Goal: Task Accomplishment & Management: Use online tool/utility

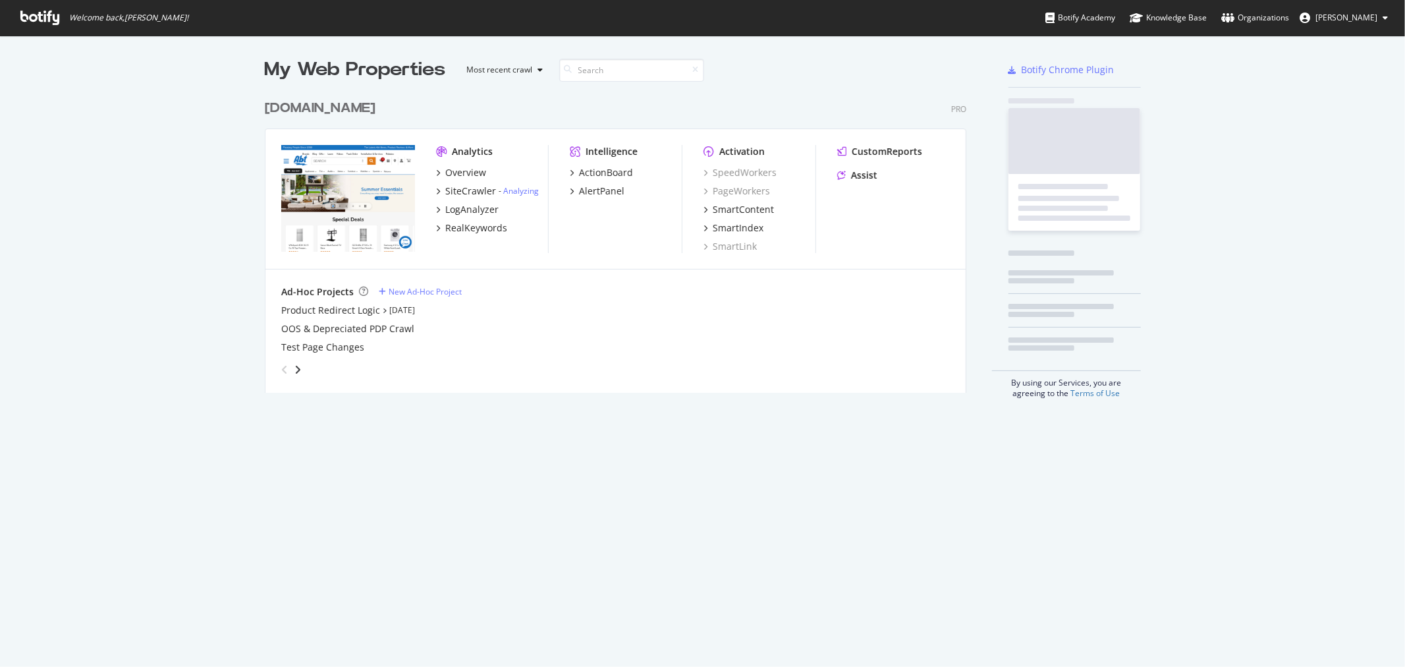
scroll to position [298, 701]
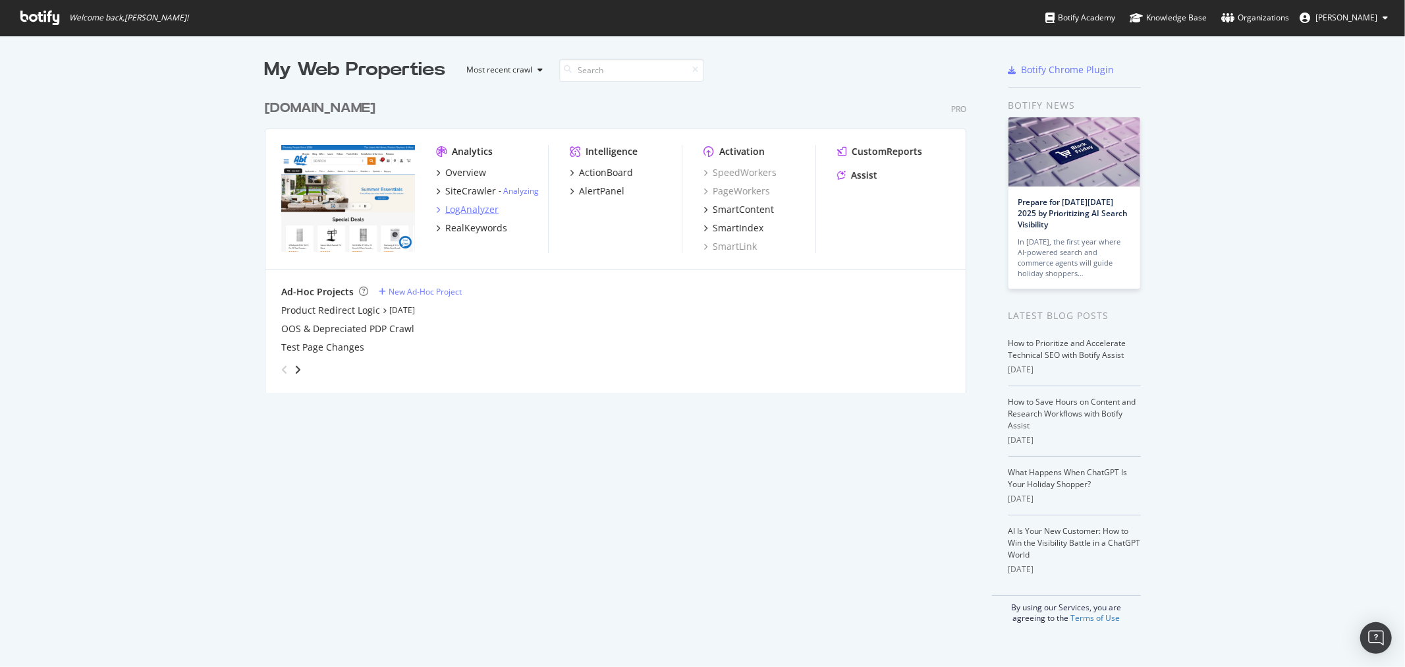
click at [485, 203] on div "LogAnalyzer" at bounding box center [471, 209] width 53 height 13
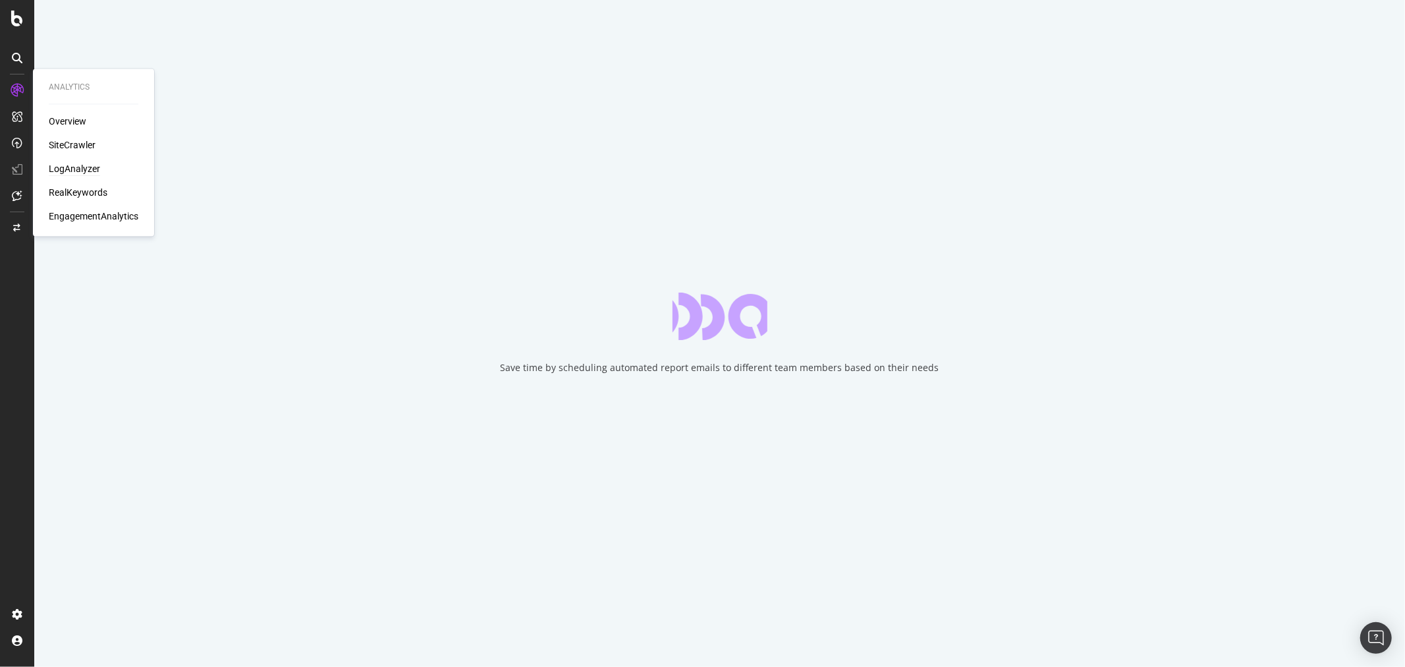
click at [81, 185] on div "Overview SiteCrawler LogAnalyzer RealKeywords EngagementAnalytics" at bounding box center [94, 169] width 90 height 108
click at [82, 188] on div "RealKeywords" at bounding box center [78, 192] width 59 height 13
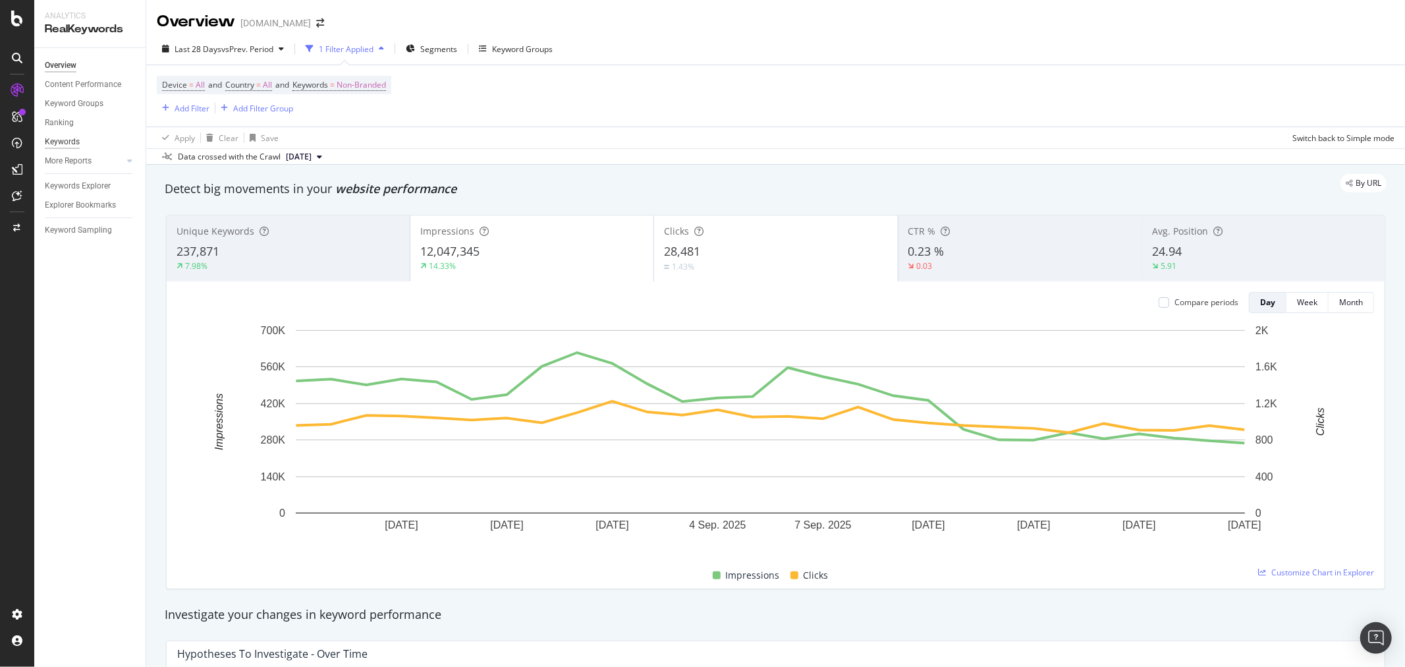
click at [61, 142] on div "Keywords" at bounding box center [62, 142] width 35 height 14
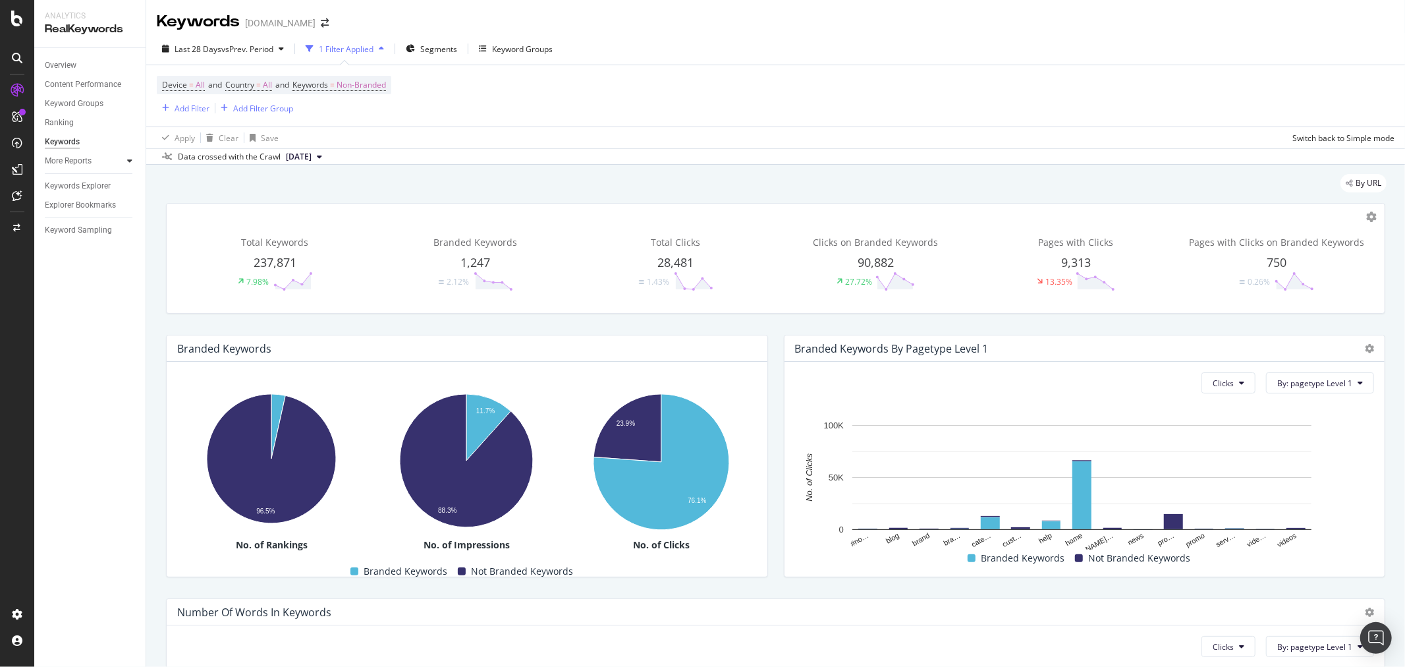
click at [128, 161] on icon at bounding box center [129, 161] width 5 height 8
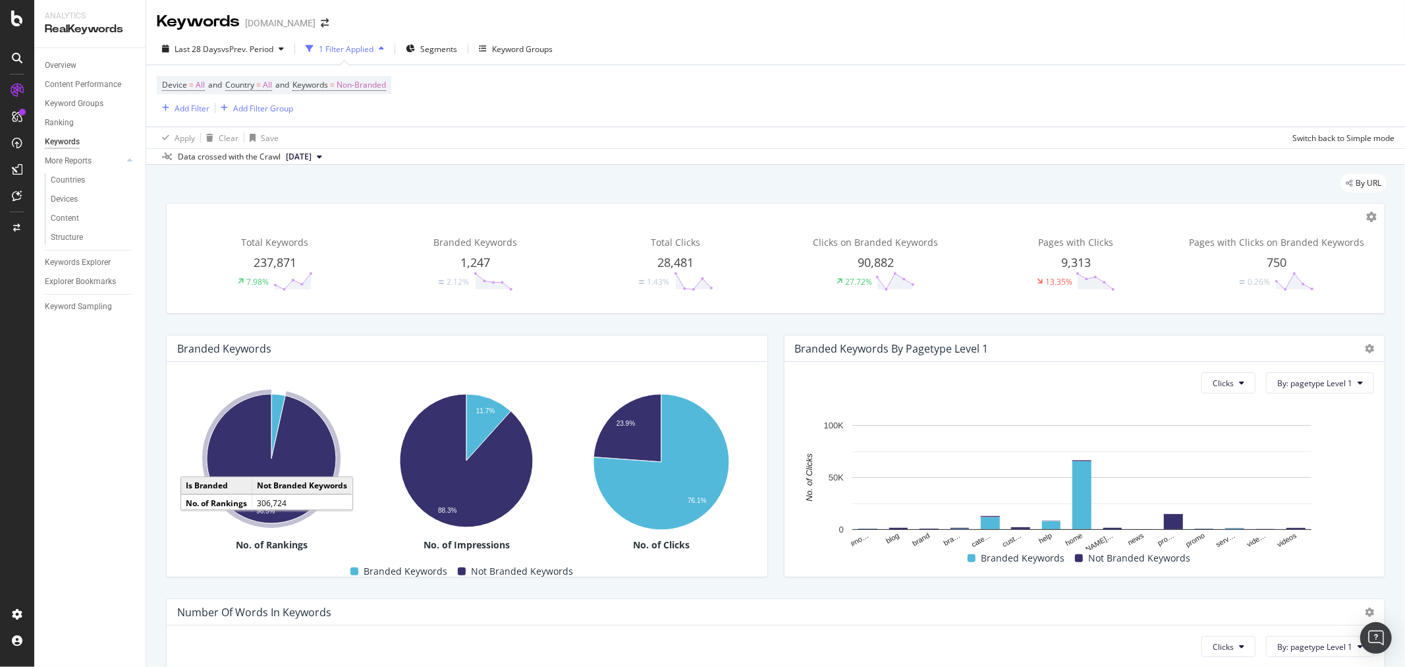
drag, startPoint x: 76, startPoint y: 260, endPoint x: 109, endPoint y: 260, distance: 32.3
click at [76, 260] on div "Keywords Explorer" at bounding box center [78, 263] width 66 height 14
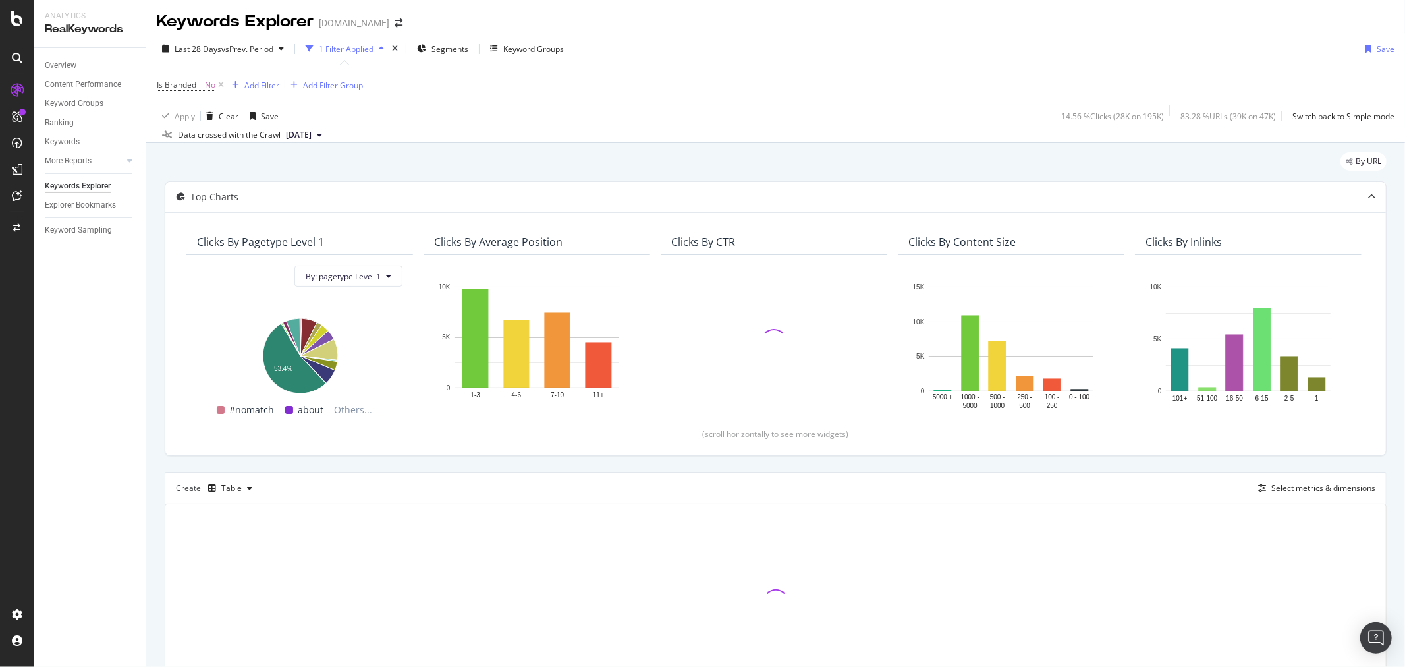
click at [198, 492] on div "Create Table" at bounding box center [217, 488] width 82 height 21
click at [208, 491] on icon "button" at bounding box center [212, 488] width 8 height 8
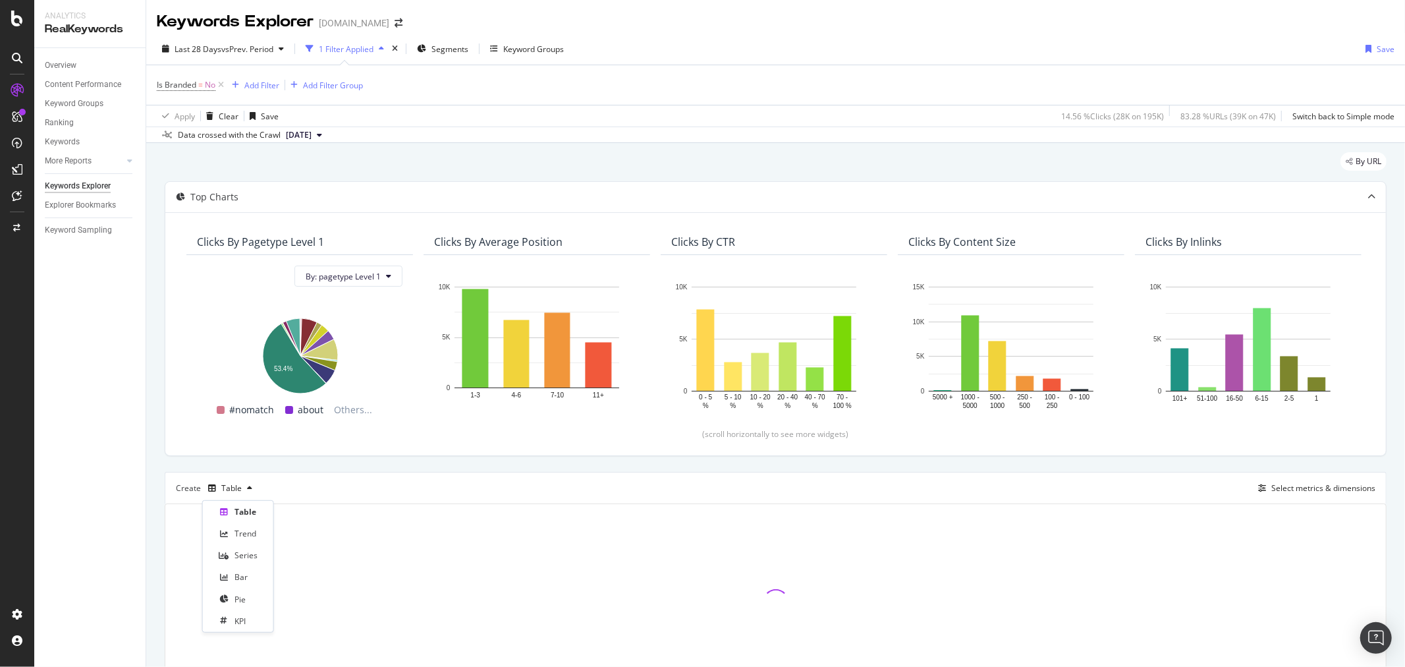
click at [227, 520] on div "Table Trend Series Bar Pie KPI" at bounding box center [238, 566] width 60 height 126
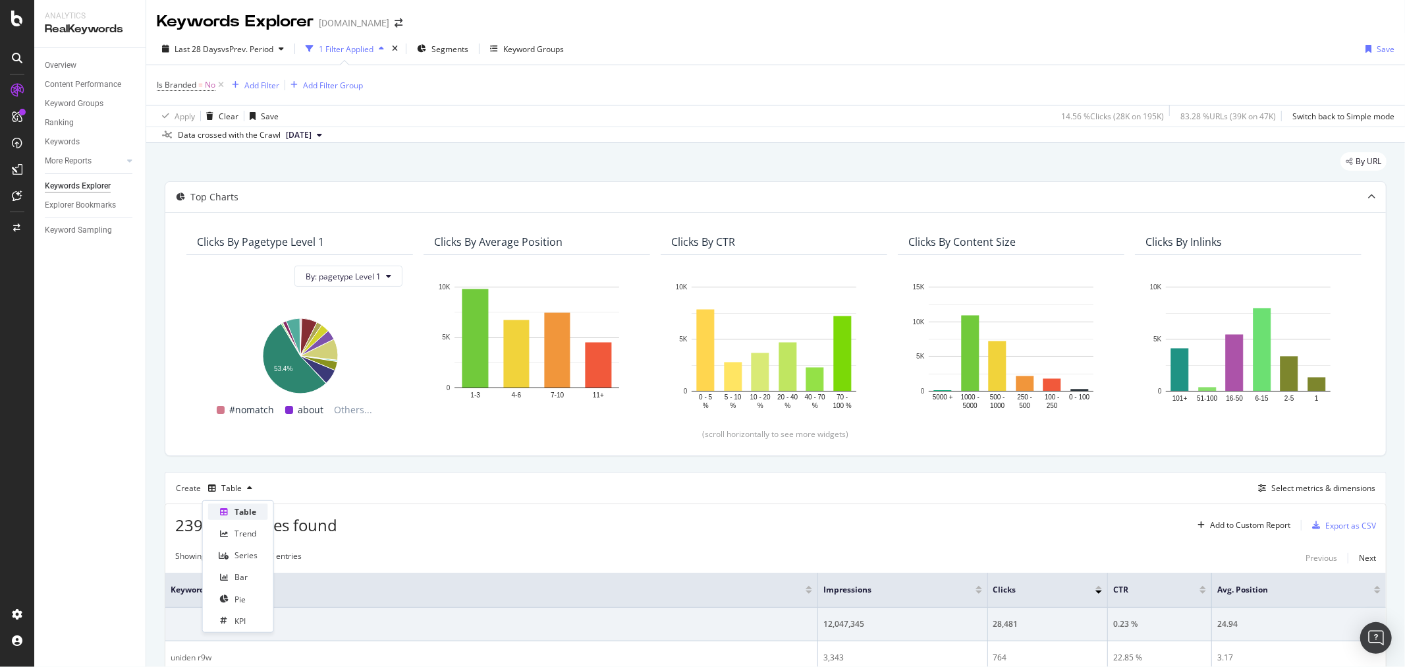
click at [233, 512] on div "Table" at bounding box center [238, 511] width 60 height 16
click at [472, 497] on div "Create Table Select metrics & dimensions" at bounding box center [776, 488] width 1222 height 32
click at [57, 192] on div "Reports CustomReports DataExports" at bounding box center [85, 195] width 95 height 91
click at [77, 209] on div "CustomReports DataExports" at bounding box center [86, 212] width 74 height 37
click at [76, 202] on div "CustomReports" at bounding box center [81, 200] width 65 height 13
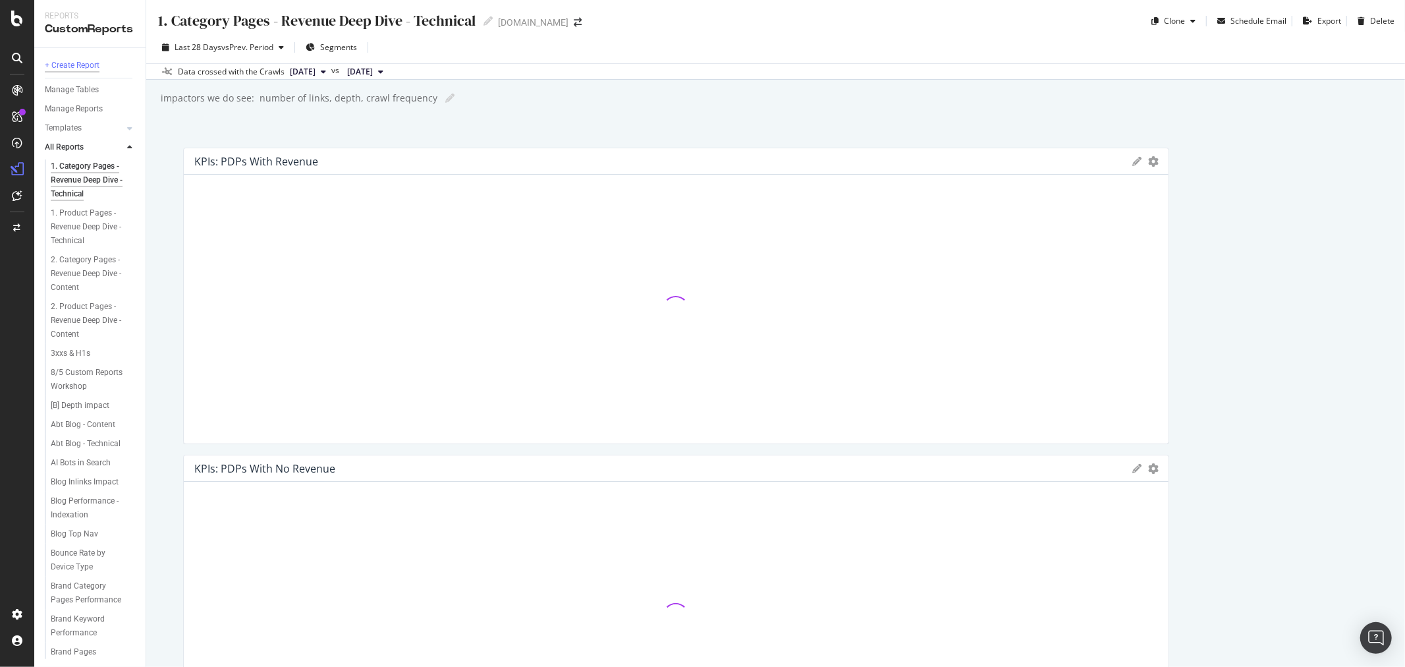
click at [86, 69] on div "+ Create Report" at bounding box center [72, 66] width 55 height 14
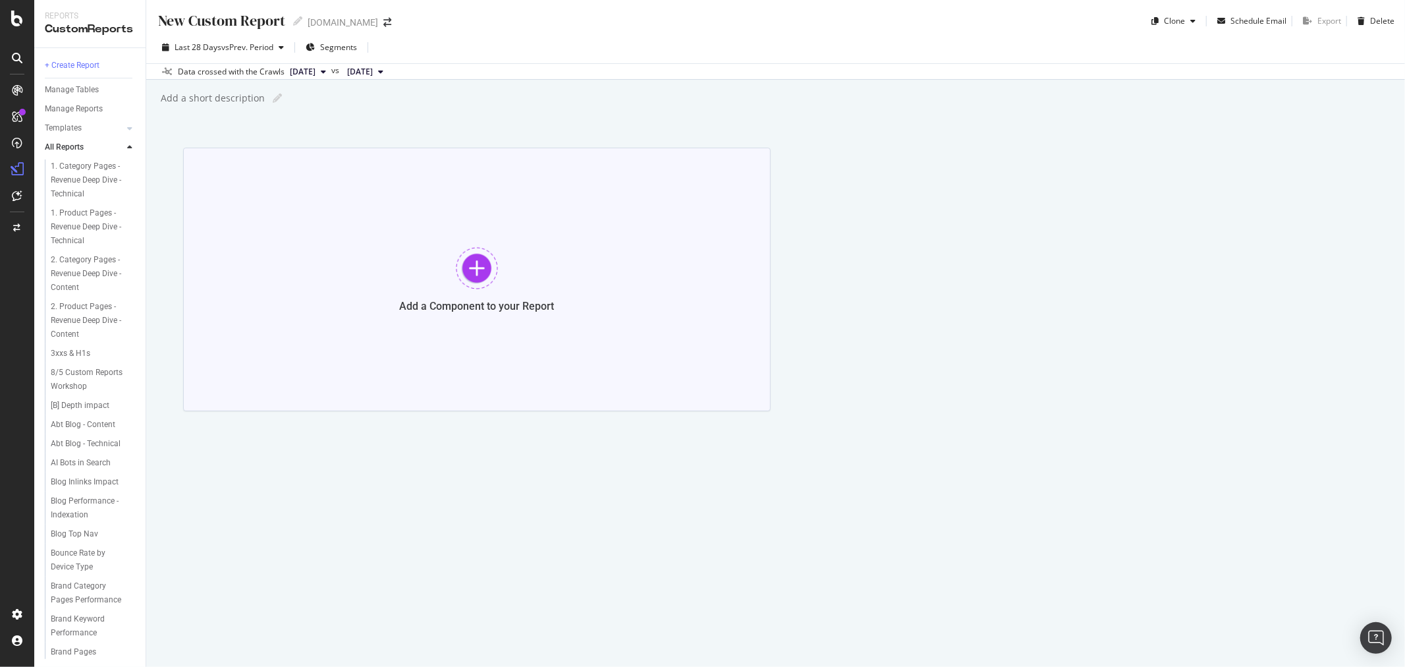
click at [509, 241] on div "Add a Component to your Report" at bounding box center [477, 280] width 588 height 264
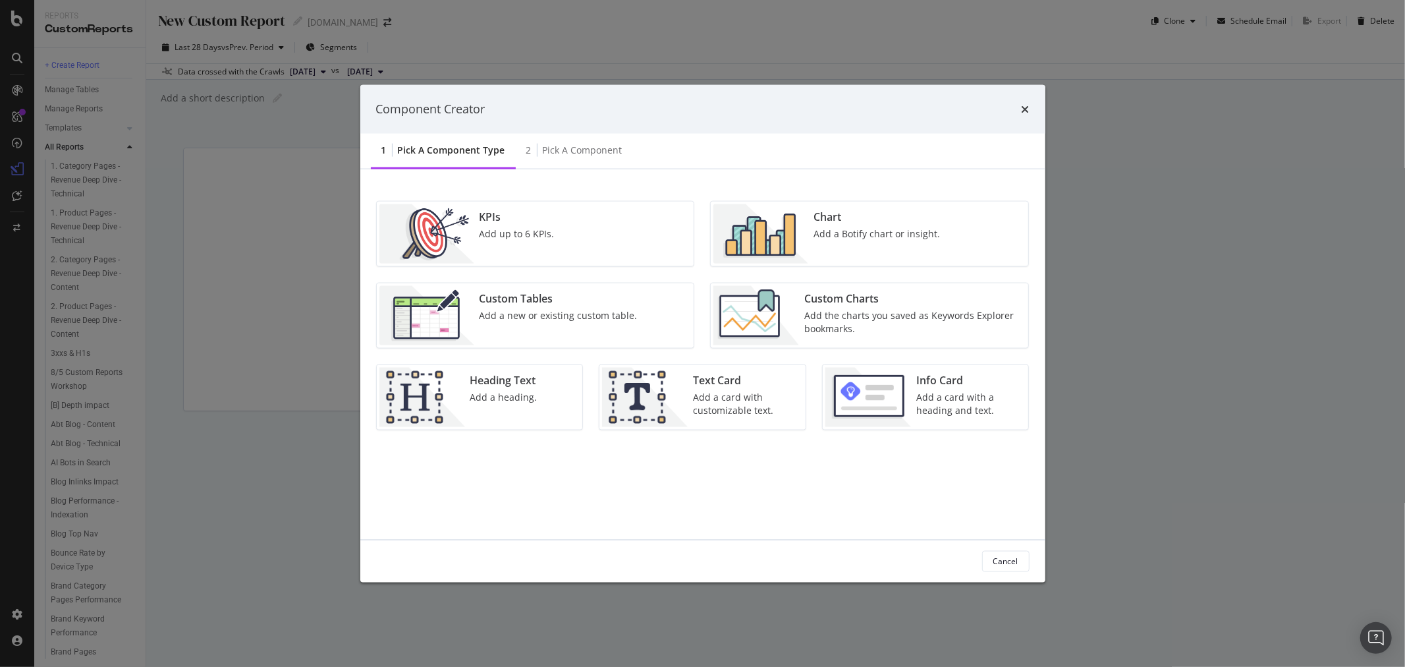
click at [213, 200] on div "Component Creator 1 Pick a Component type 2 Pick a Component KPIs Add up to 6 K…" at bounding box center [702, 333] width 1405 height 667
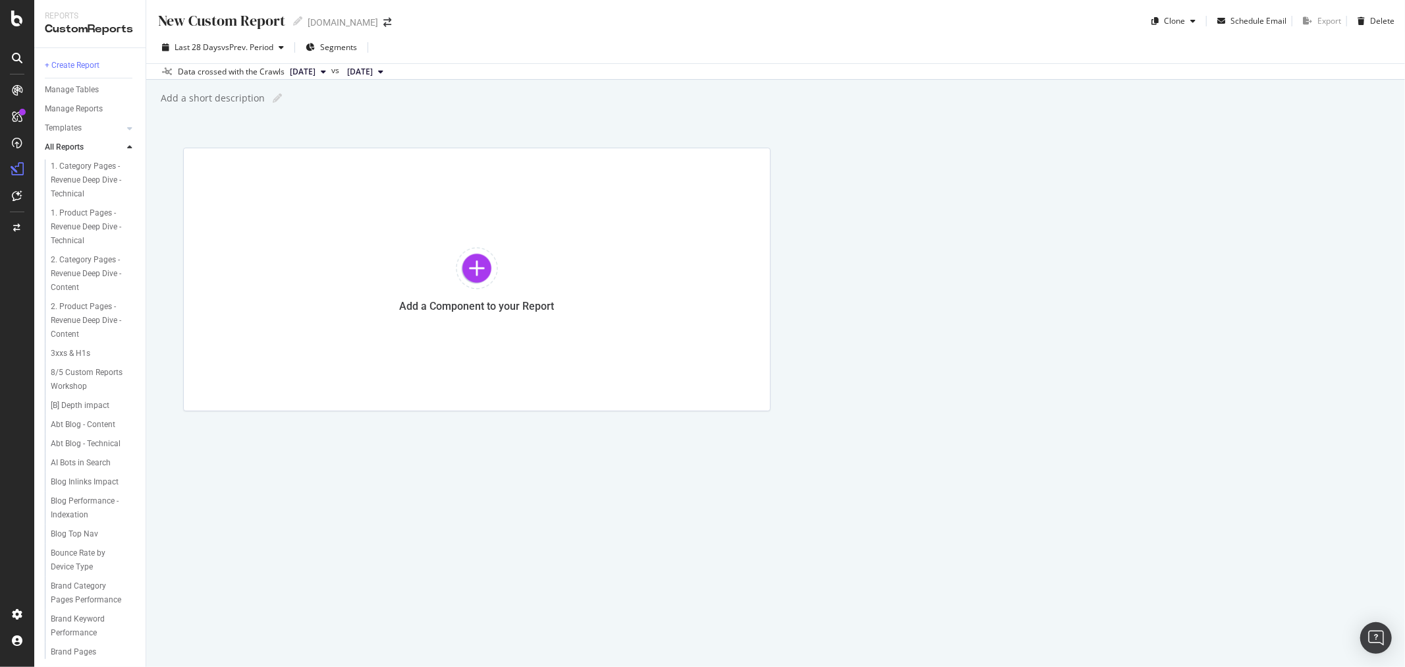
click at [226, 101] on div "Add a short description" at bounding box center [211, 98] width 105 height 13
click at [76, 194] on div "RealKeywords" at bounding box center [78, 192] width 59 height 13
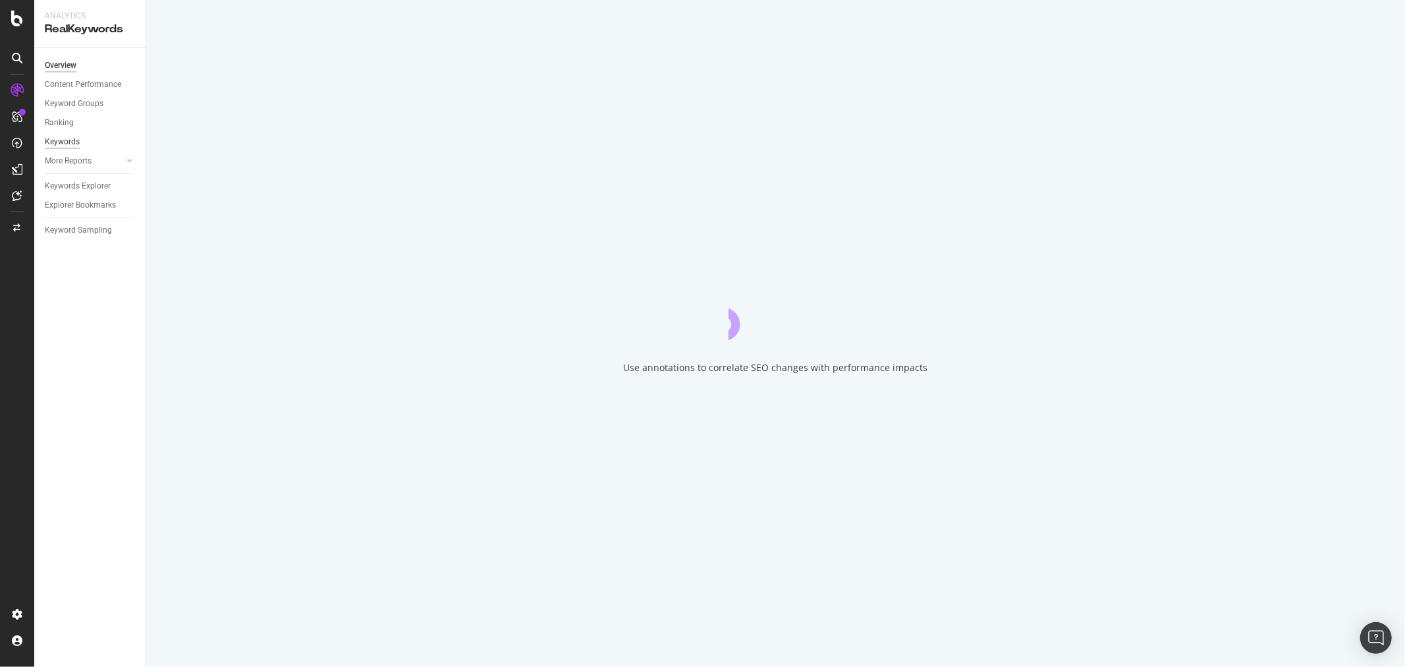
click at [70, 135] on div "Keywords" at bounding box center [62, 142] width 35 height 14
click at [72, 137] on div "Keywords" at bounding box center [62, 142] width 35 height 14
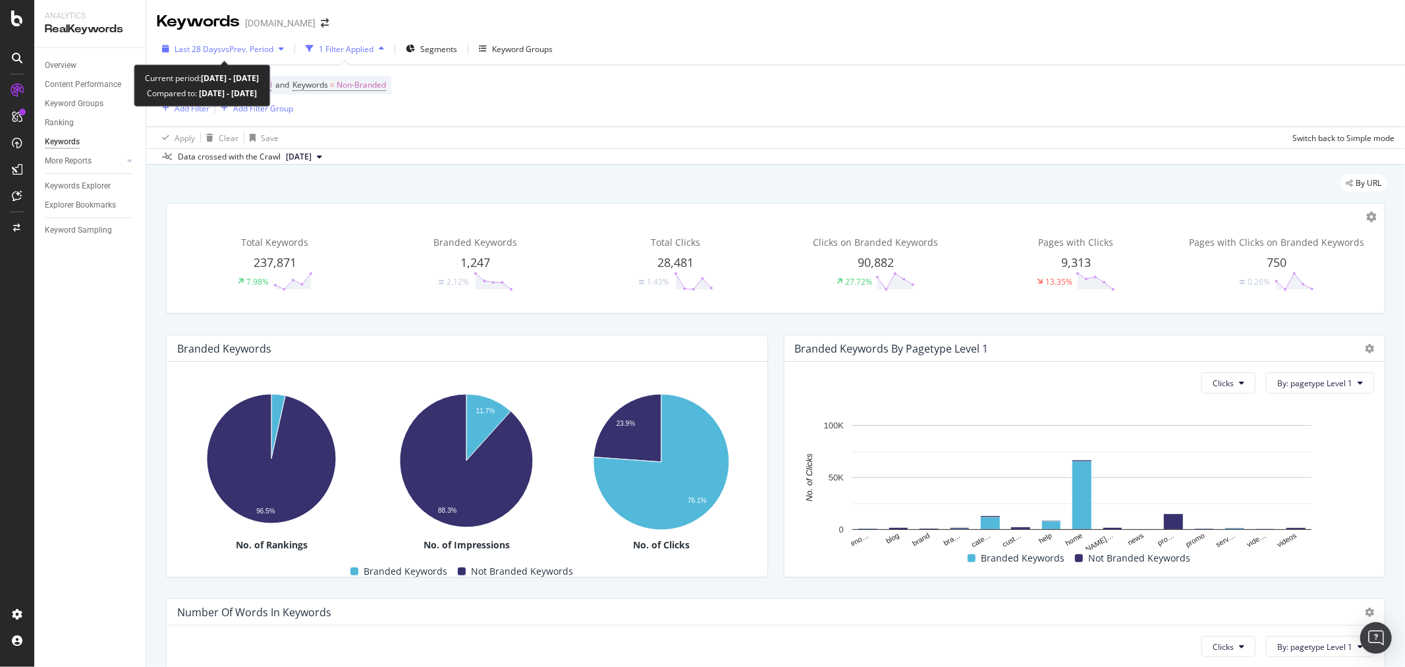
click at [253, 49] on span "vs Prev. Period" at bounding box center [247, 48] width 52 height 11
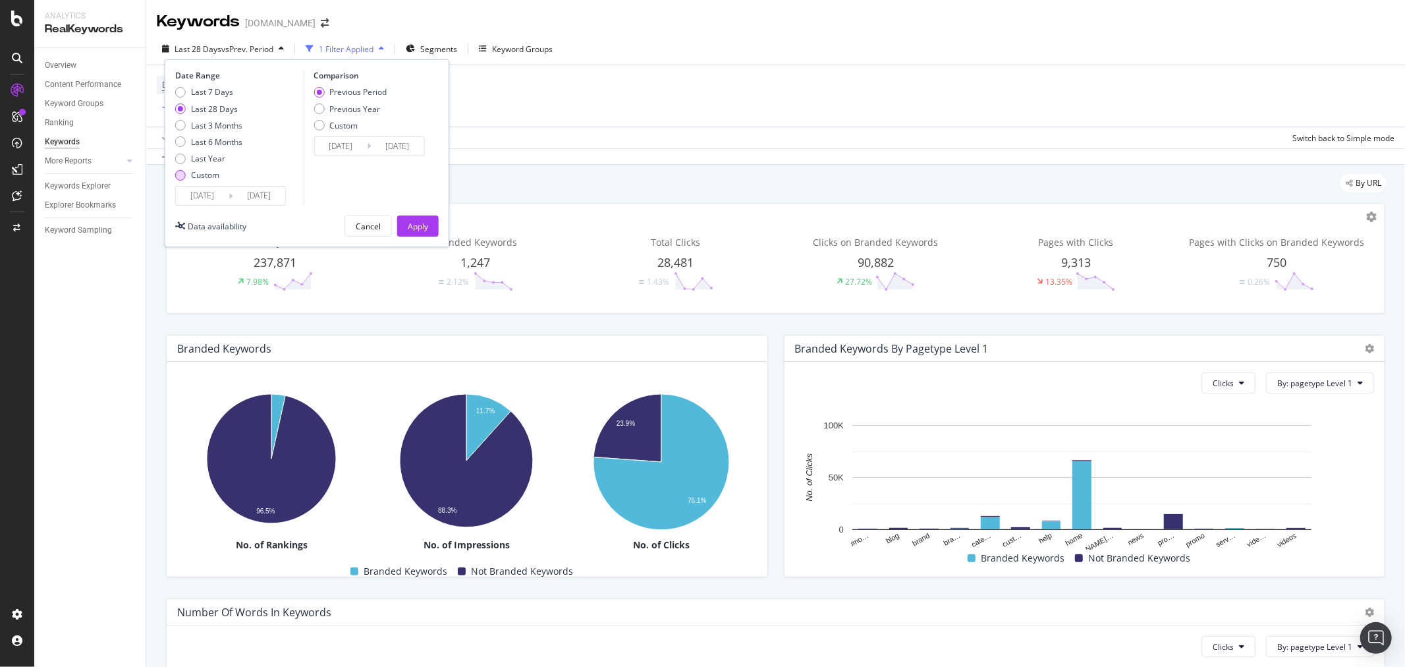
click at [208, 173] on div "Custom" at bounding box center [205, 174] width 28 height 11
click at [215, 192] on input "2025/08/23" at bounding box center [202, 195] width 53 height 18
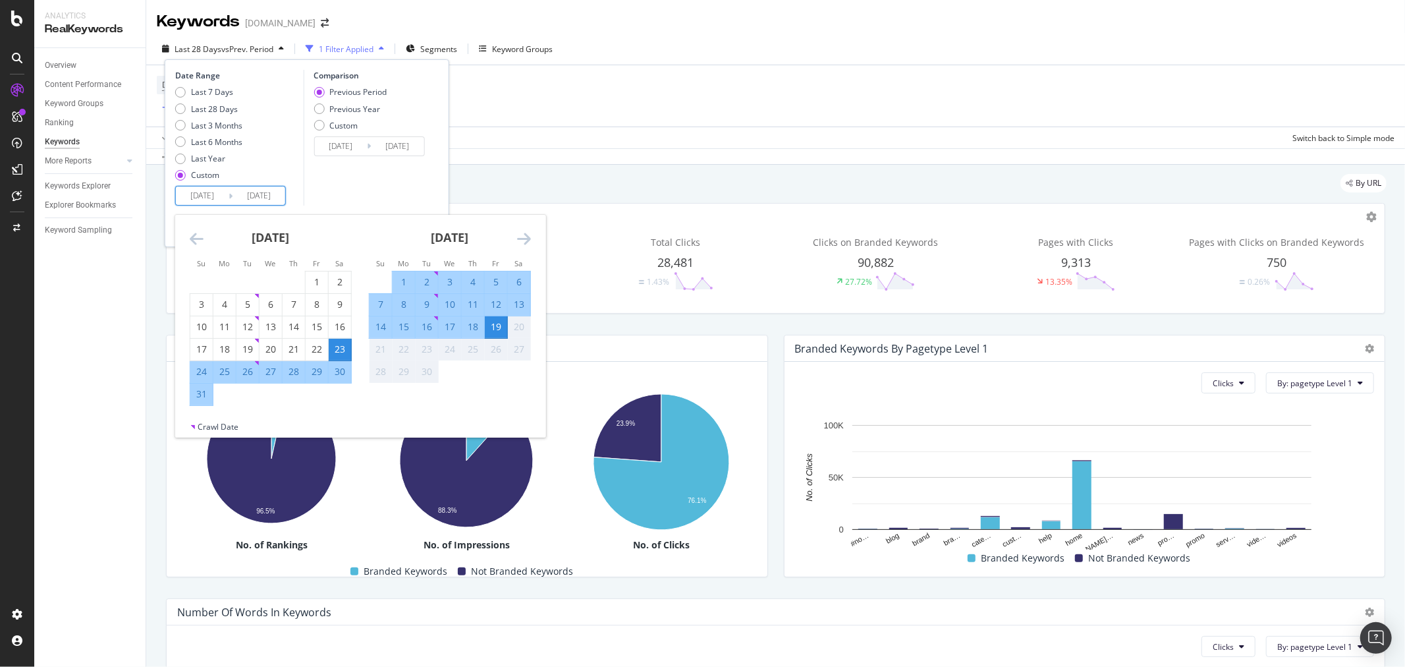
click at [198, 239] on icon "Move backward to switch to the previous month." at bounding box center [197, 239] width 14 height 16
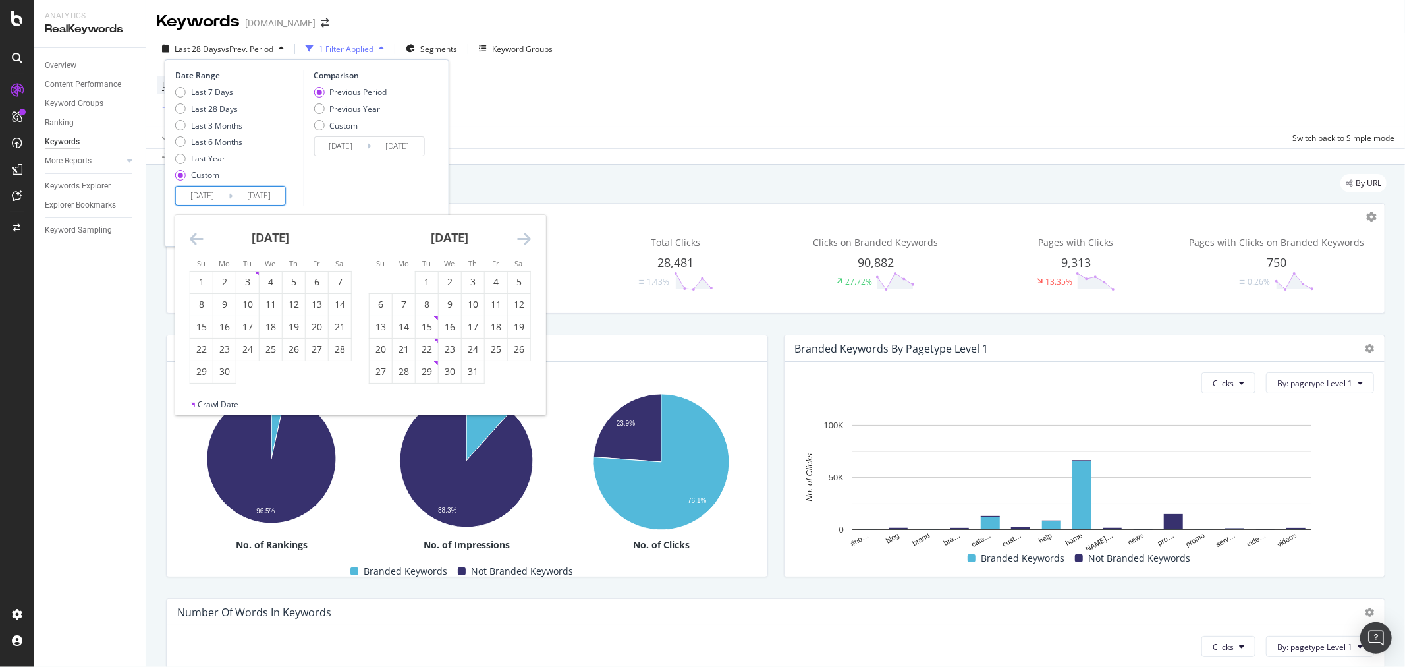
click at [198, 239] on icon "Move backward to switch to the previous month." at bounding box center [197, 239] width 14 height 16
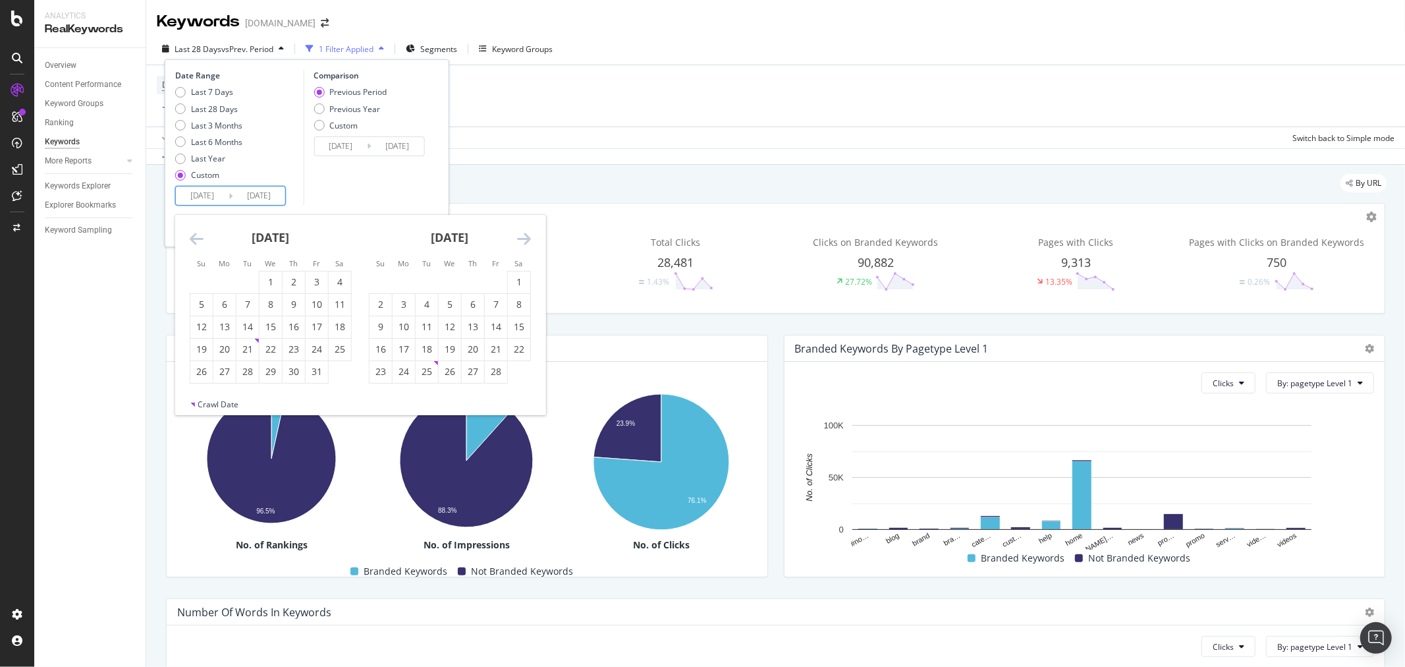
click at [198, 239] on icon "Move backward to switch to the previous month." at bounding box center [197, 239] width 14 height 16
click at [242, 279] on div "1" at bounding box center [248, 281] width 22 height 13
type input "2024/10/01"
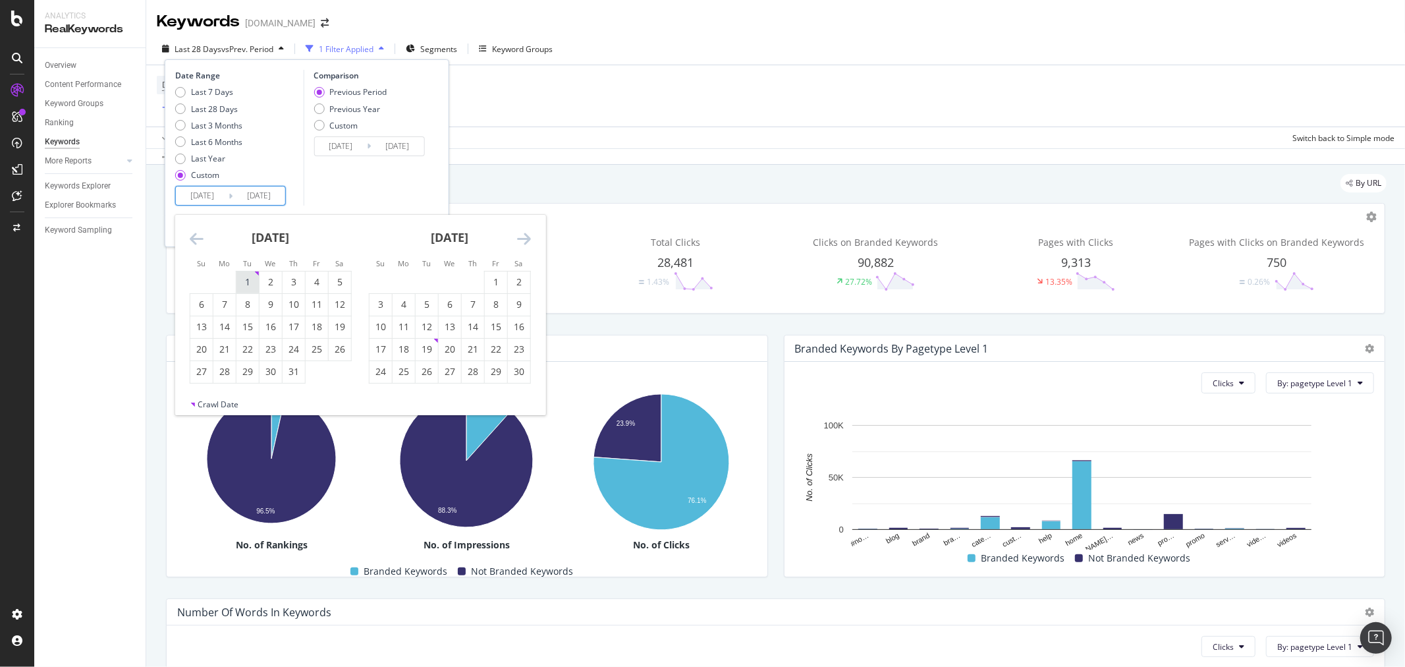
type input "2023/10/13"
type input "2024/09/30"
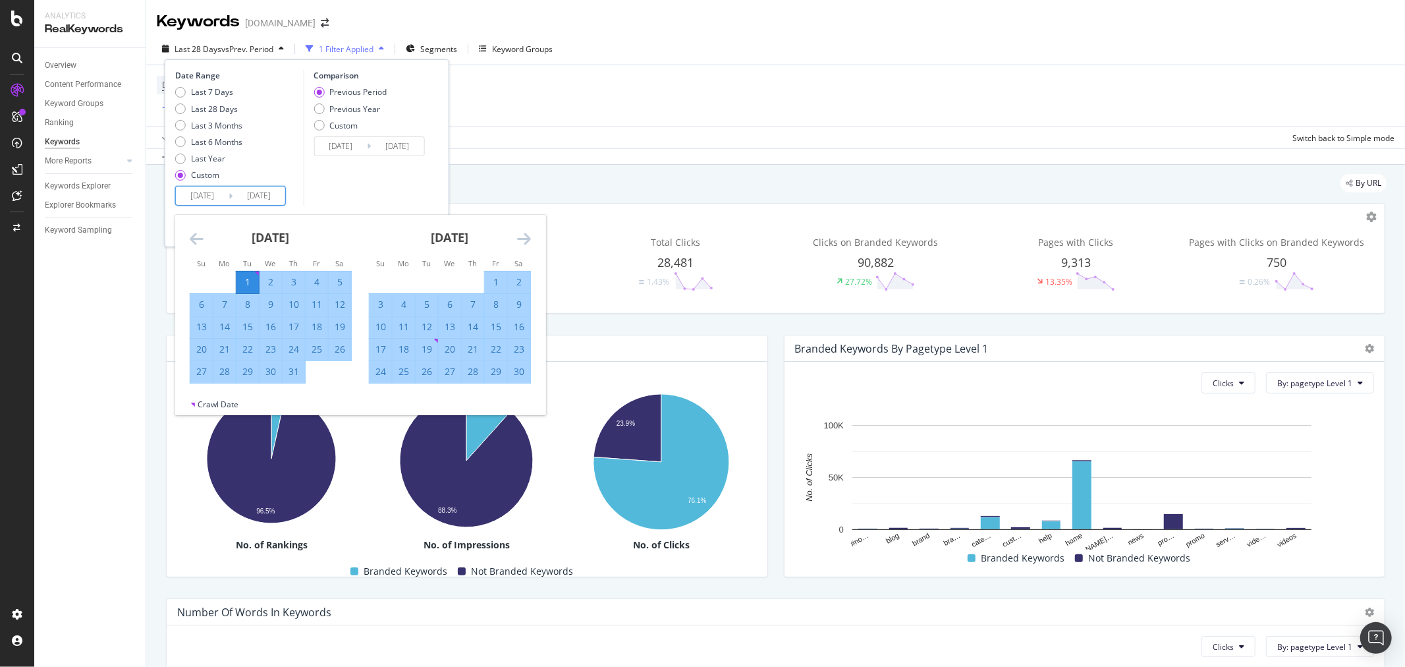
click at [530, 246] on icon "Move forward to switch to the next month." at bounding box center [524, 239] width 14 height 16
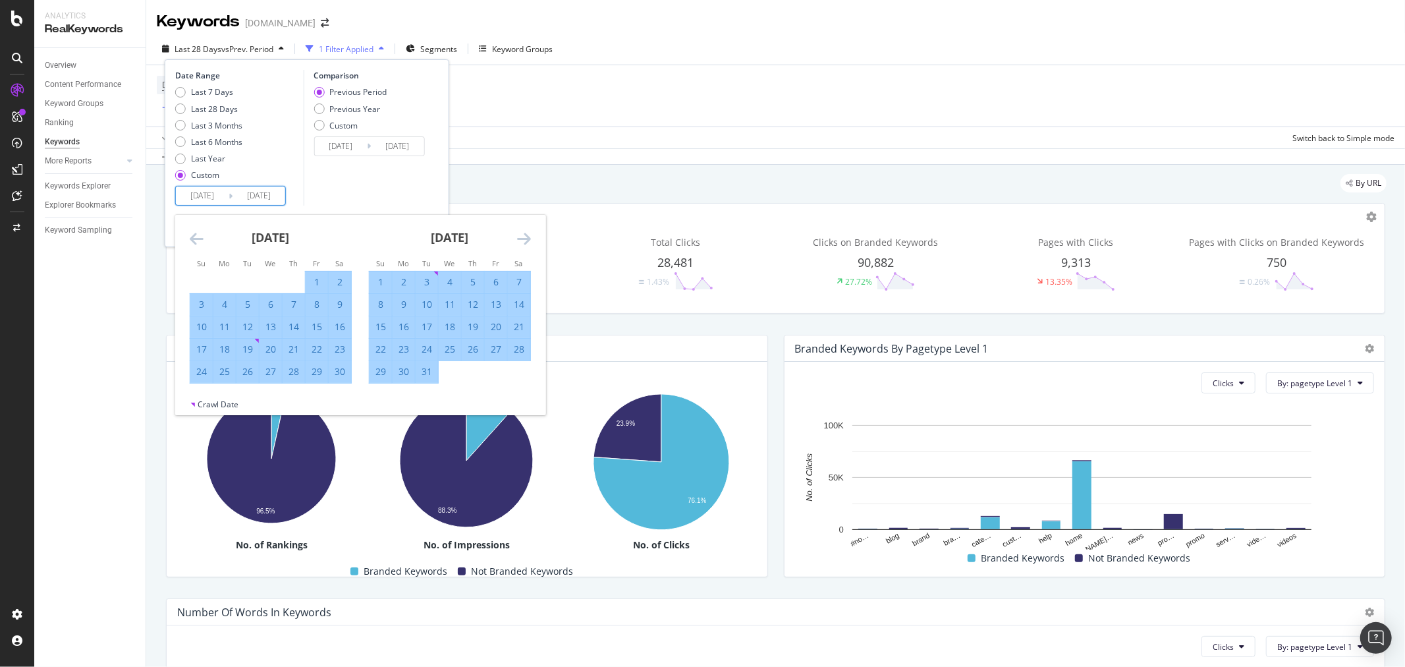
click at [530, 246] on icon "Move forward to switch to the next month." at bounding box center [524, 239] width 14 height 16
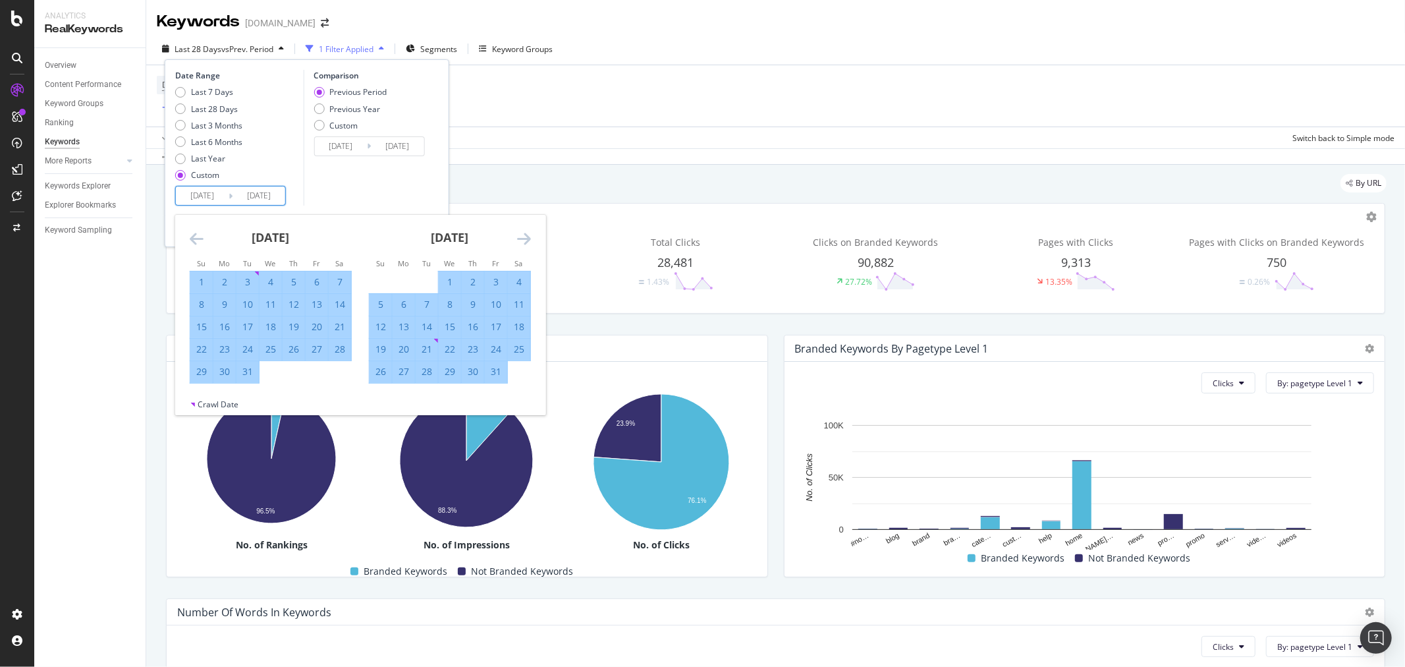
click at [249, 366] on div "31" at bounding box center [248, 371] width 22 height 13
type input "2024/12/31"
type input "2024/07/01"
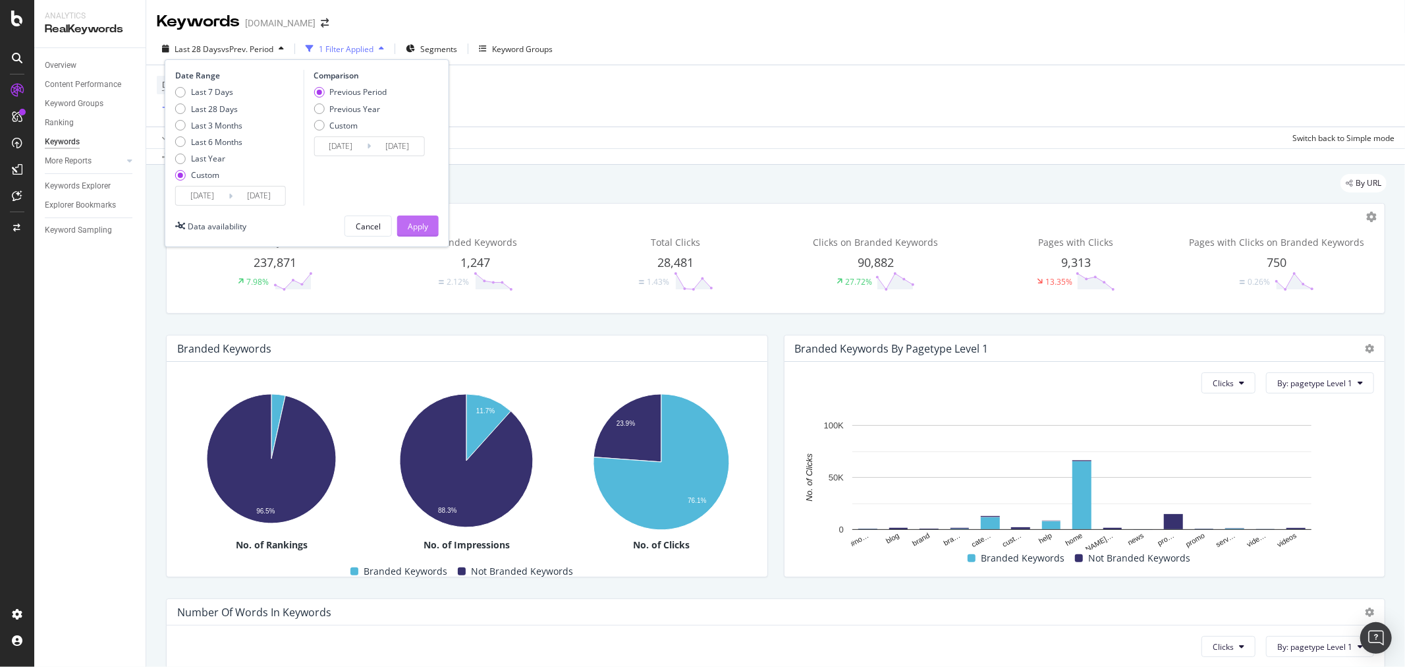
click at [426, 231] on div "Apply" at bounding box center [418, 226] width 20 height 11
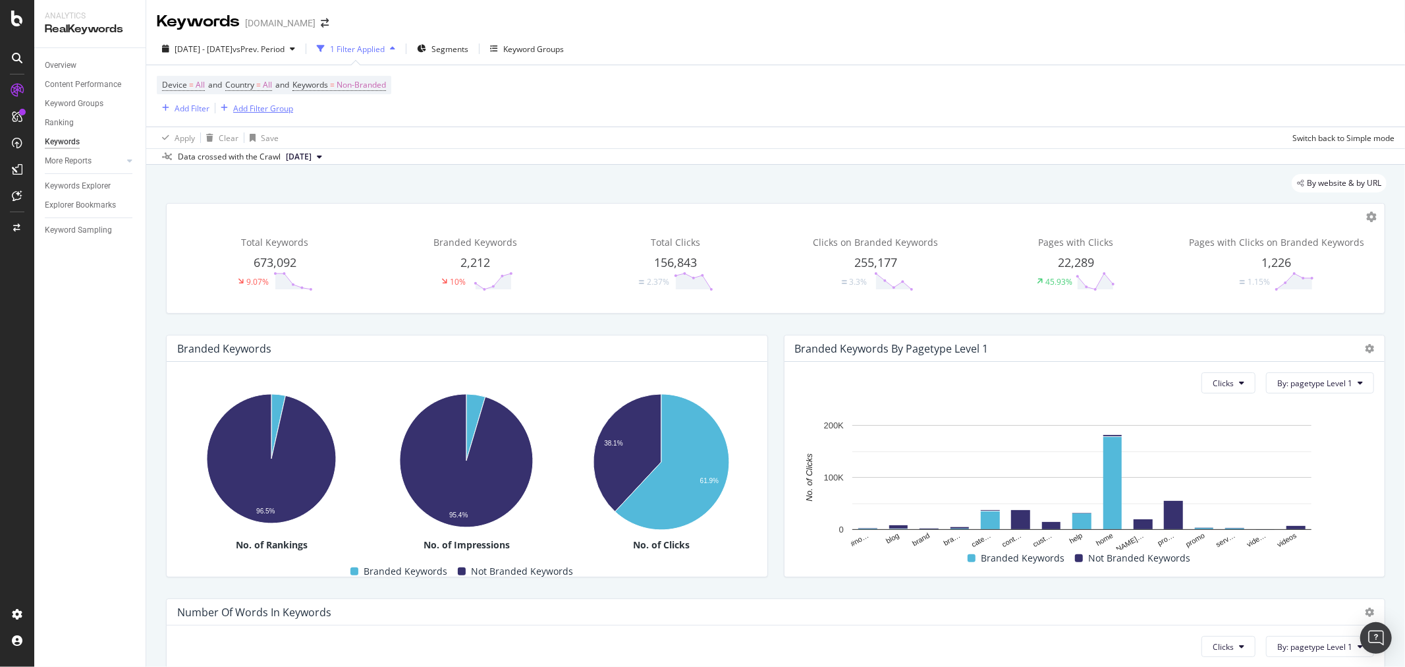
click at [273, 116] on button "Add Filter Group" at bounding box center [254, 108] width 78 height 16
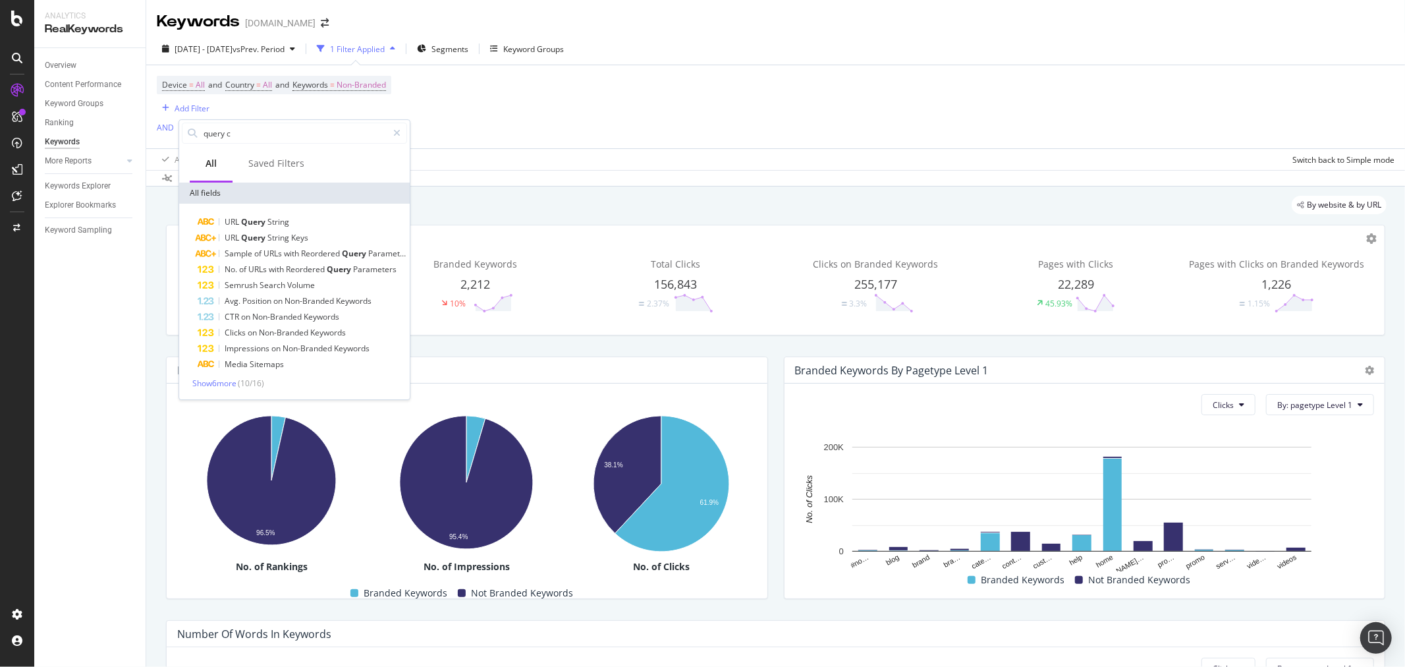
type input "query co"
click at [451, 166] on div "Keywords abt.com 2024 Oct. 1st - Dec. 31st vs Prev. Period 1 Filter Applied Seg…" at bounding box center [775, 333] width 1259 height 667
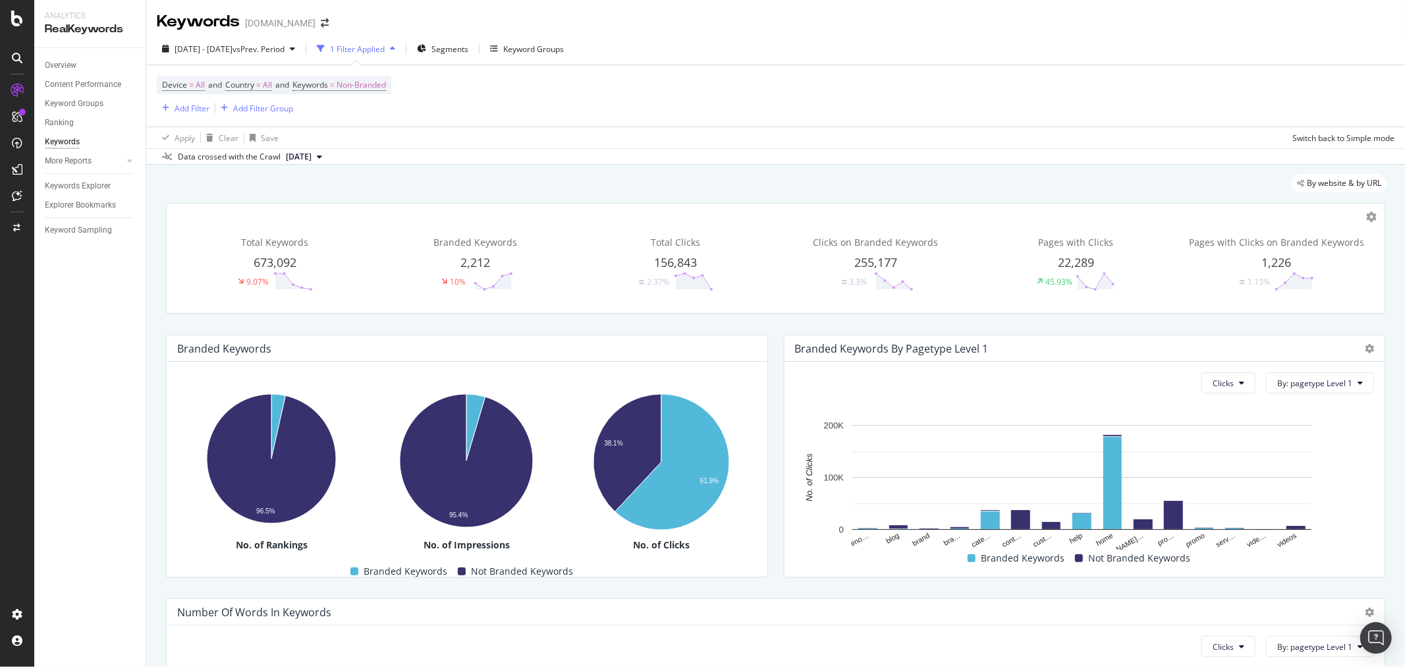
click at [187, 120] on div "Device = All and Country = All and Keywords = Non-Branded Add Filter Add Filter…" at bounding box center [776, 95] width 1238 height 61
click at [182, 112] on div "Add Filter" at bounding box center [192, 108] width 35 height 11
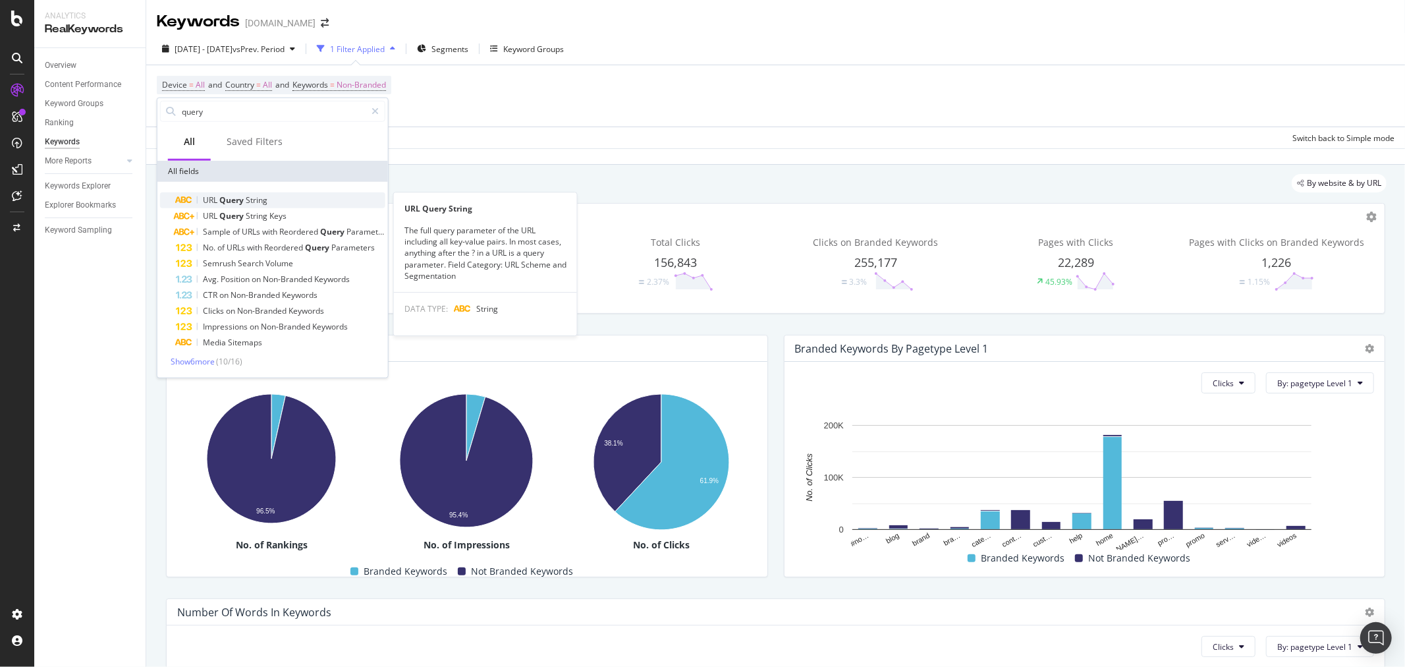
type input "query"
click at [293, 200] on div "URL Query String" at bounding box center [281, 200] width 210 height 16
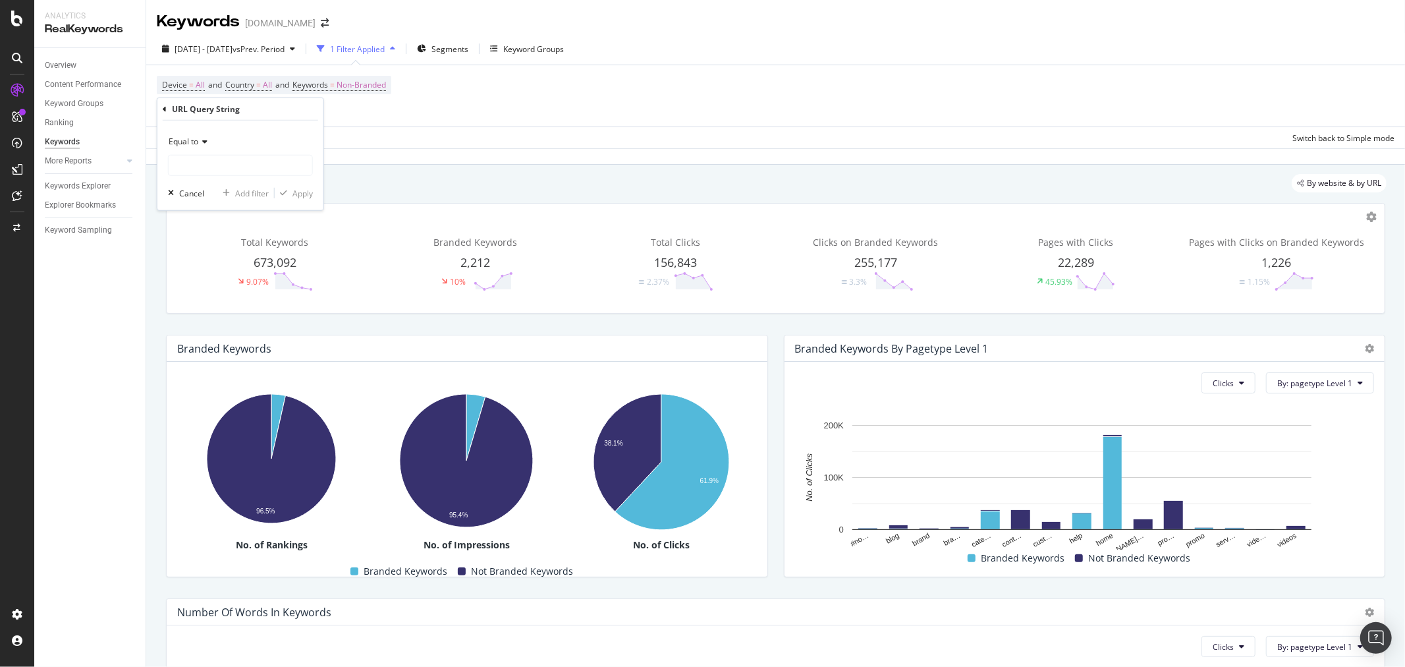
click at [193, 142] on span "Equal to" at bounding box center [184, 141] width 30 height 11
click at [233, 270] on div "Contains" at bounding box center [241, 271] width 141 height 17
click at [240, 157] on input "text" at bounding box center [241, 165] width 144 height 21
type input "black friday"
click at [317, 202] on div "Contains black friday Cancel Add filter Apply" at bounding box center [240, 166] width 166 height 90
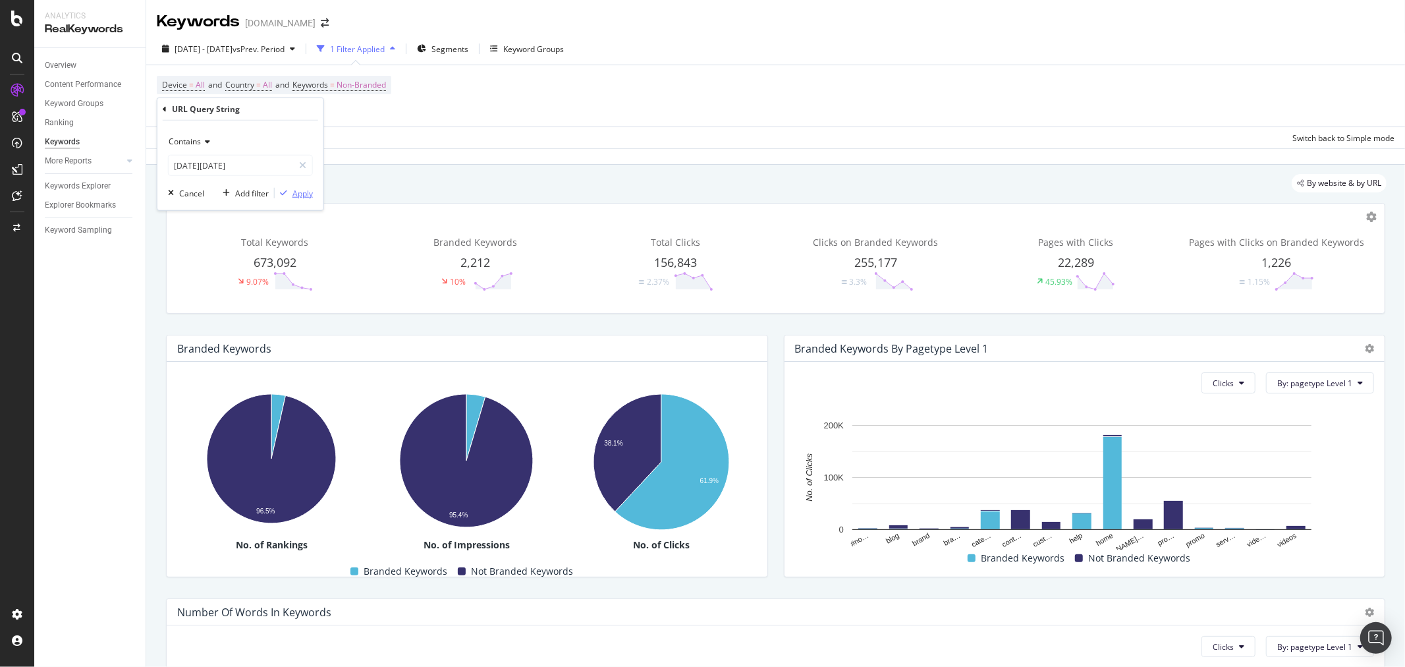
click at [308, 196] on div "Apply" at bounding box center [303, 192] width 20 height 11
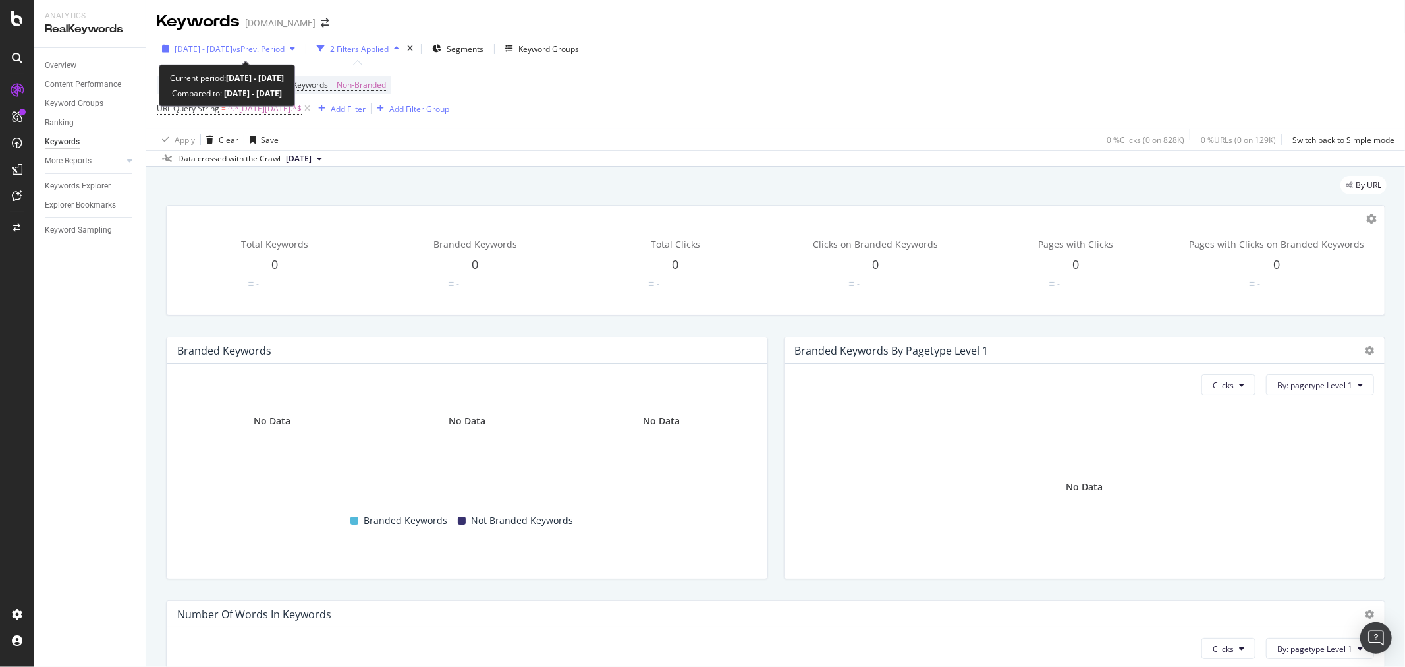
click at [285, 51] on span "vs Prev. Period" at bounding box center [259, 48] width 52 height 11
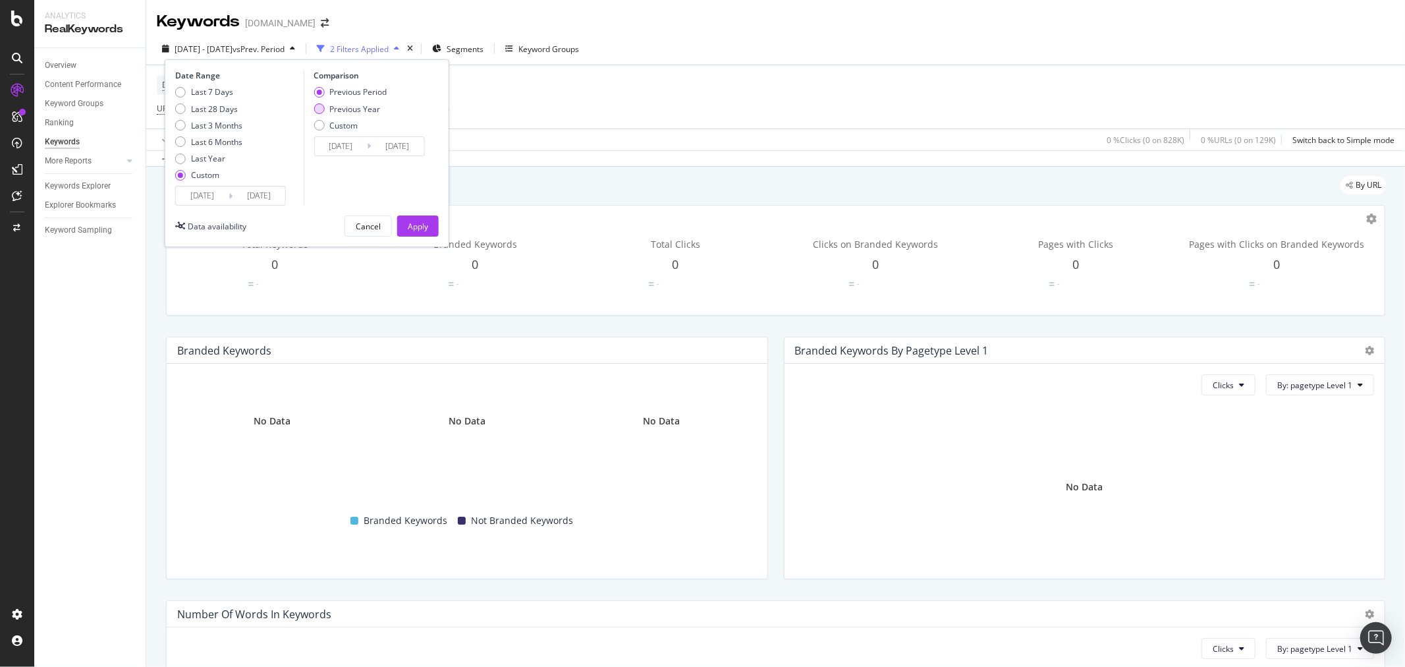
click at [341, 114] on div "Previous Year" at bounding box center [354, 108] width 51 height 11
type input "2023/10/03"
type input "2024/01/02"
click at [430, 225] on button "Apply" at bounding box center [418, 225] width 42 height 21
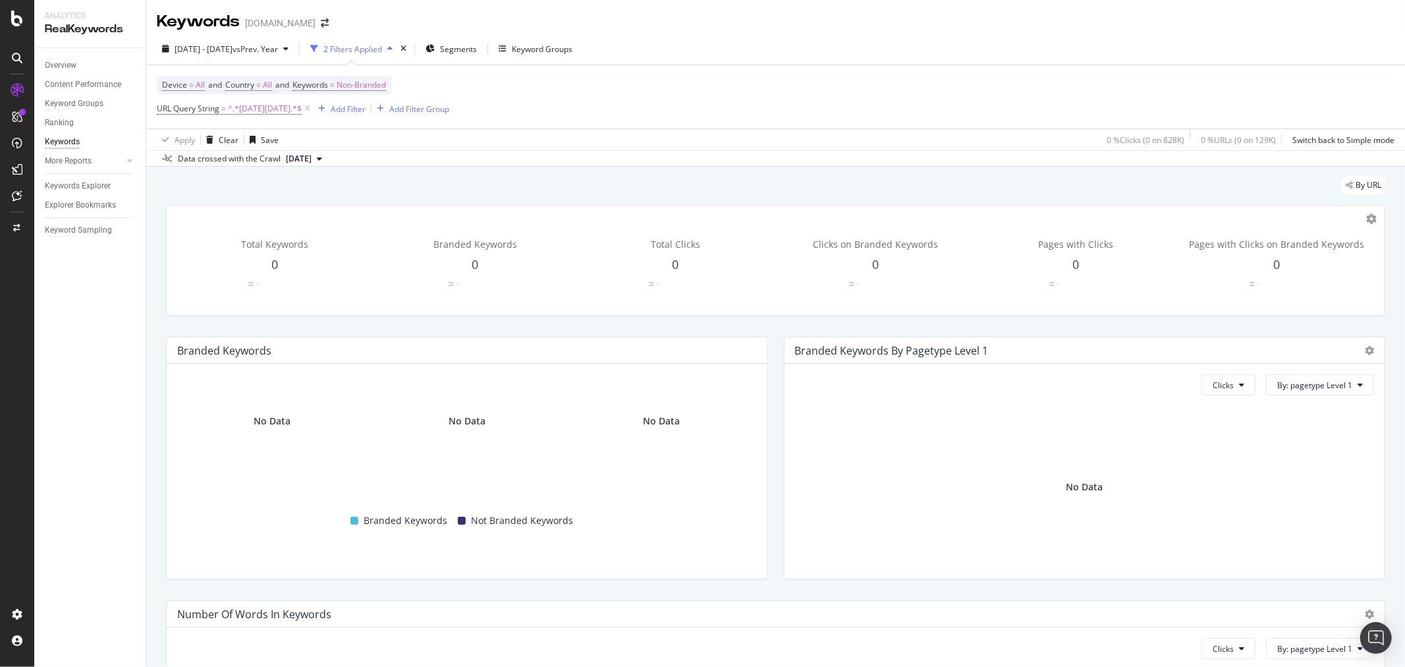
drag, startPoint x: 69, startPoint y: 161, endPoint x: 81, endPoint y: 184, distance: 26.5
click at [69, 161] on div "More Reports" at bounding box center [68, 161] width 47 height 14
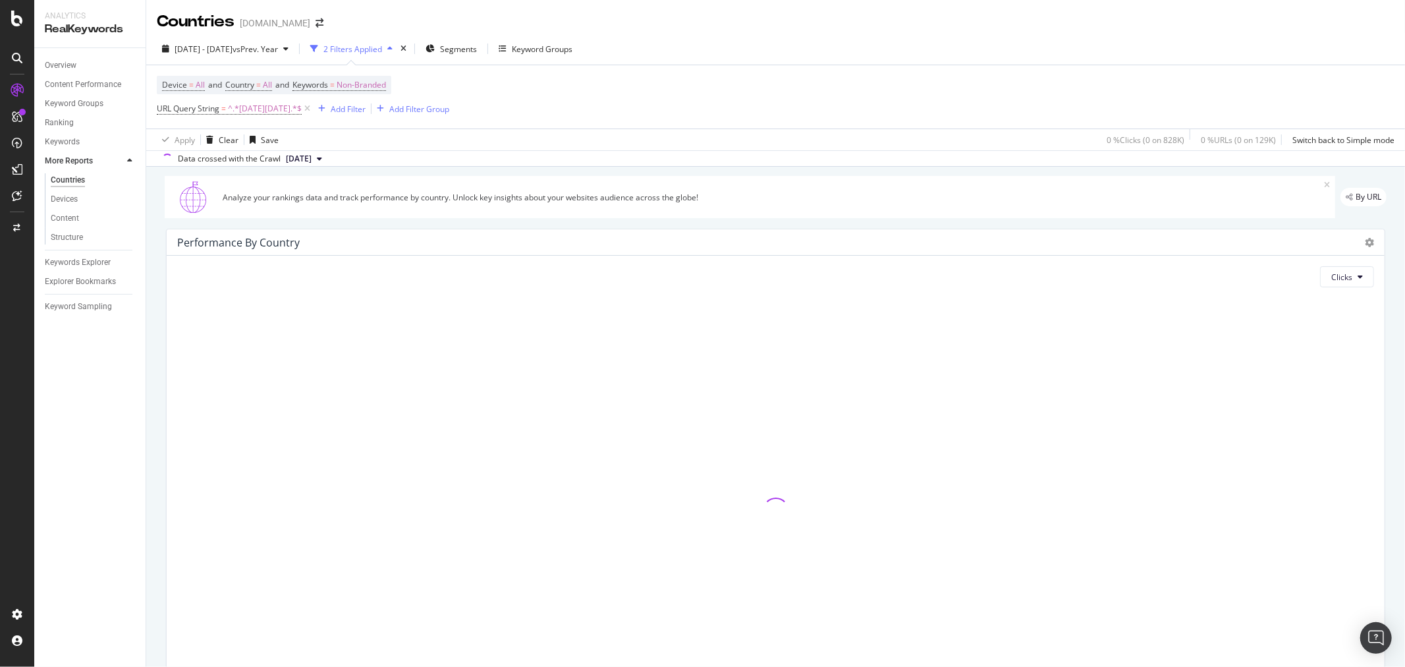
click at [97, 254] on div "Keywords Explorer" at bounding box center [95, 262] width 101 height 19
click at [103, 272] on div "Explorer Bookmarks" at bounding box center [95, 281] width 101 height 19
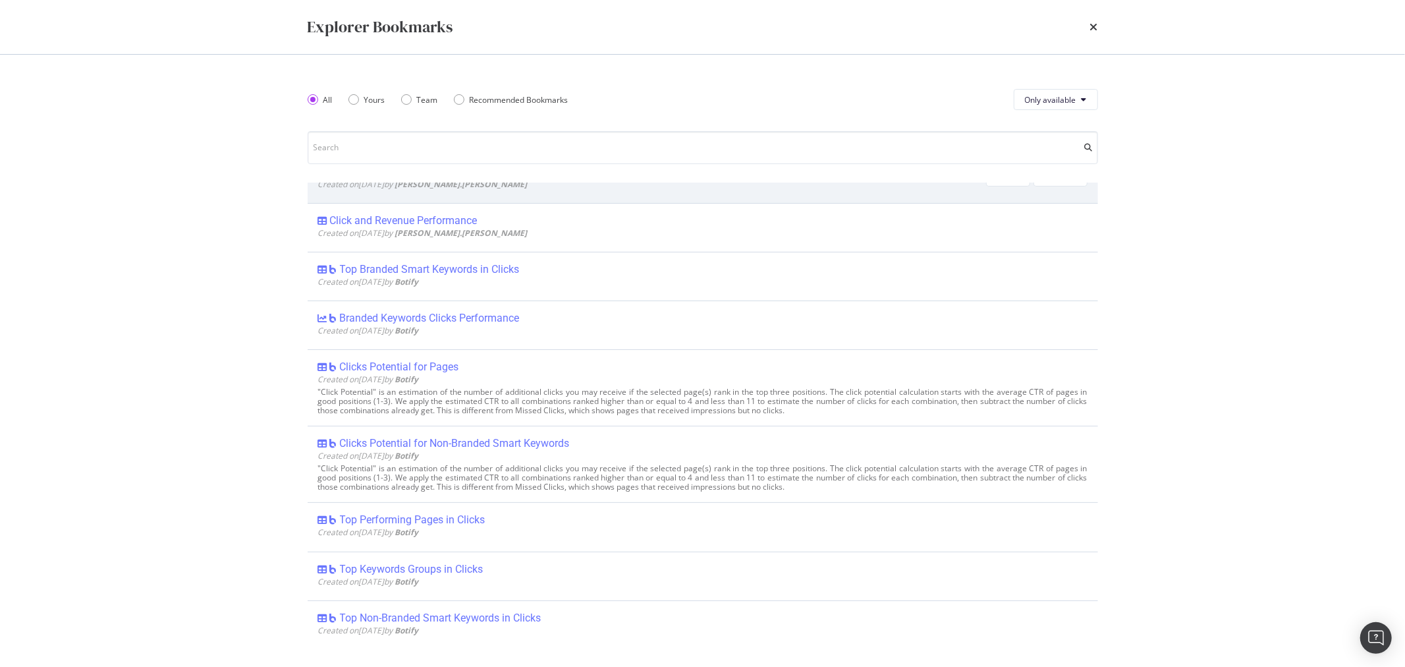
scroll to position [366, 0]
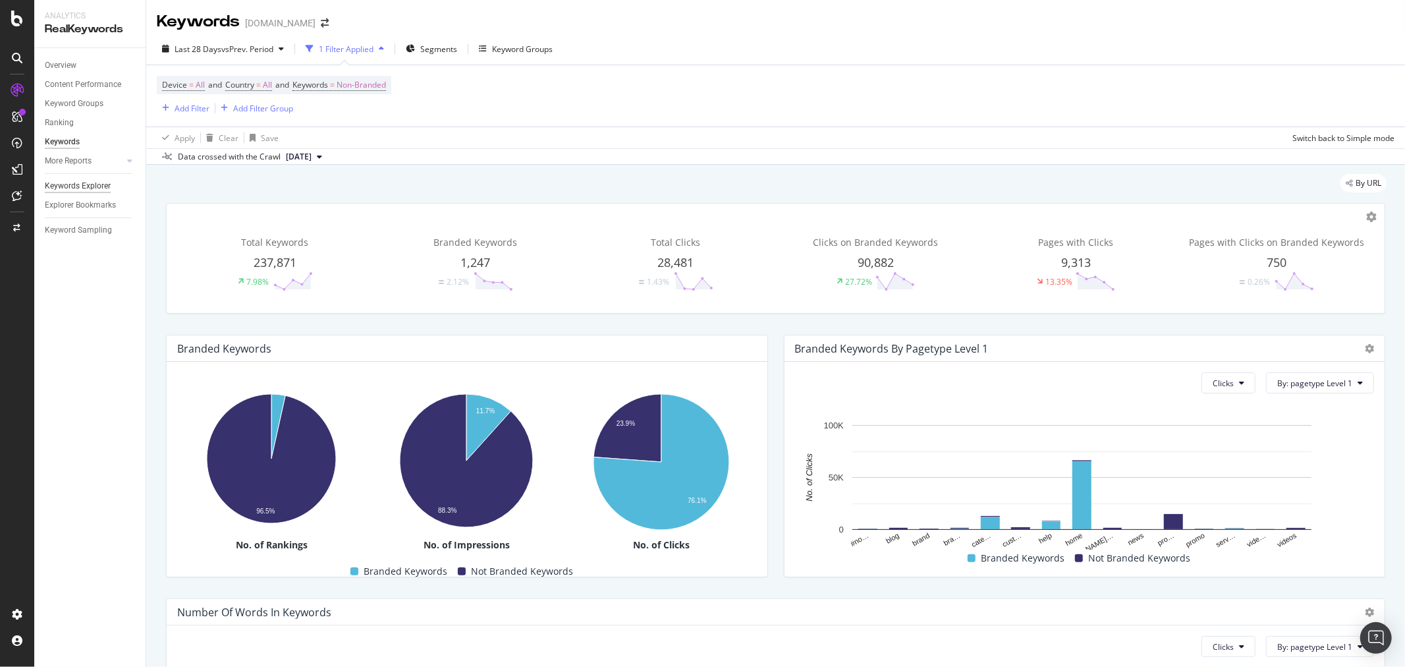
click at [69, 189] on div "Keywords Explorer" at bounding box center [78, 186] width 66 height 14
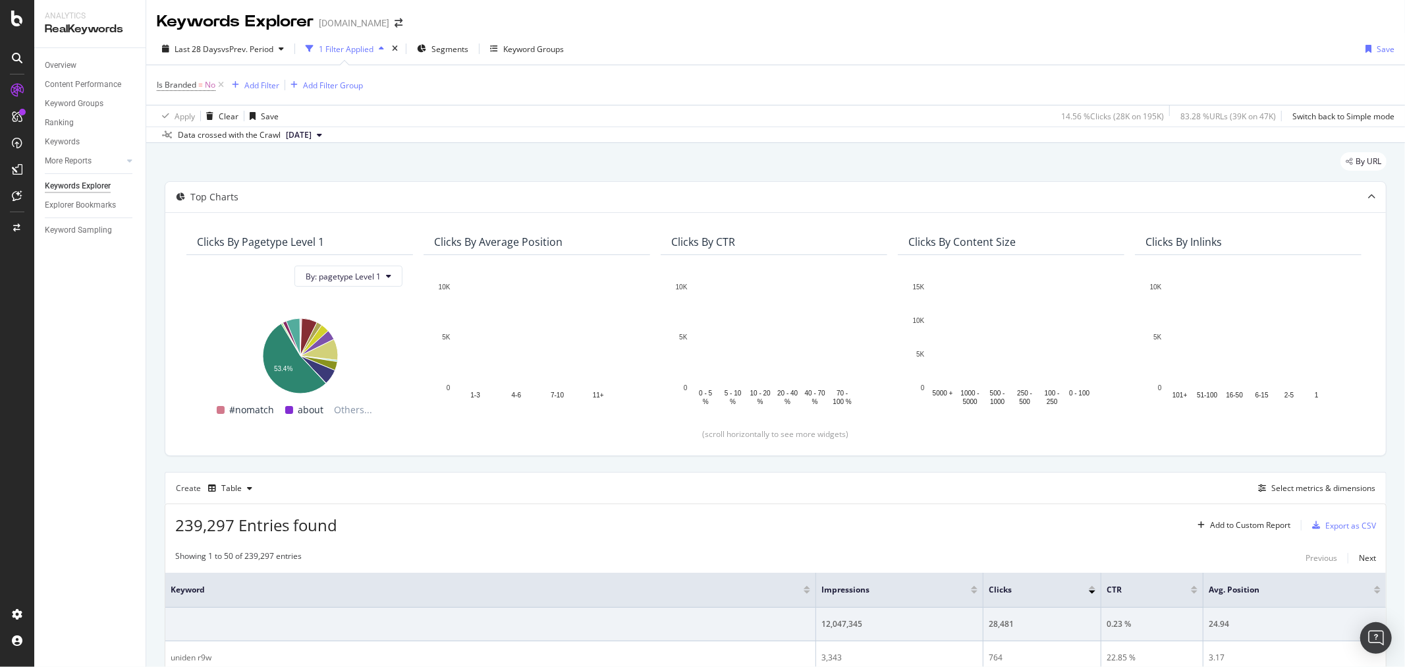
click at [69, 189] on div "Keywords Explorer" at bounding box center [78, 186] width 66 height 14
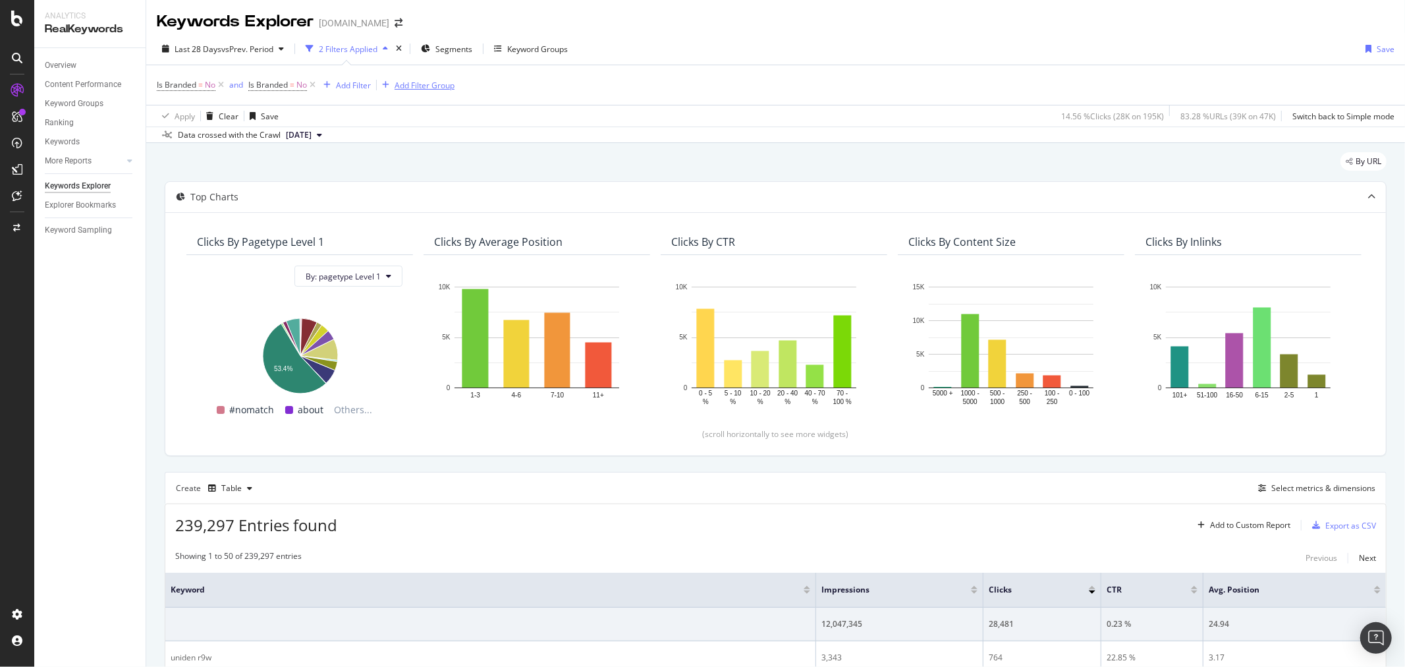
click at [433, 81] on div "Add Filter Group" at bounding box center [425, 85] width 60 height 11
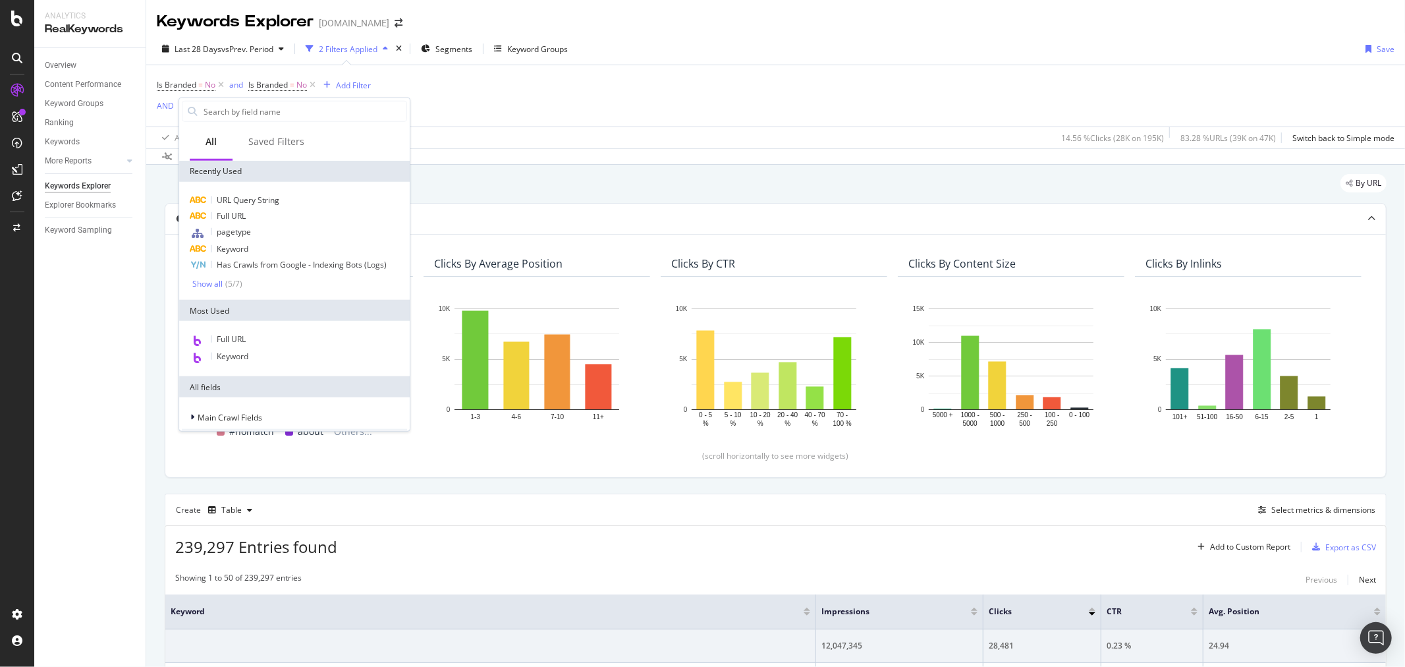
click at [433, 81] on div "Is Branded = No and Is Branded = No Add Filter AND Add Filter" at bounding box center [776, 95] width 1238 height 61
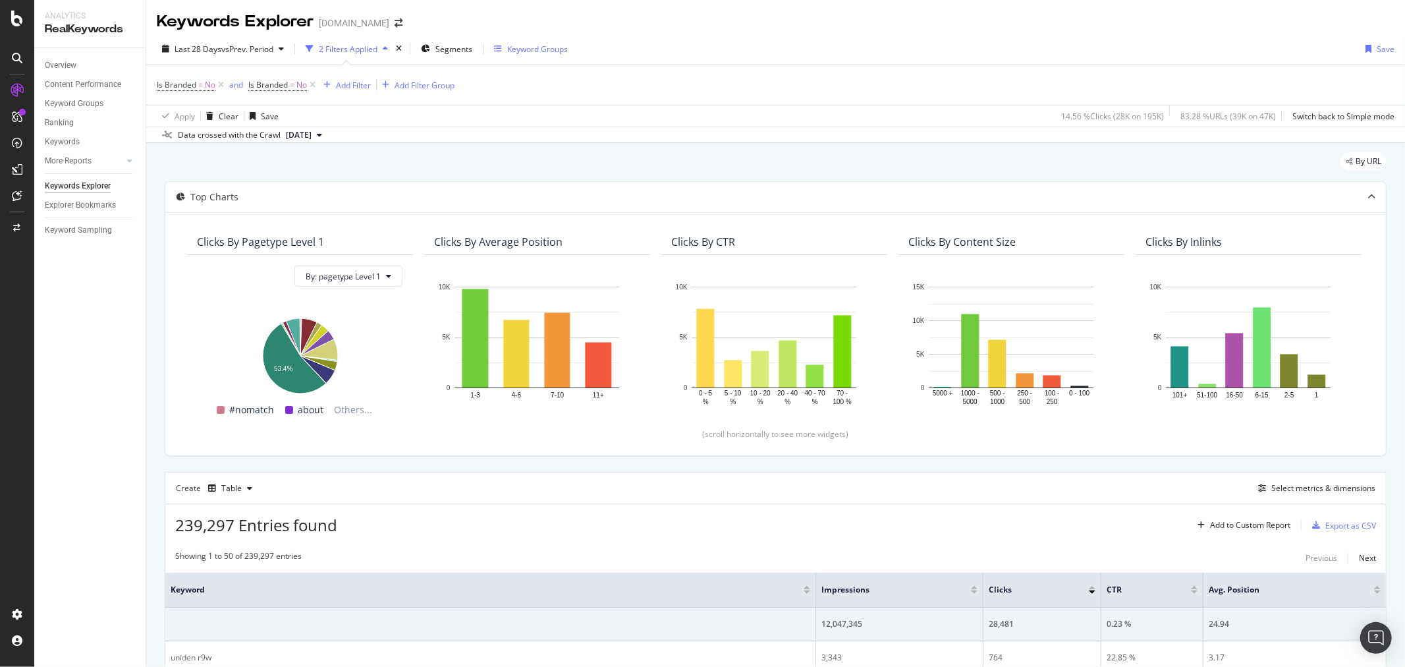
click at [493, 49] on button "Keyword Groups" at bounding box center [531, 48] width 84 height 21
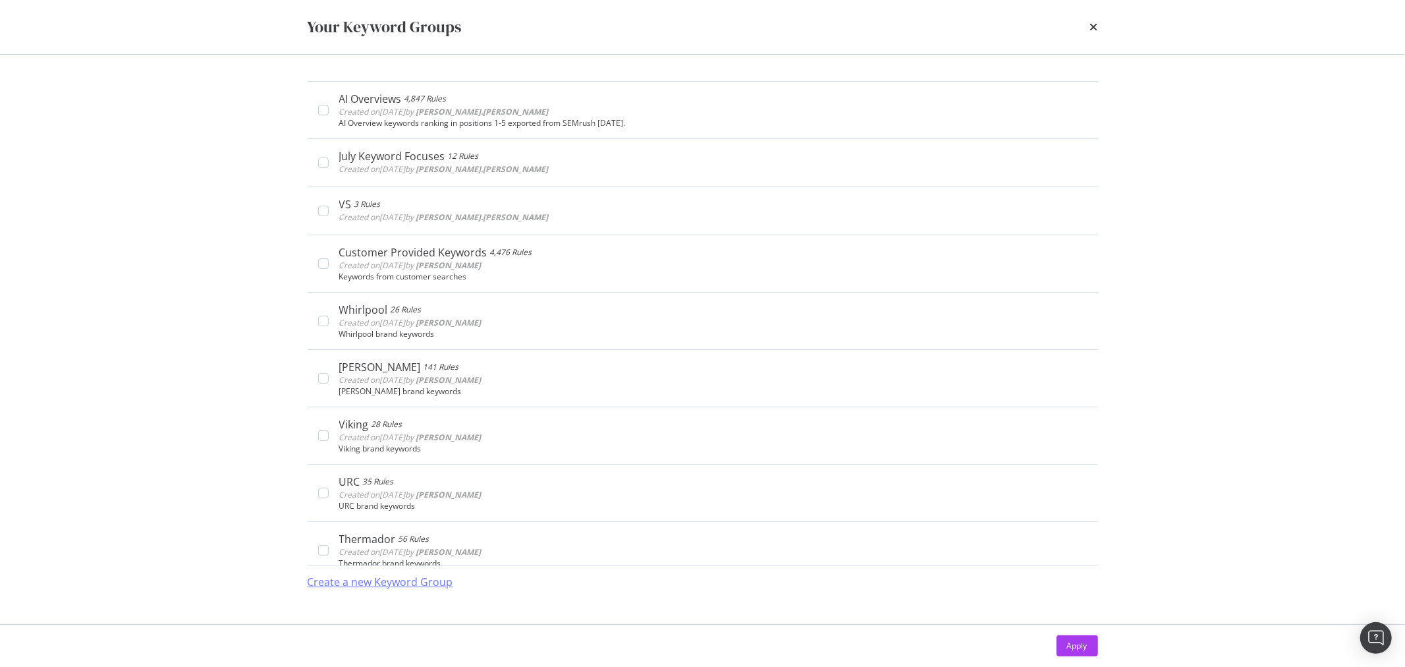
click at [436, 591] on div "Create a new Keyword Group" at bounding box center [381, 582] width 146 height 30
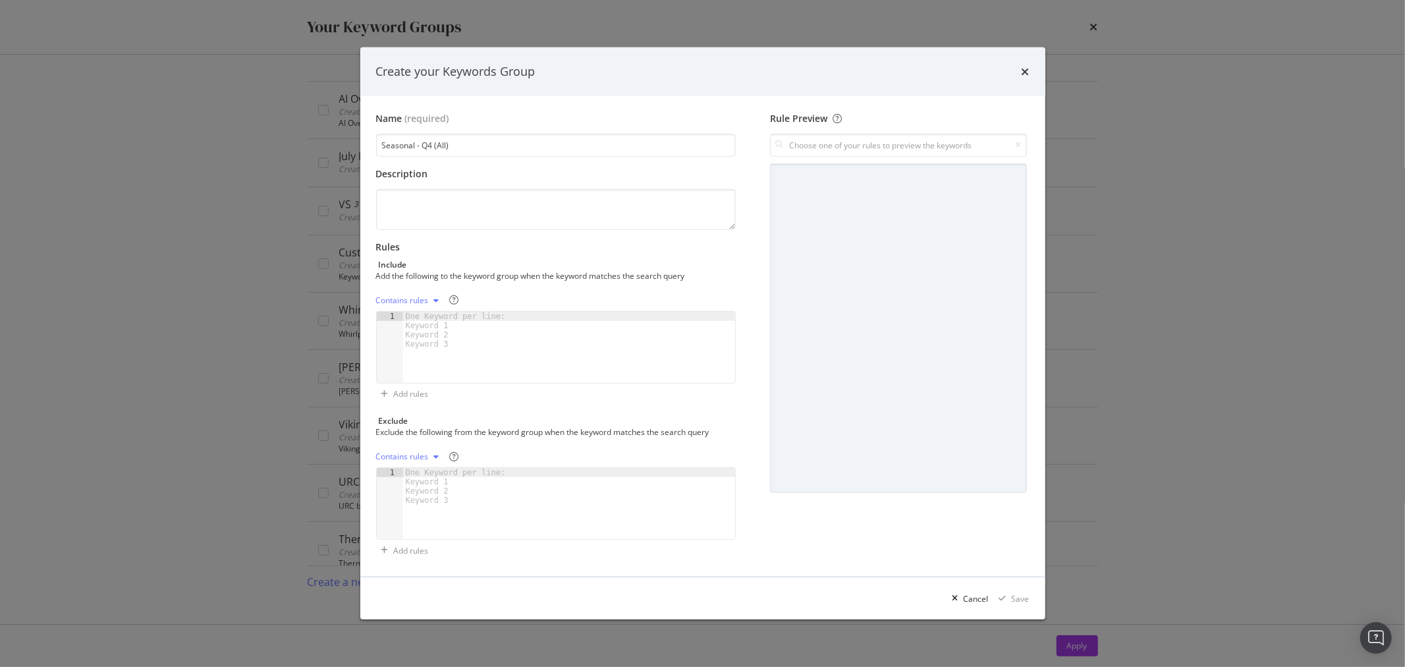
type input "Seasonal - Q4 (All)"
click at [426, 298] on div "Contains rules" at bounding box center [402, 300] width 53 height 8
click at [439, 353] on div "modal" at bounding box center [569, 357] width 333 height 90
click at [439, 300] on div "modal" at bounding box center [437, 300] width 16 height 8
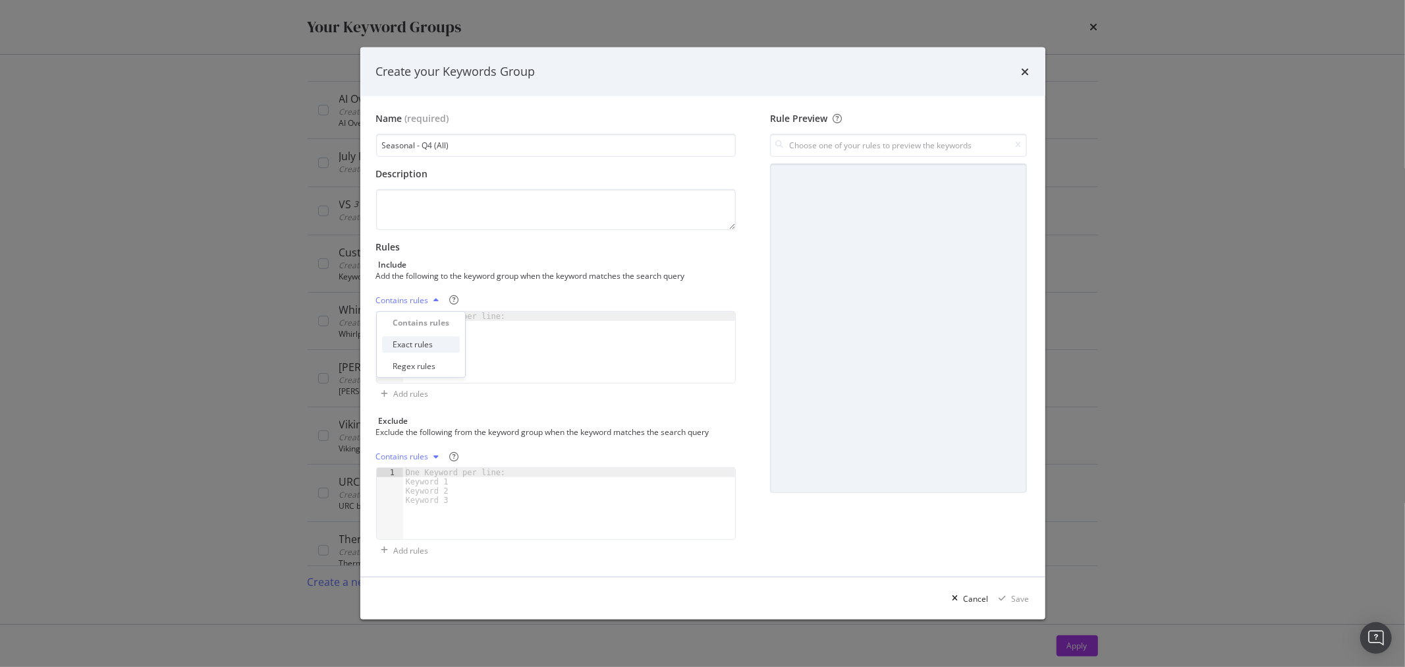
click at [443, 345] on div "Exact rules" at bounding box center [421, 344] width 78 height 16
click at [437, 343] on div "One Keyword per line: Keyword 1 Keyword 2 Keyword 3" at bounding box center [458, 330] width 110 height 37
type textarea "r"
click at [397, 303] on div "Exact rules" at bounding box center [396, 300] width 40 height 8
click at [428, 366] on div "Regex rules" at bounding box center [414, 366] width 43 height 11
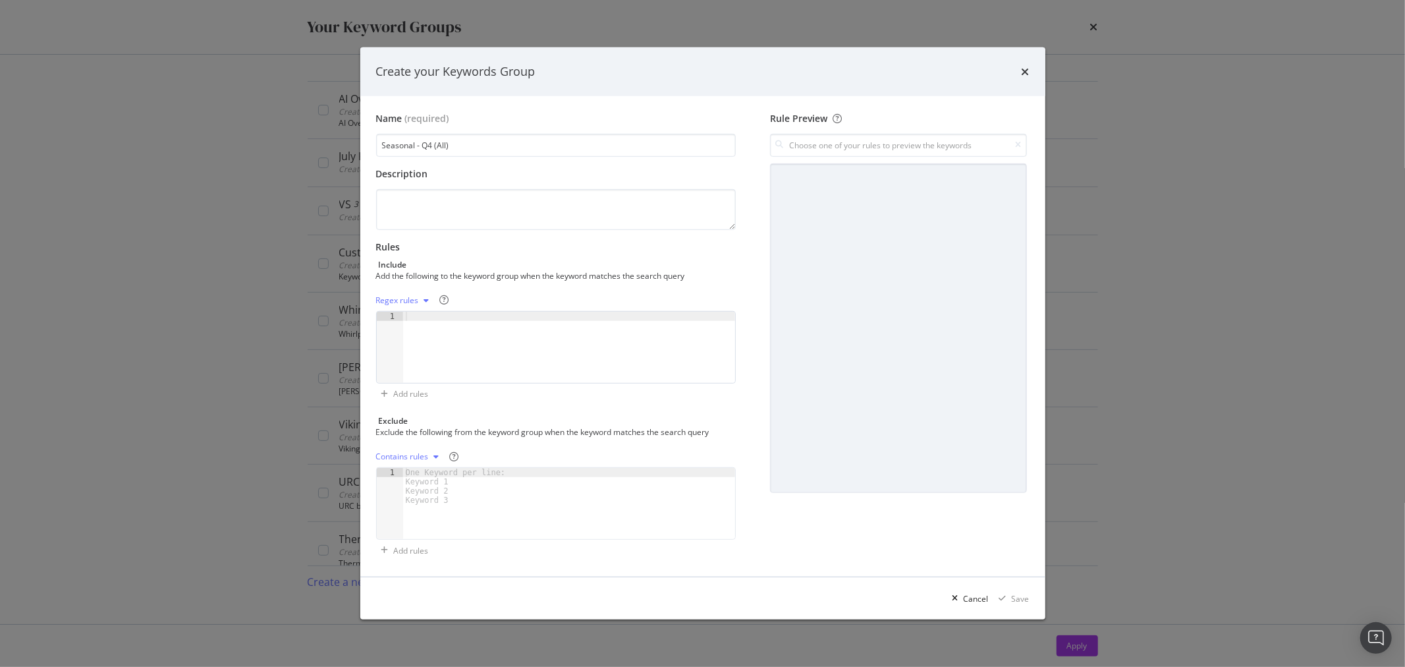
click at [432, 340] on div "modal" at bounding box center [569, 357] width 333 height 90
click at [420, 308] on div "Regex rules" at bounding box center [405, 301] width 59 height 20
click at [420, 325] on div "Contains rules" at bounding box center [419, 322] width 53 height 11
click at [432, 329] on div "One Keyword per line: Keyword 1 Keyword 2 Keyword 3" at bounding box center [458, 330] width 110 height 37
type textarea "black friday"
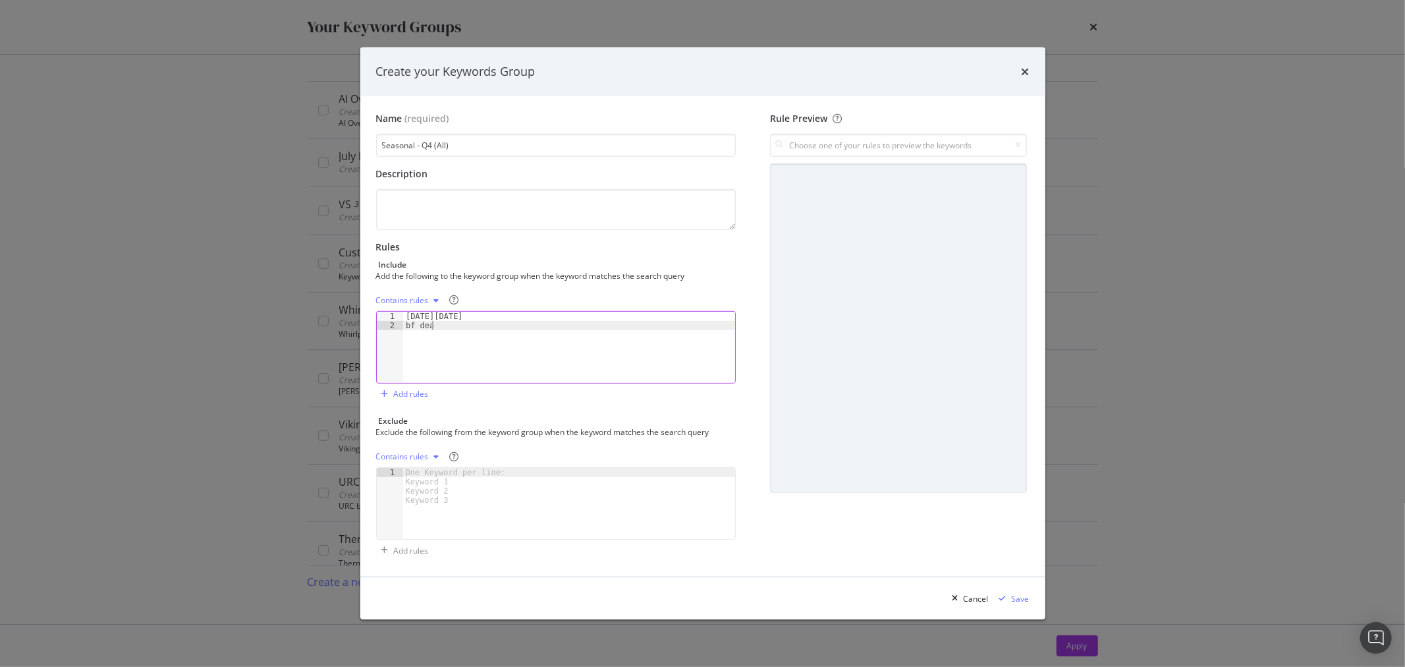
scroll to position [0, 1]
type textarea "bf deals"
type textarea "cyber monday"
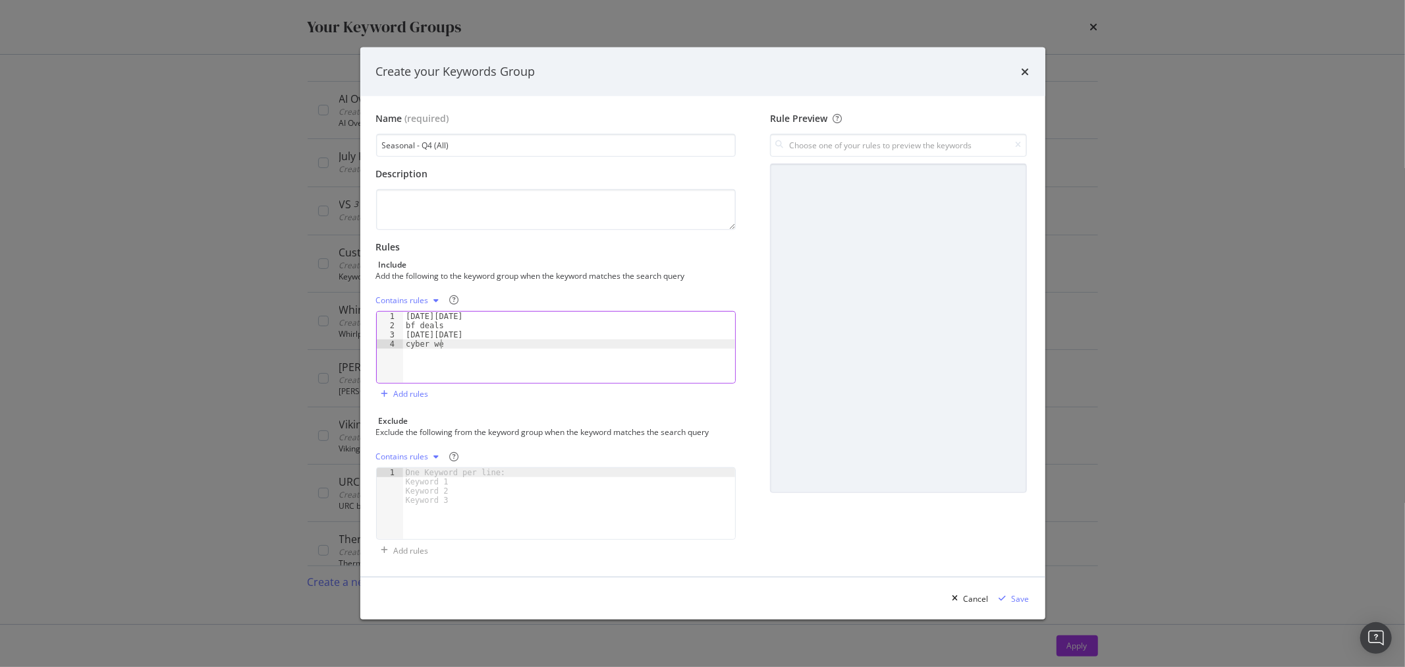
type textarea "cyber weel"
type textarea "cyber week"
type textarea "holiday"
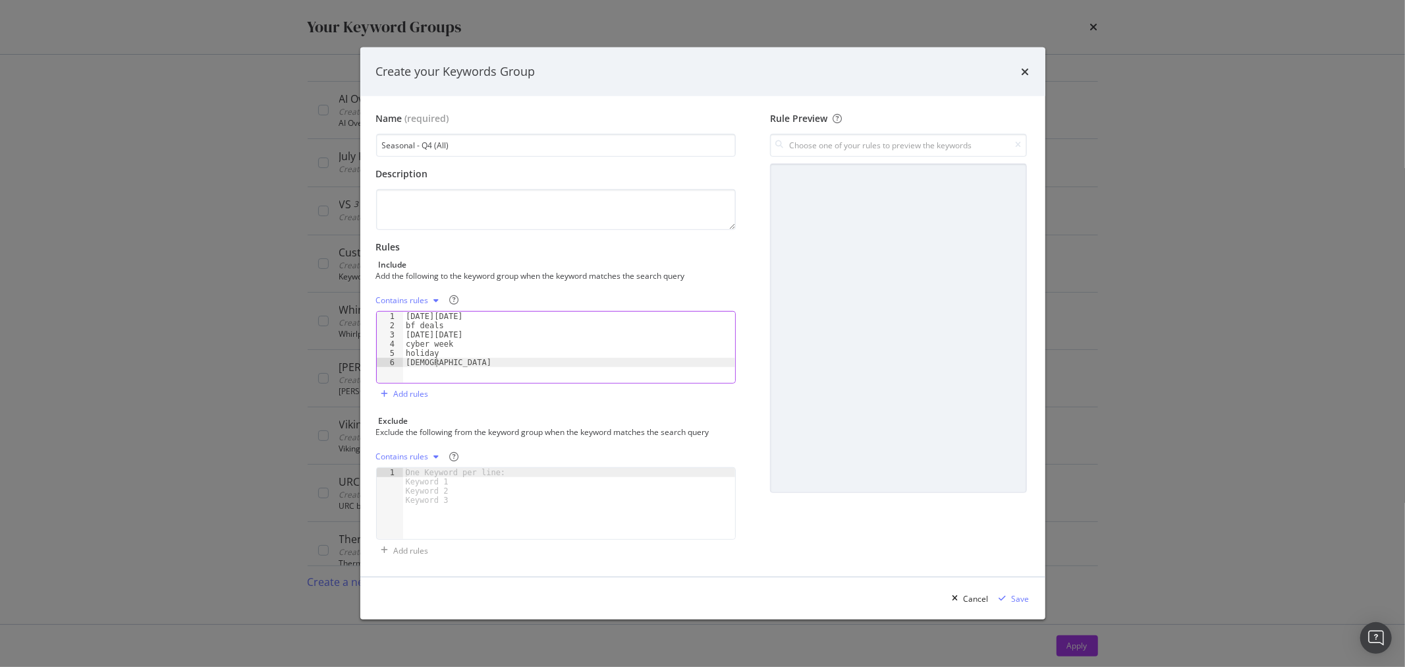
scroll to position [0, 2]
type textarea "christmas"
type textarea "c"
type textarea "xmas"
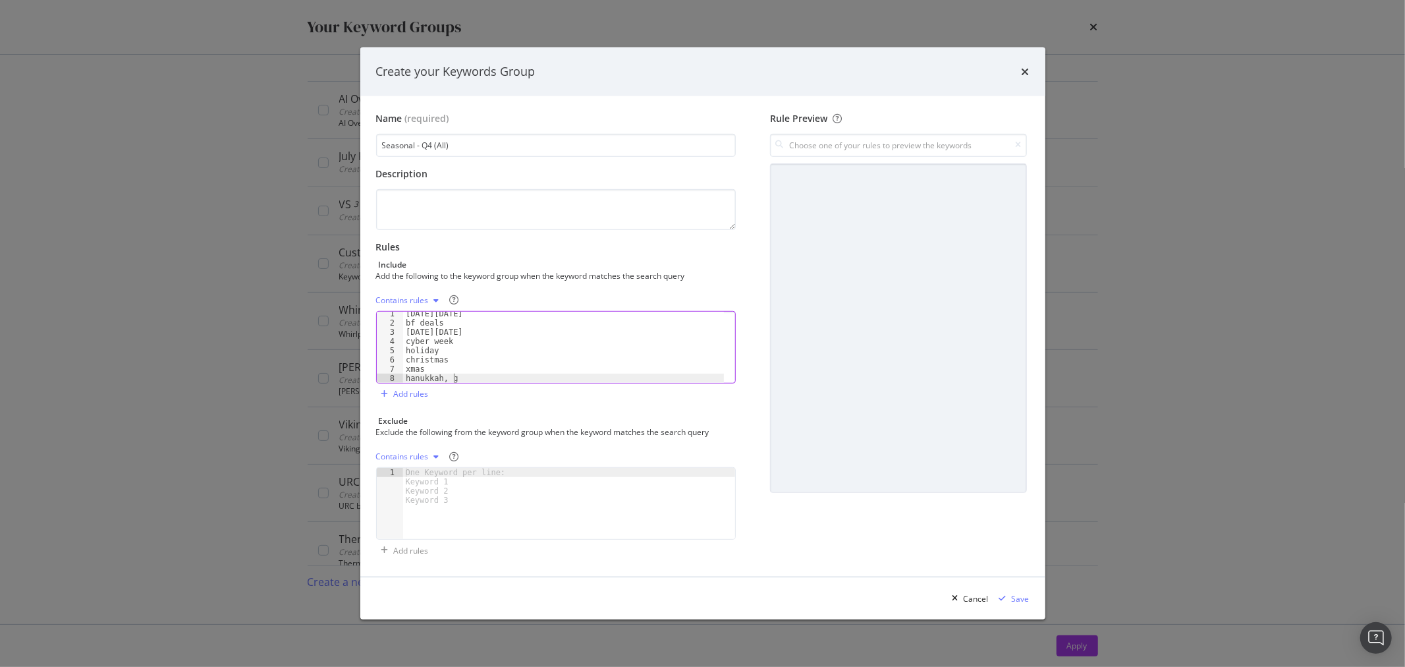
scroll to position [0, 3]
type textarea "hanukkah"
type textarea "gift"
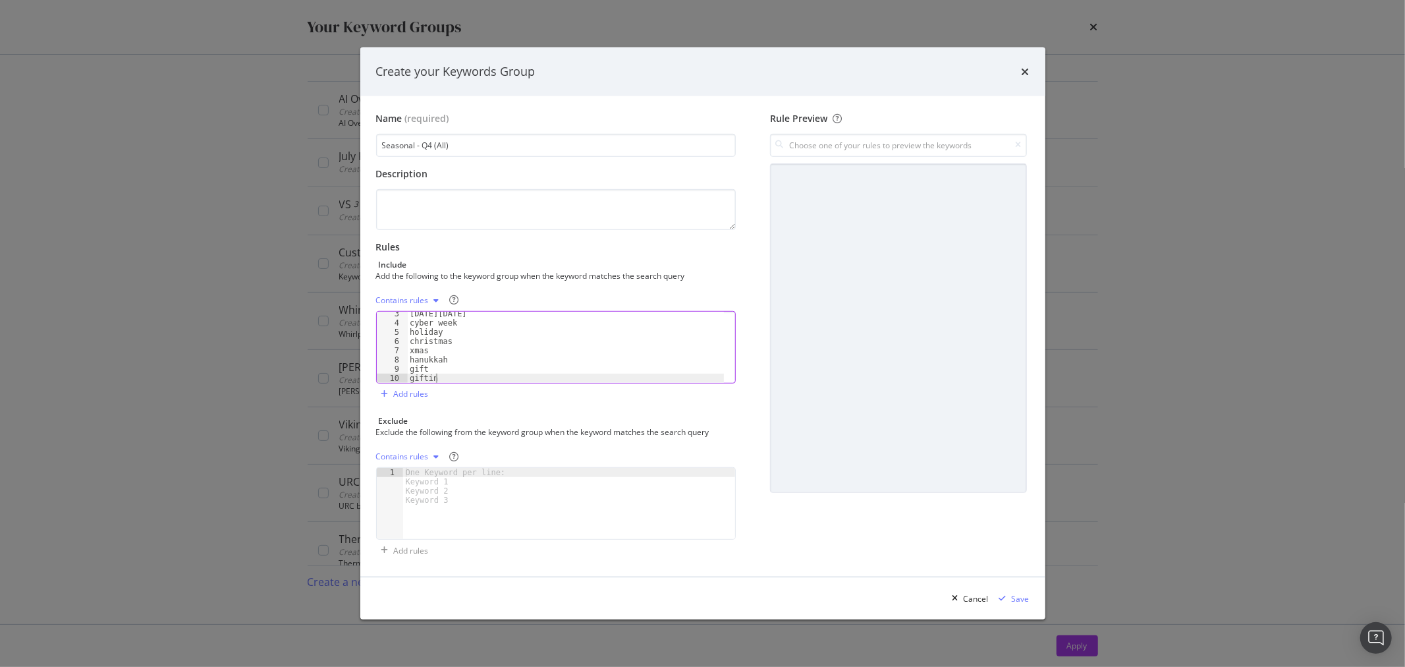
type textarea "gifting"
type textarea "f"
type textarea "gifts"
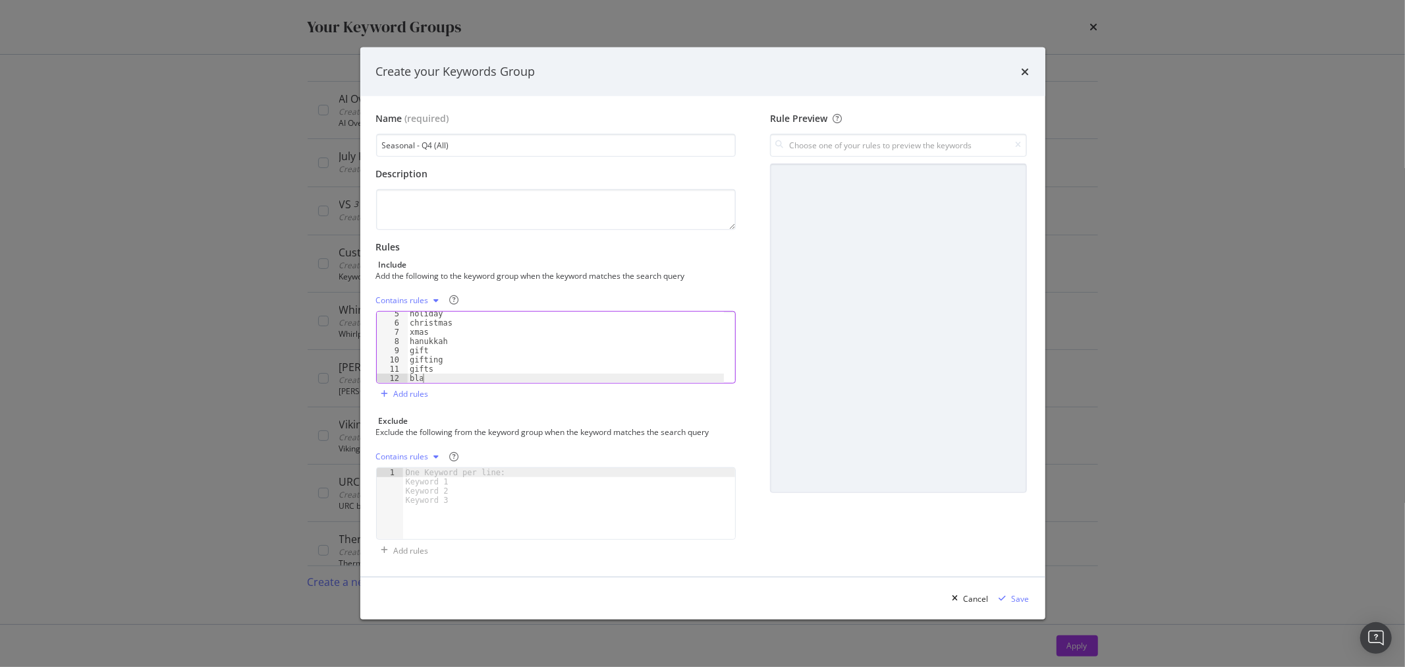
type textarea "b"
type textarea "black friday appliances"
type textarea "black friday sales"
type textarea "black friday sale"
type textarea "thanksgiving"
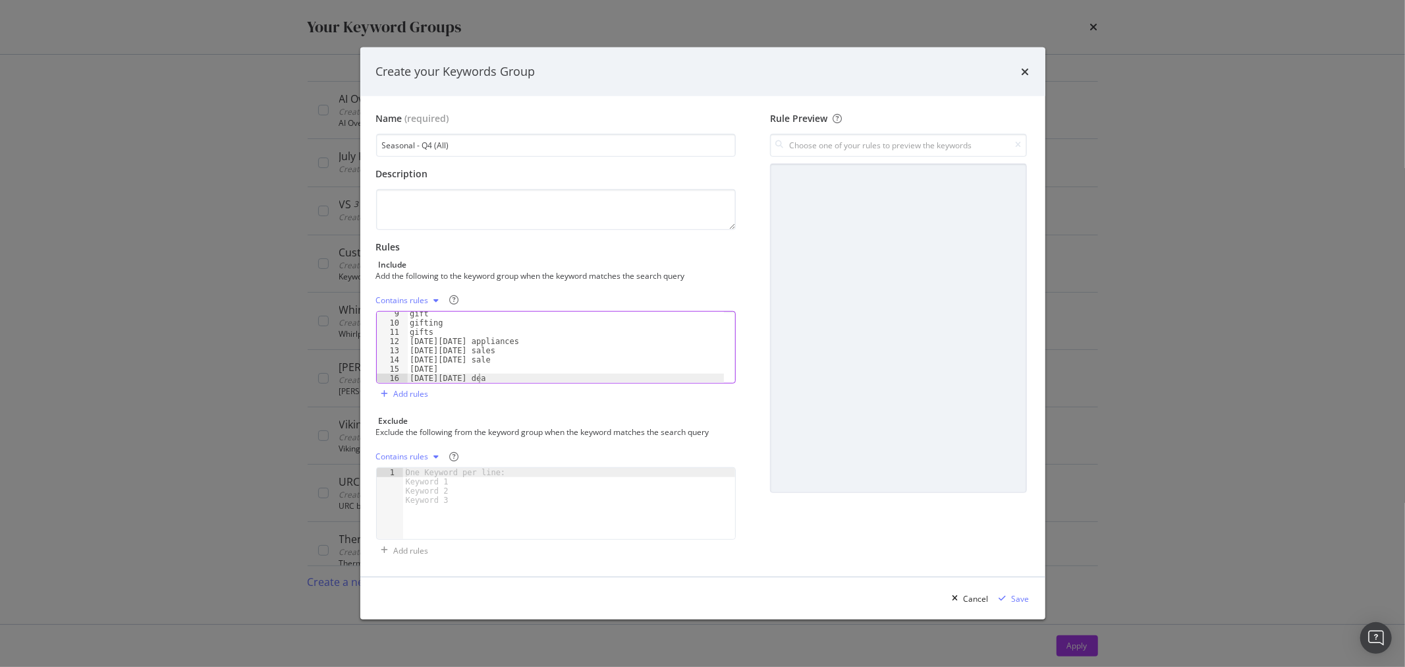
type textarea "cyber monday deals"
type textarea "cyber monday sale"
click at [694, 256] on label "Rules Include Add the following to the keyword group when the keyword matches t…" at bounding box center [556, 260] width 360 height 41
click at [425, 393] on div "Add rules" at bounding box center [411, 393] width 35 height 11
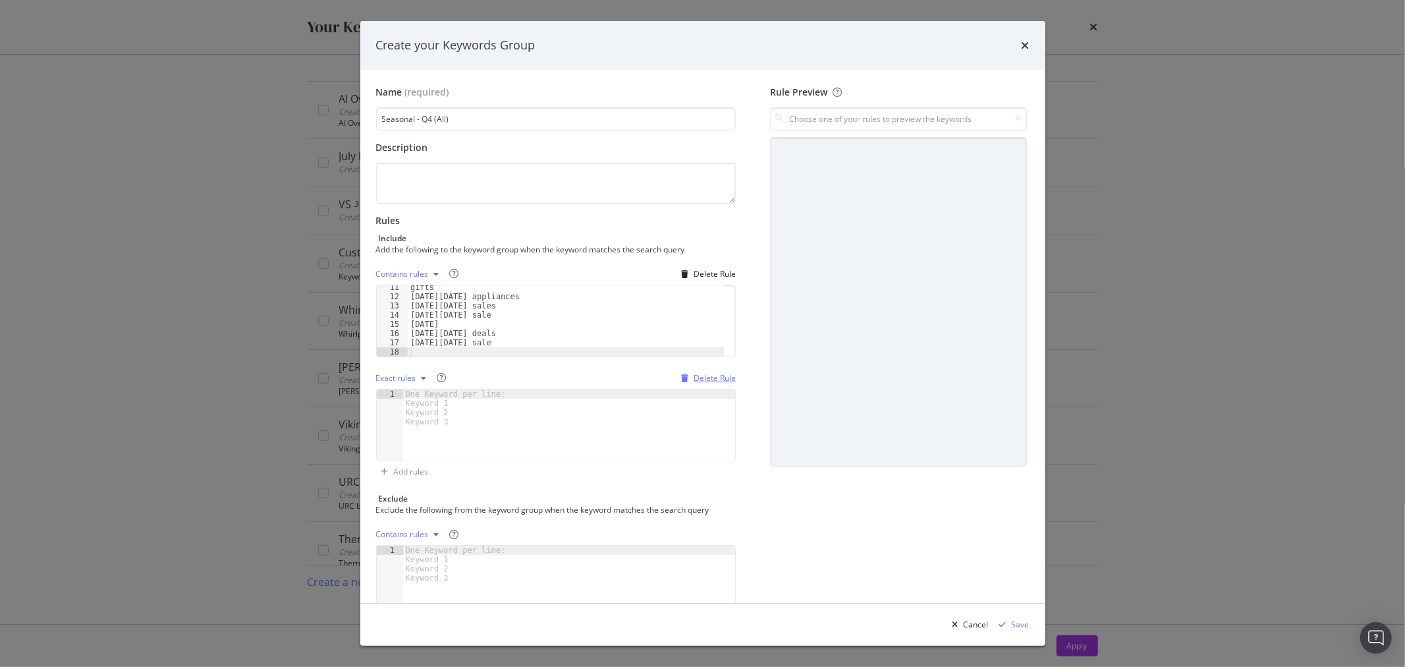
click at [713, 378] on div "Delete Rule" at bounding box center [715, 377] width 42 height 11
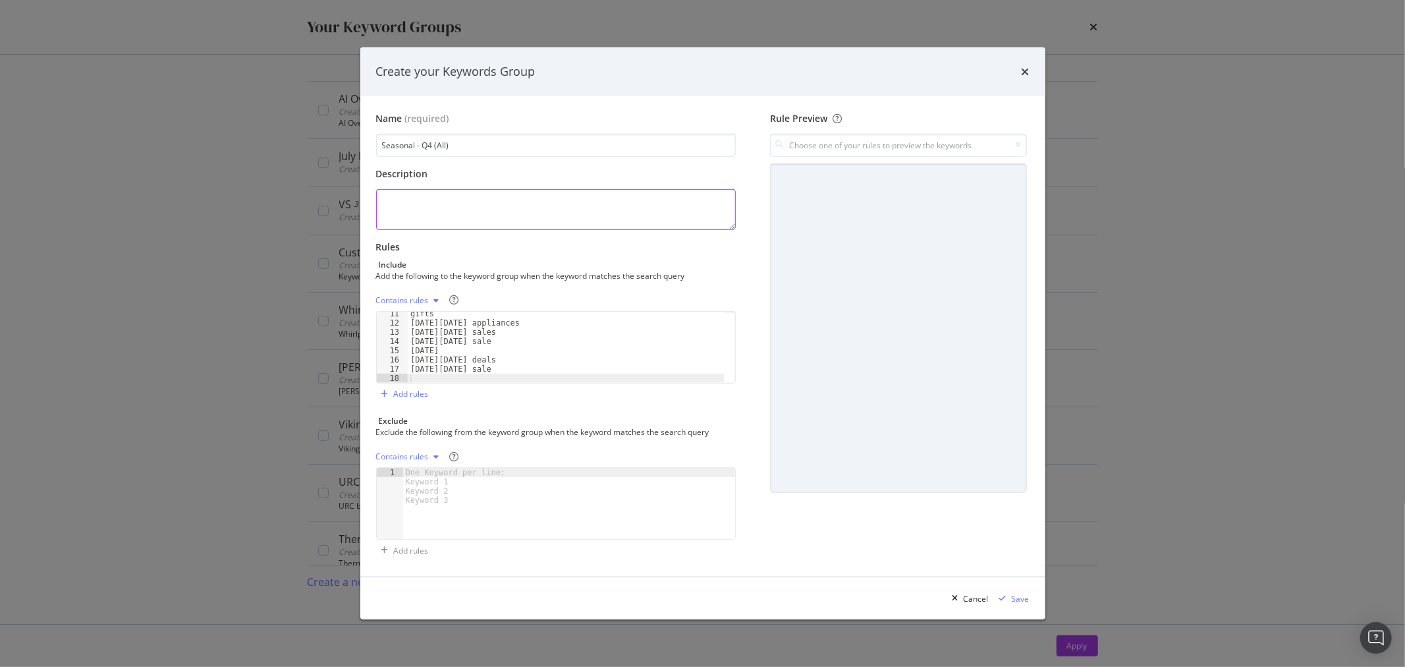
click at [557, 219] on textarea "modal" at bounding box center [556, 209] width 360 height 41
click at [523, 266] on div "Include" at bounding box center [556, 264] width 360 height 11
click at [854, 259] on div "modal" at bounding box center [898, 327] width 256 height 329
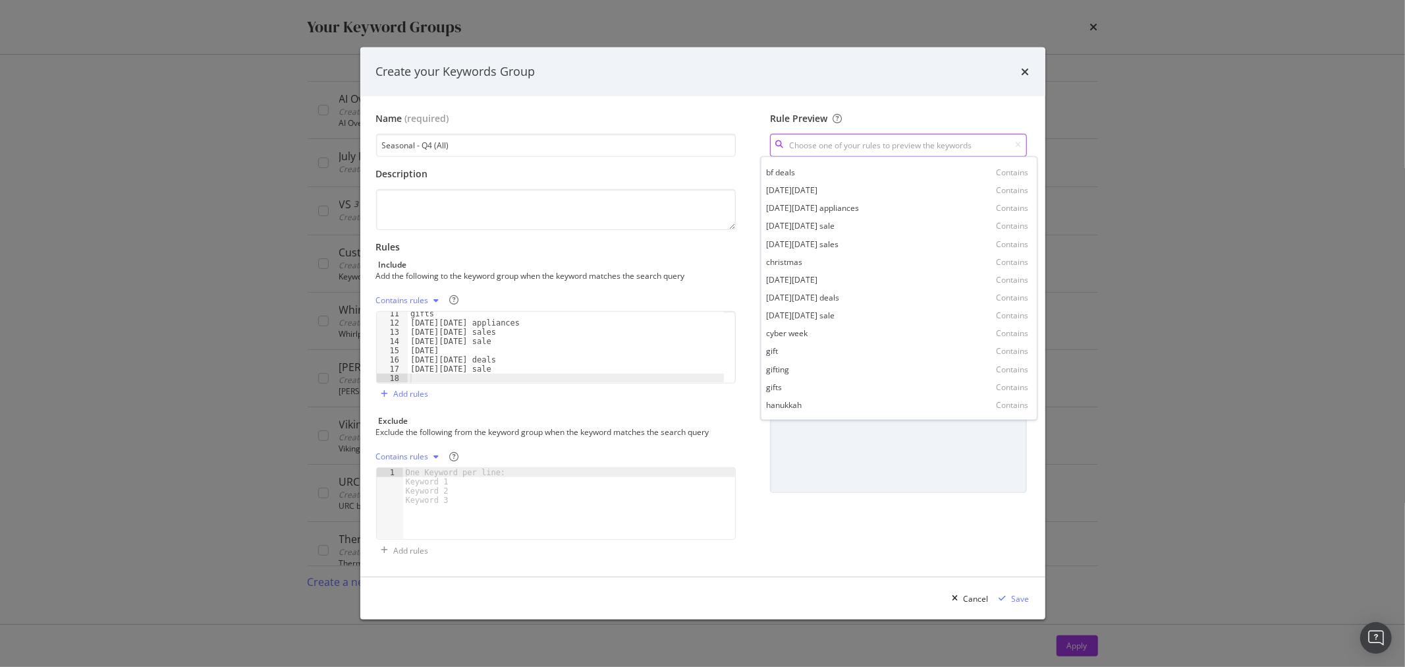
click at [858, 147] on input "modal" at bounding box center [898, 145] width 256 height 23
click at [858, 178] on div "bf deals Contains" at bounding box center [898, 172] width 271 height 18
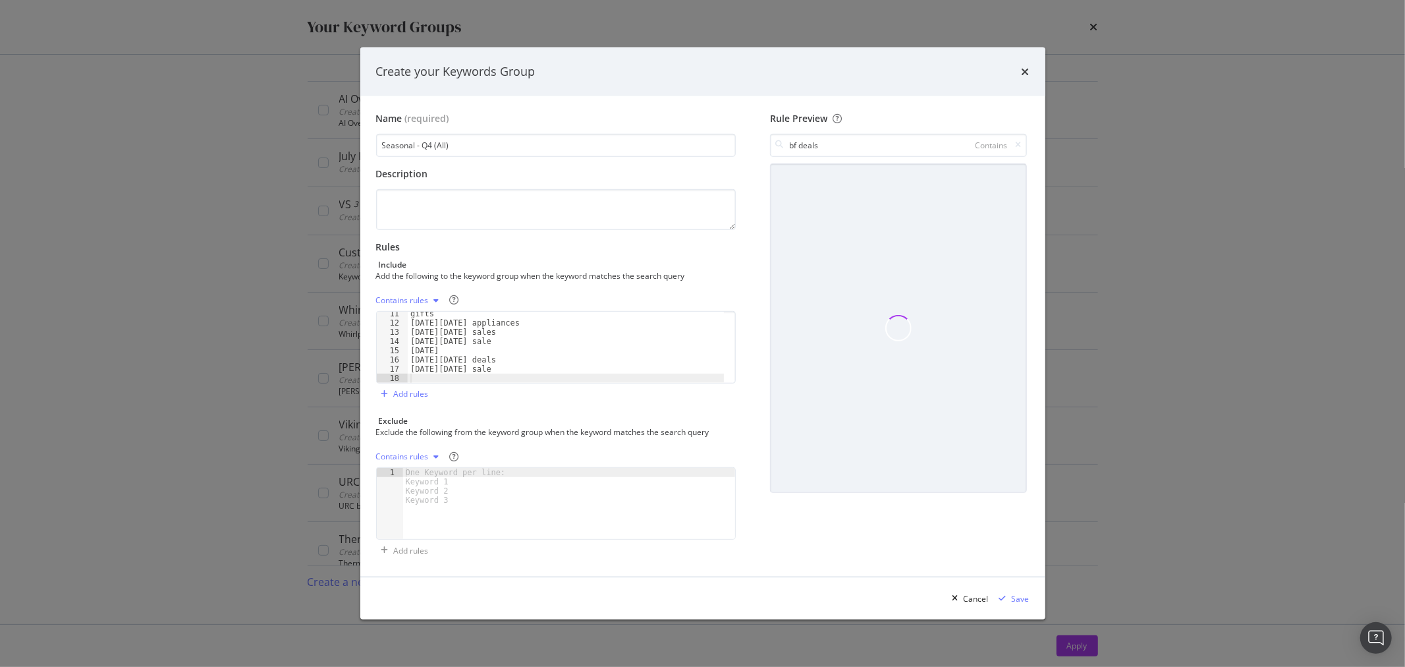
type input "bf deals"
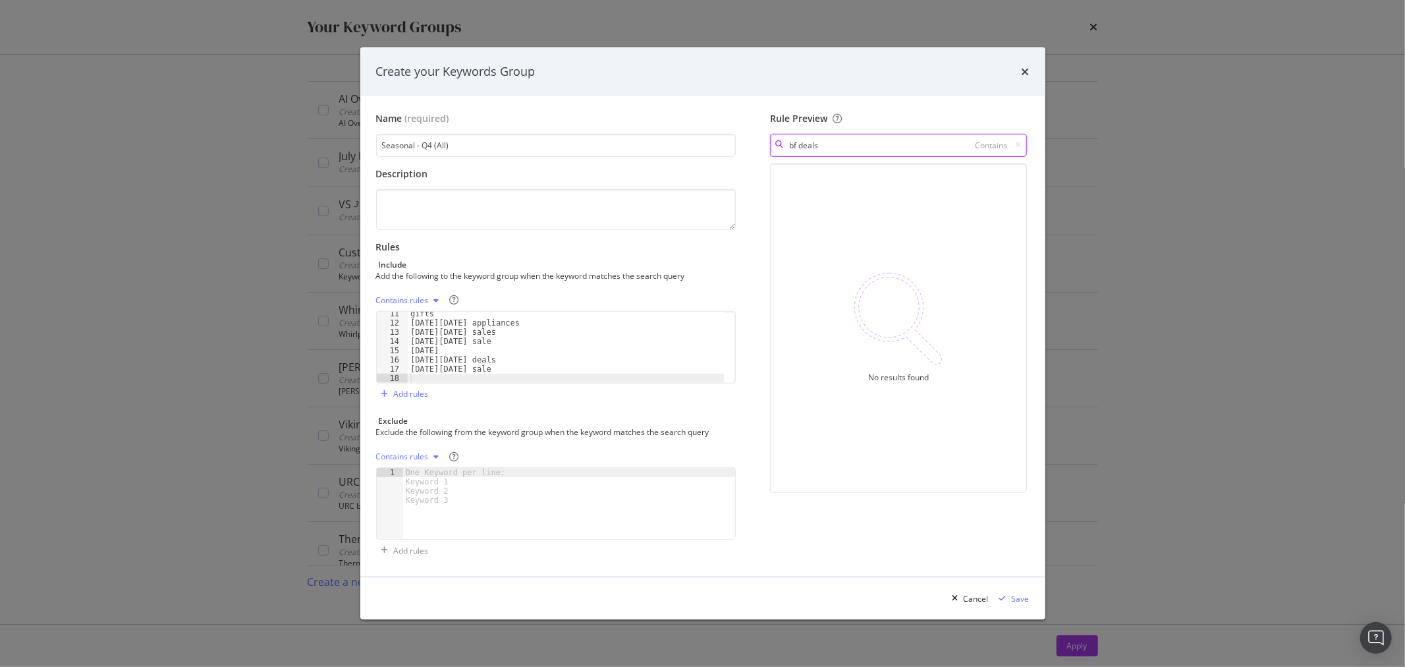
click at [860, 152] on input "bf deals" at bounding box center [898, 145] width 256 height 23
click at [1009, 145] on div "Contains" at bounding box center [993, 144] width 35 height 11
click at [1019, 144] on icon "modal" at bounding box center [1019, 145] width 6 height 8
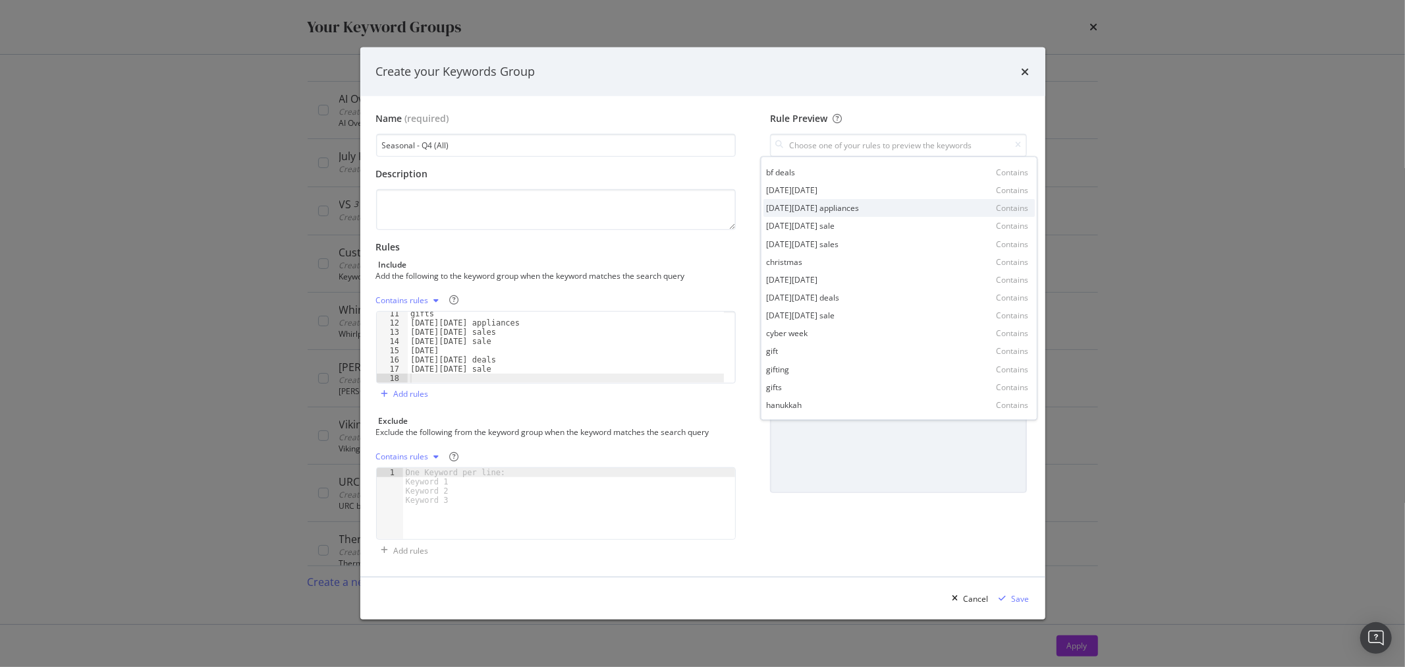
click at [875, 205] on div "black friday appliances Contains" at bounding box center [898, 209] width 271 height 18
type input "black friday appliances"
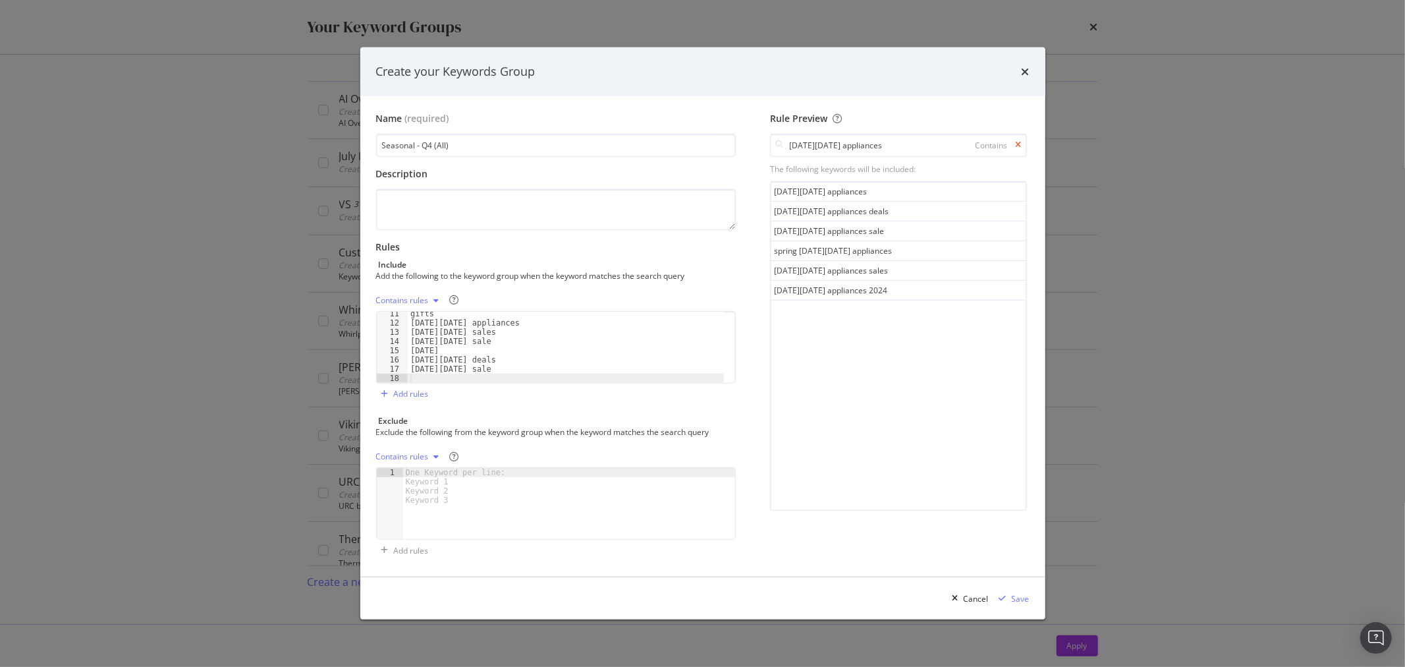
click at [1018, 146] on icon "modal" at bounding box center [1019, 145] width 6 height 8
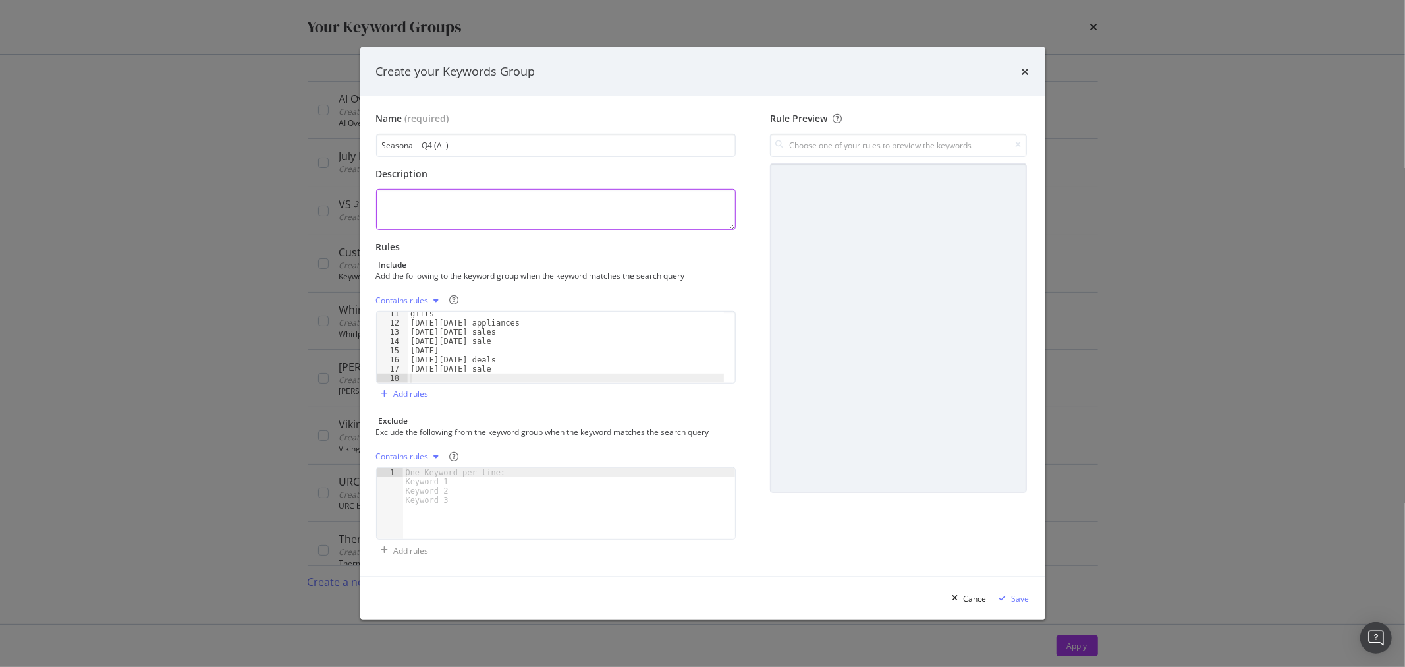
click at [565, 218] on textarea "modal" at bounding box center [556, 209] width 360 height 41
click at [1015, 603] on div "Save" at bounding box center [1021, 598] width 18 height 11
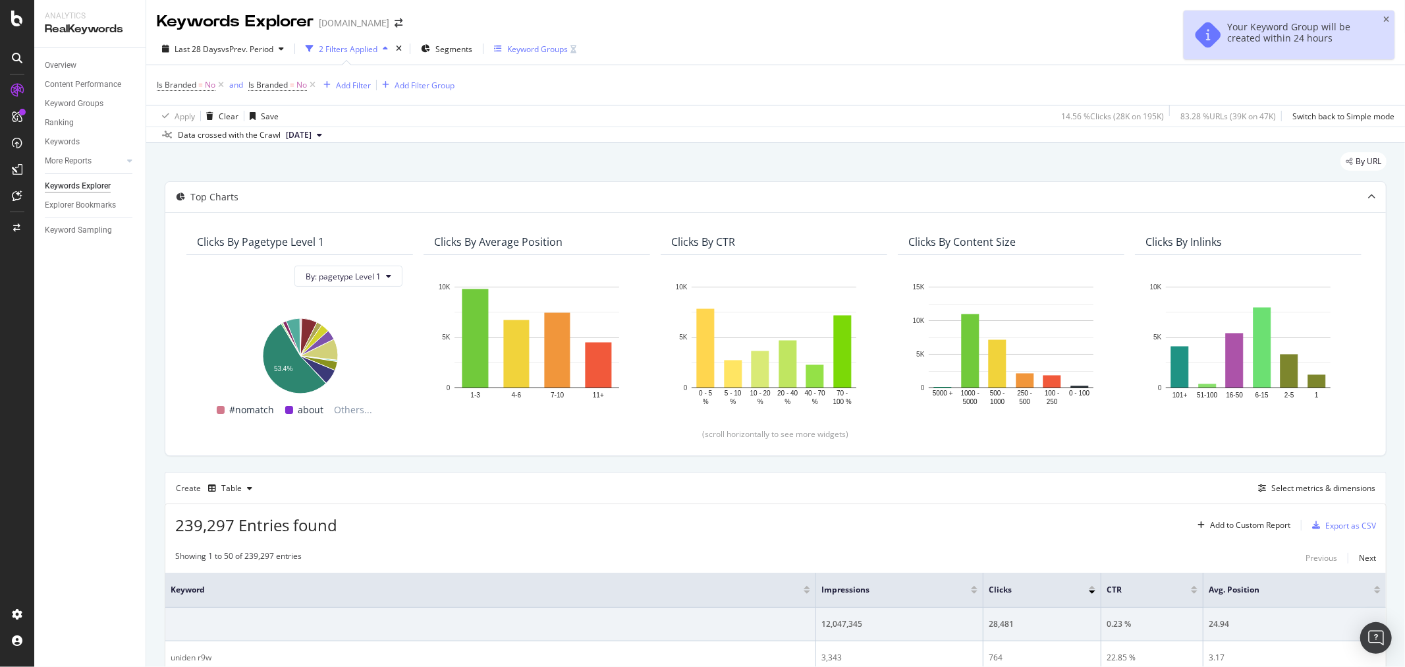
click at [528, 46] on div "Keyword Groups" at bounding box center [537, 48] width 61 height 11
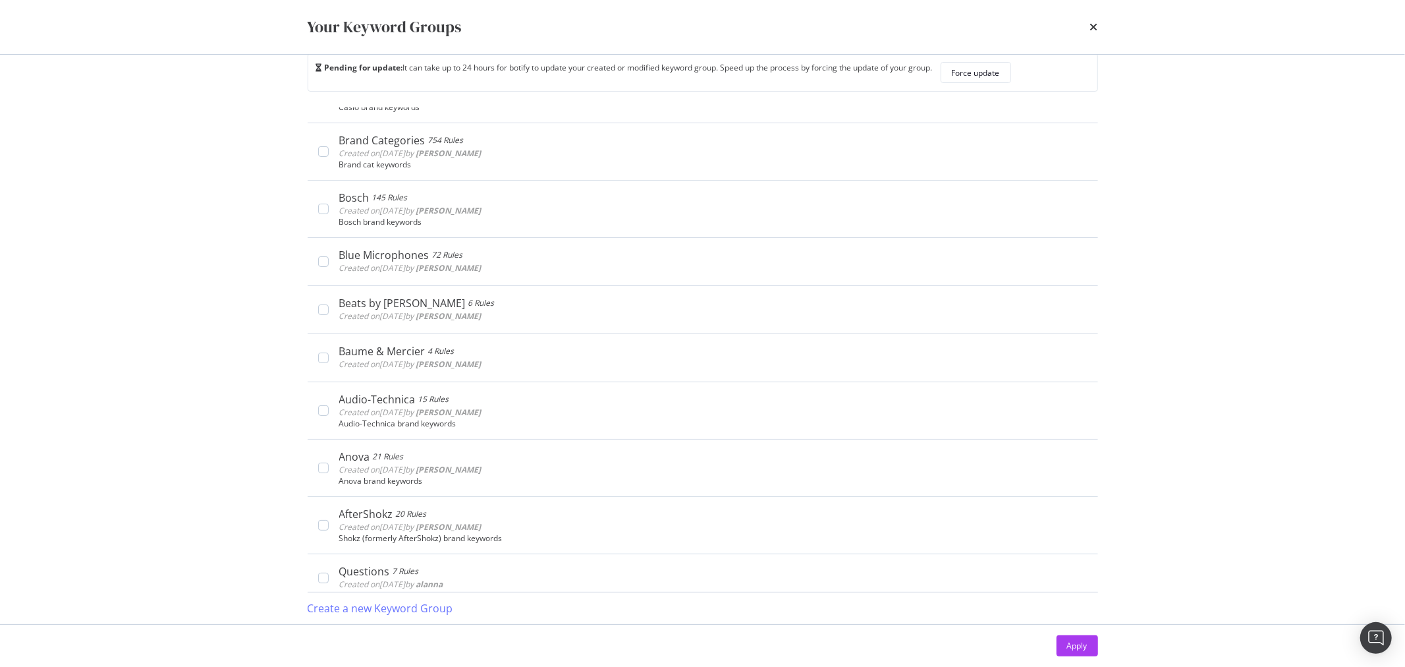
scroll to position [3187, 0]
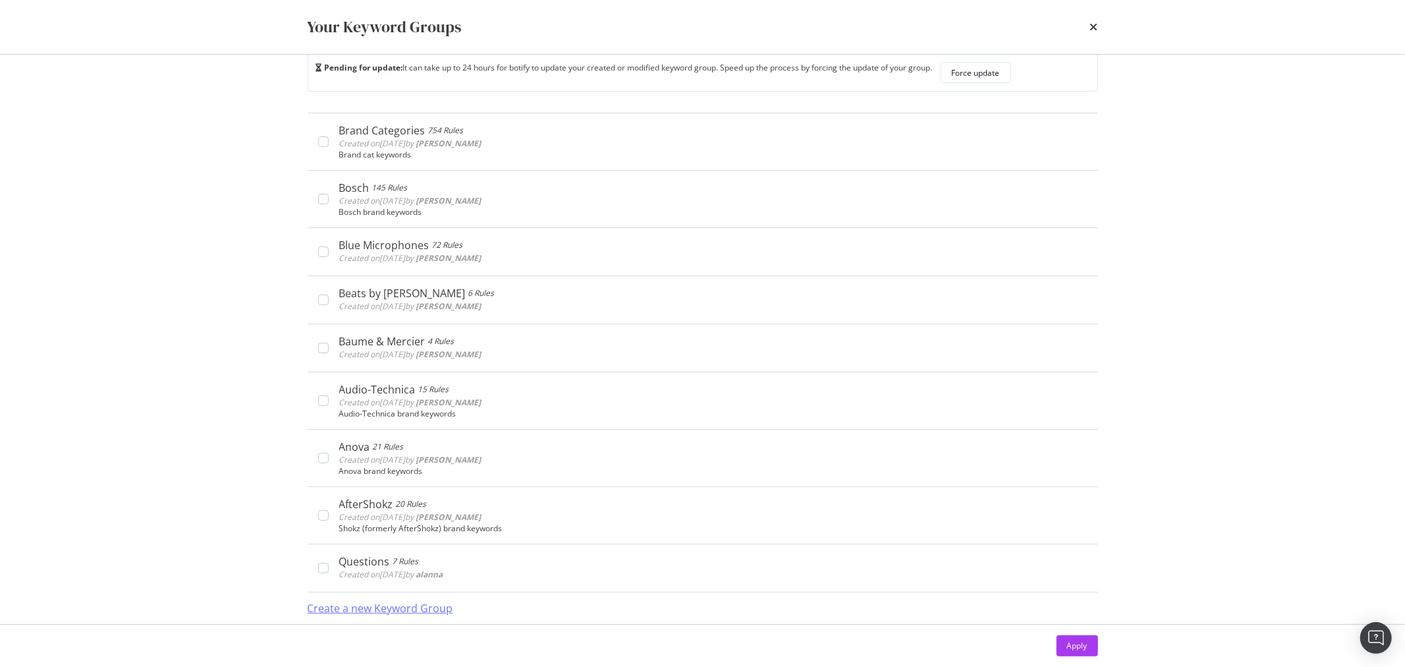
click at [412, 603] on div "Create a new Keyword Group" at bounding box center [381, 608] width 146 height 15
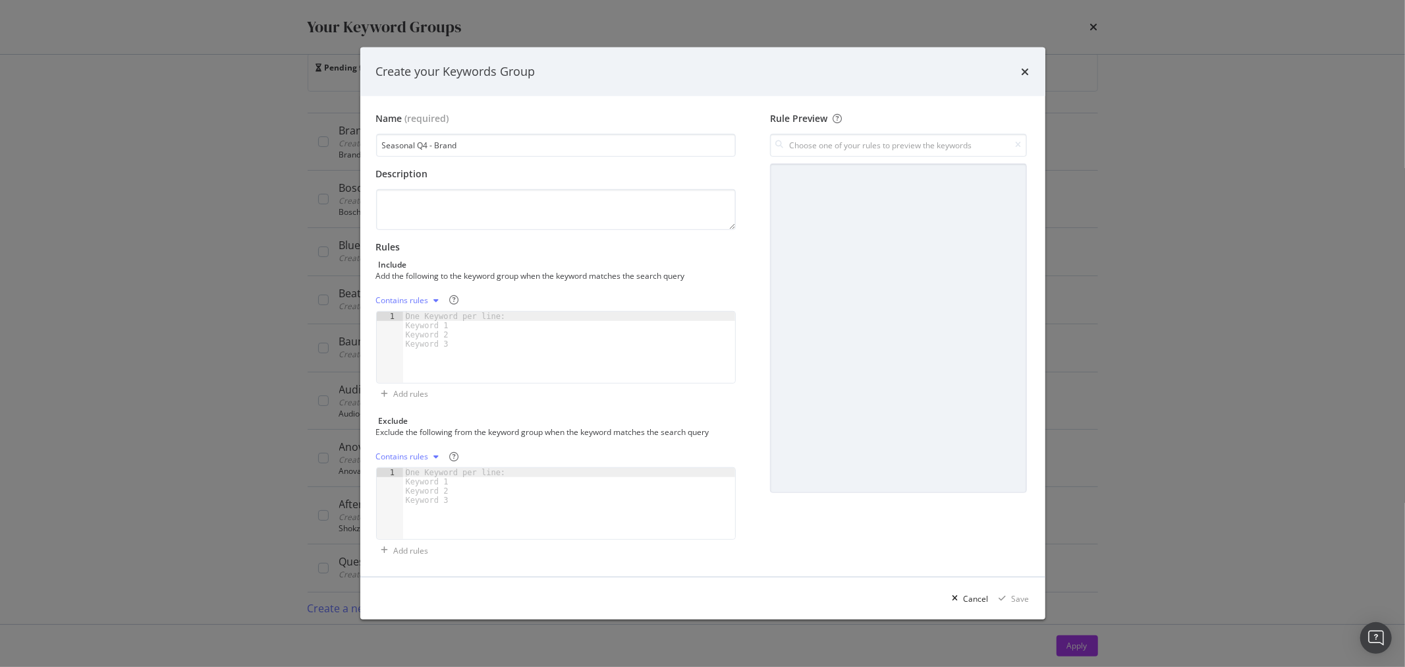
type input "Seasonal Q4 - Brand"
click at [433, 293] on div "Contains rules" at bounding box center [410, 301] width 69 height 20
click at [433, 312] on div "One Keyword per line: Keyword 1 Keyword 2 Keyword 3" at bounding box center [458, 330] width 110 height 37
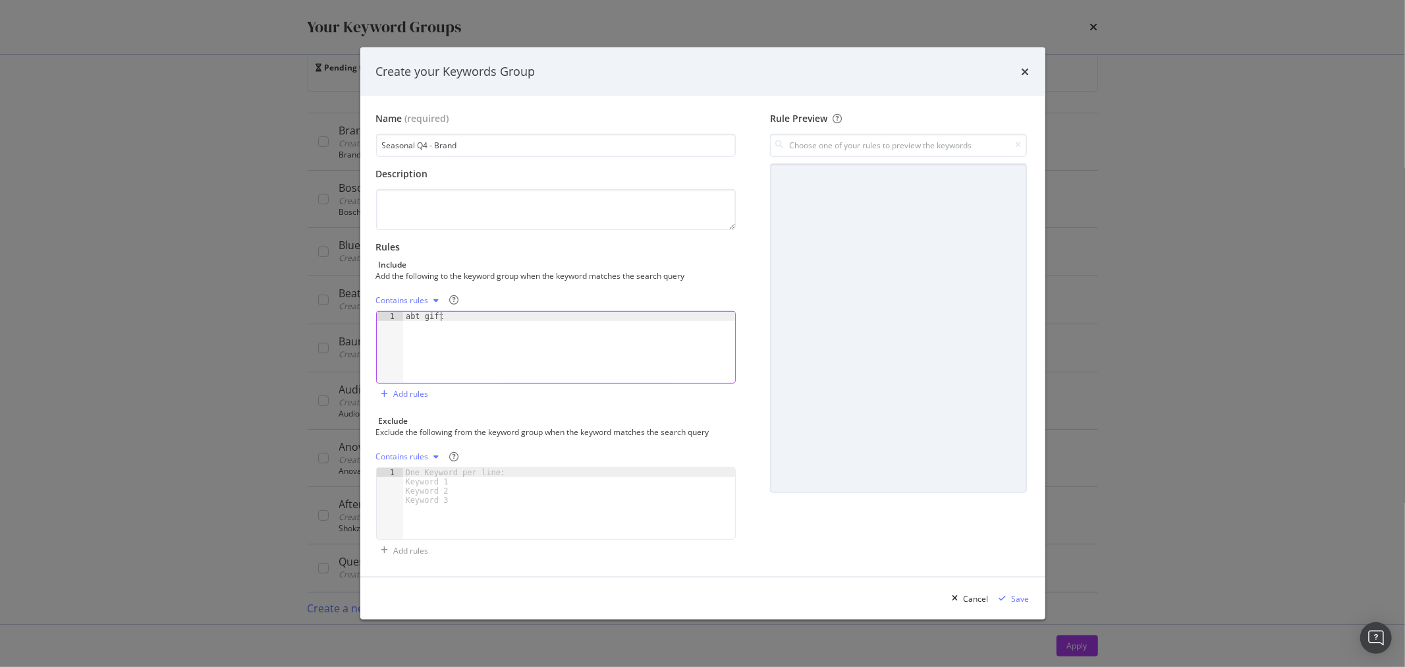
type textarea "abt gifts"
type textarea "abt electronics"
type textarea "abt black friday"
type textarea "abt"
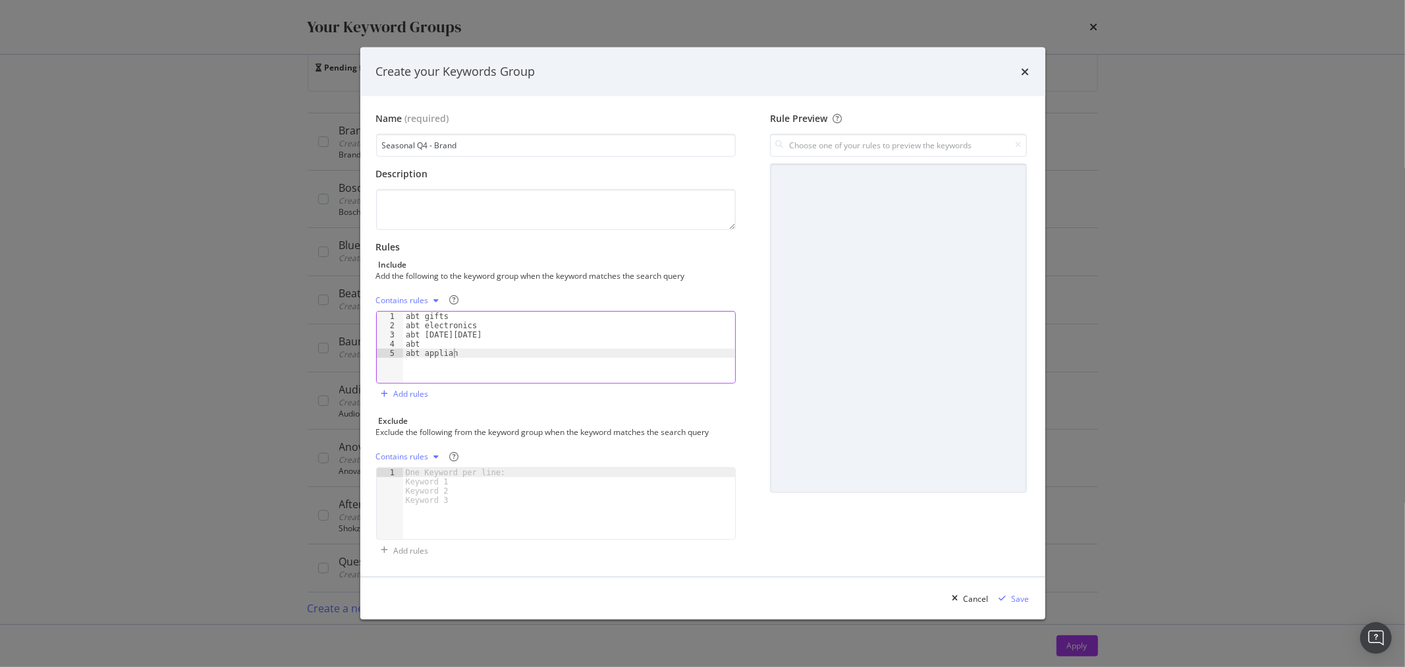
scroll to position [0, 3]
type textarea "abt appliances"
type textarea "a"
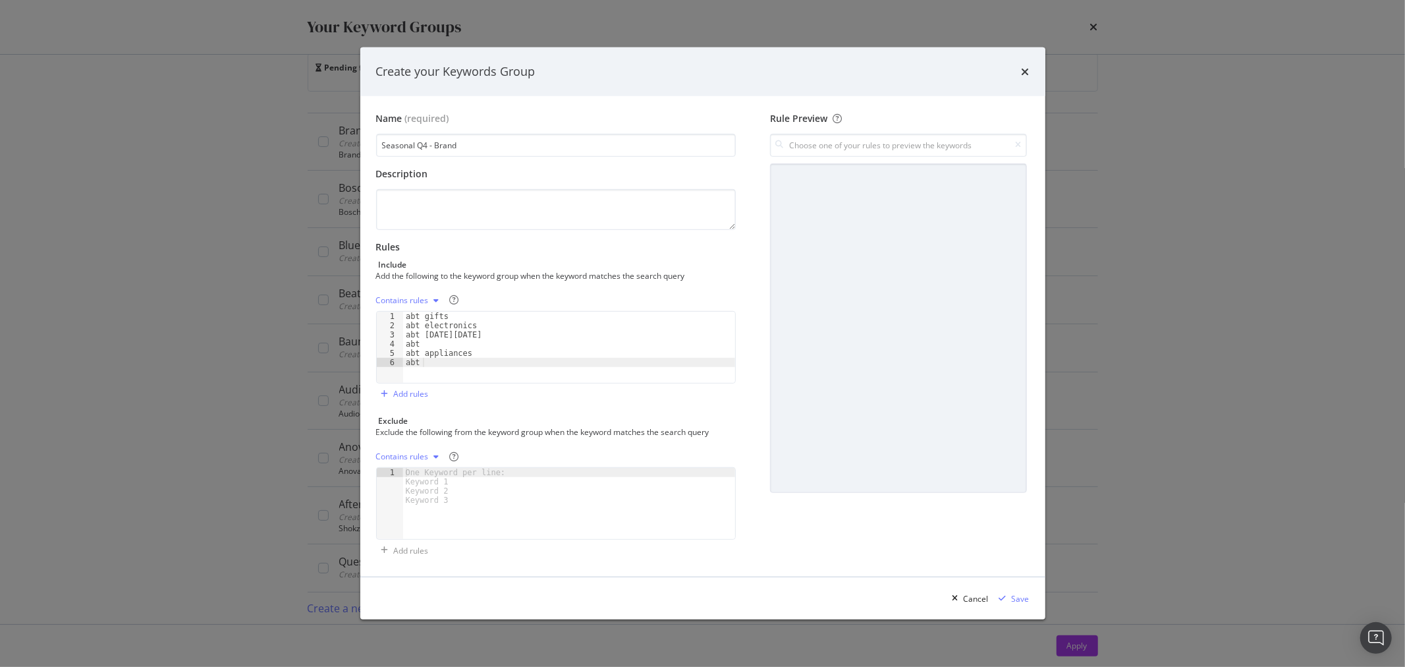
click at [543, 374] on div "abt gifts abt electronics abt black friday abt abt appliances abt" at bounding box center [569, 357] width 333 height 90
type textarea "abt glenview"
type textarea "abt store"
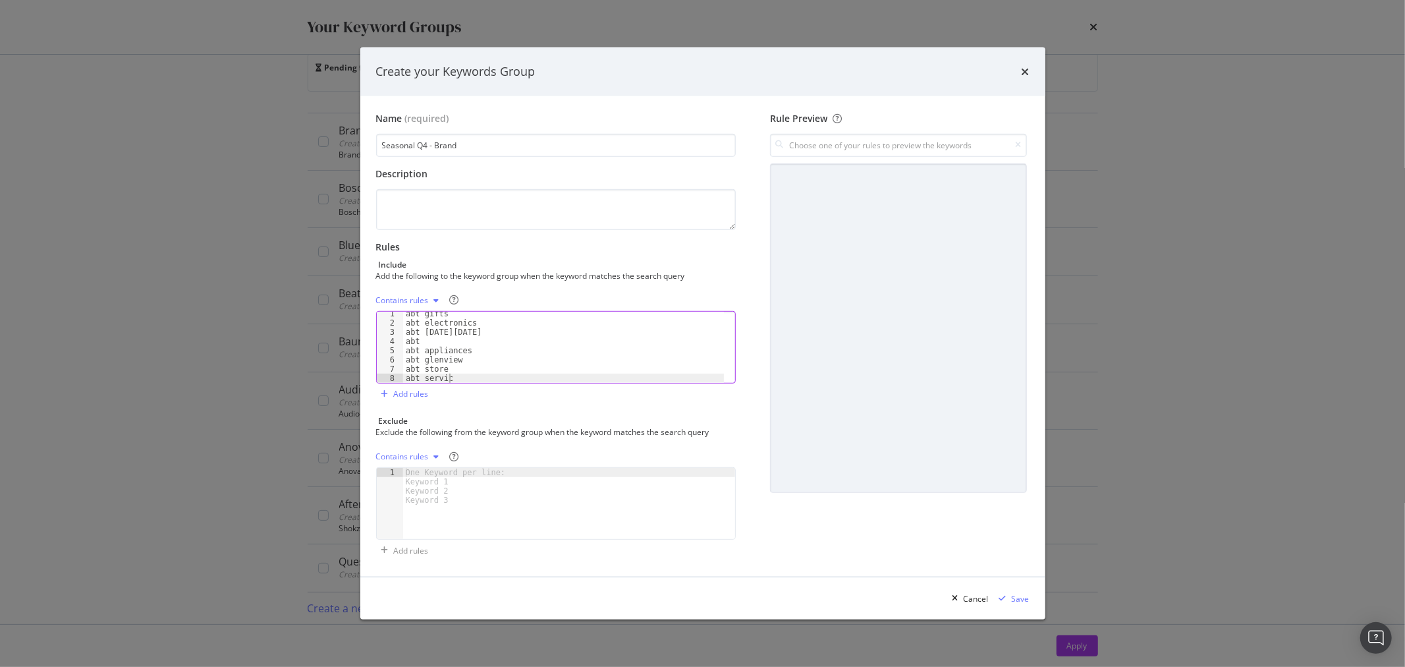
scroll to position [0, 3]
type textarea "abt service"
type textarea "abt appliane"
type textarea "abt hours"
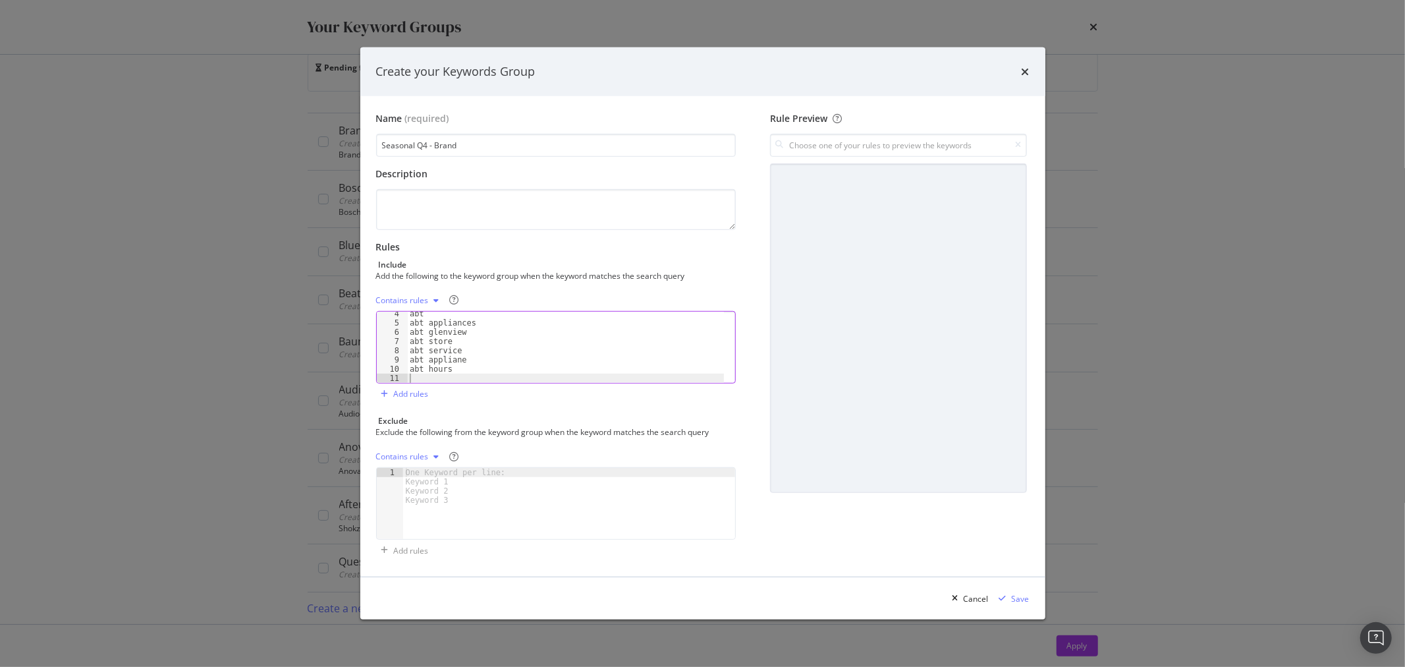
scroll to position [30, 0]
click at [497, 364] on div "abt abt appliances abt glenview abt store abt service abt appliane abt hours" at bounding box center [566, 354] width 318 height 90
click at [466, 372] on div "abt abt appliances abt glenview abt store abt service abt appliane abt hours" at bounding box center [566, 354] width 318 height 90
type textarea "abt hours"
type textarea "abt black friday"
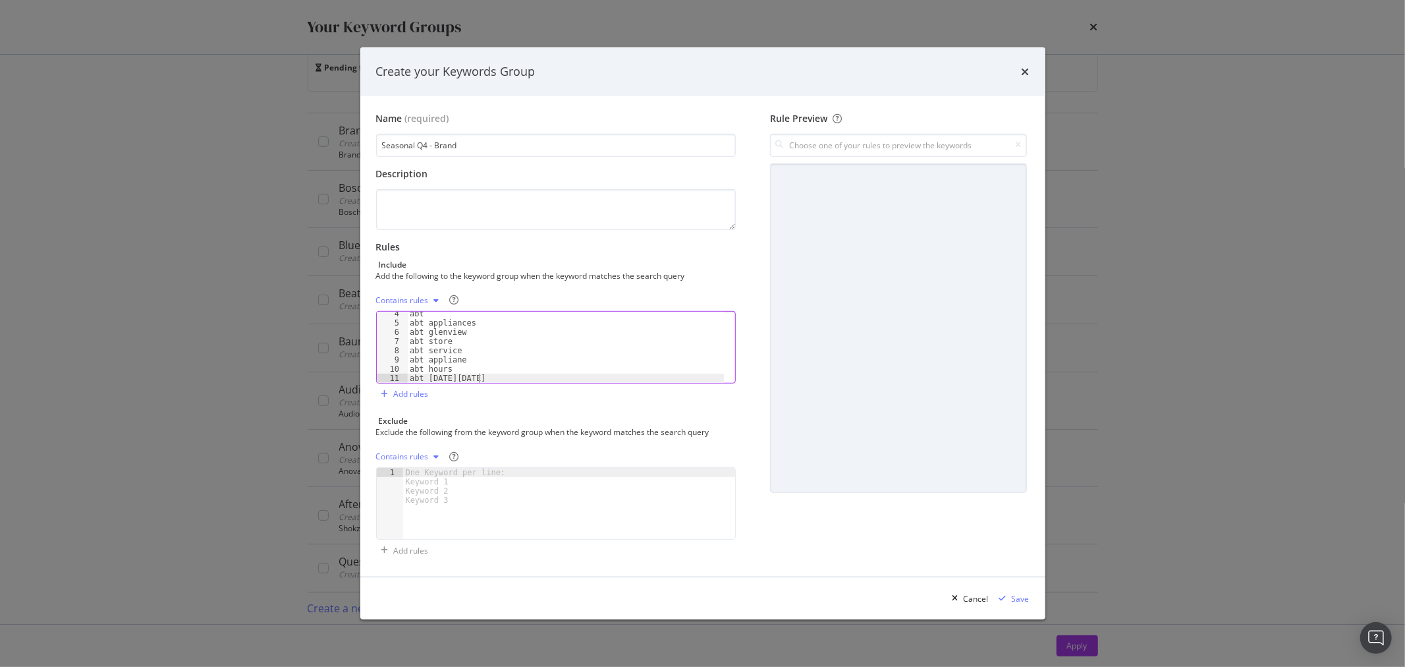
scroll to position [40, 0]
type textarea "abt cyber monday"
type textarea "abt holiday"
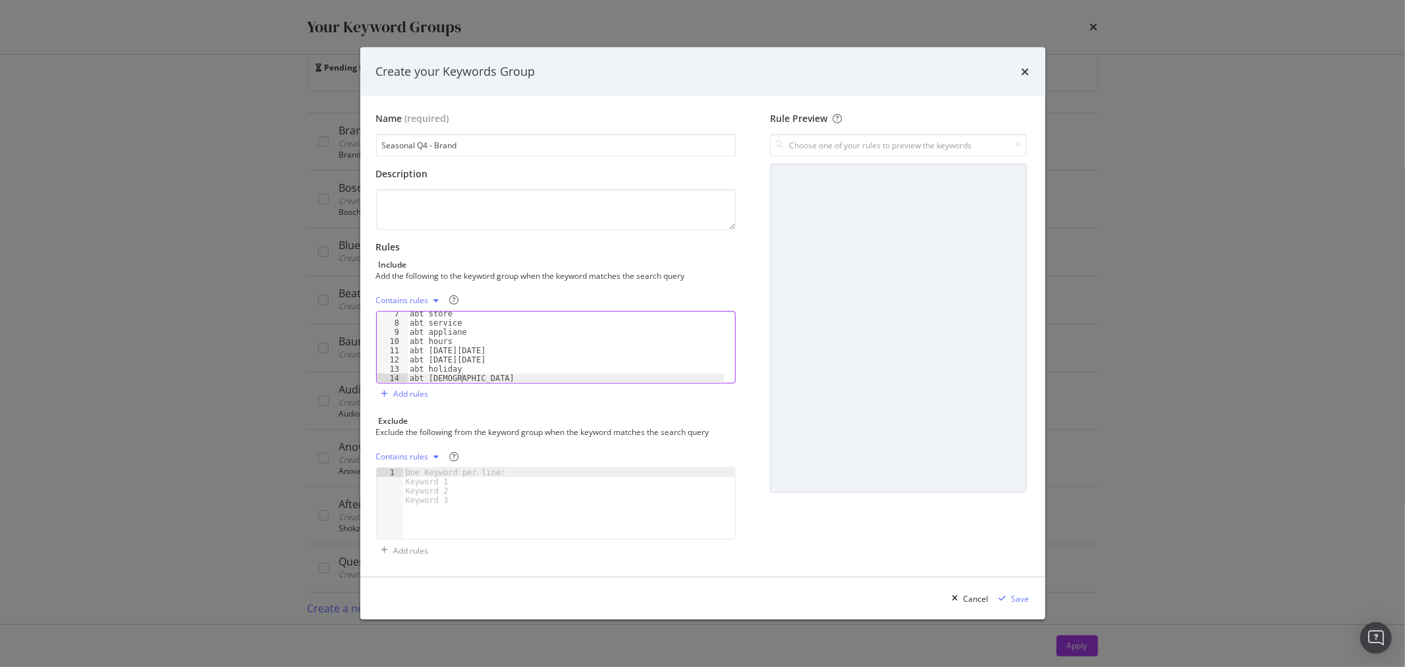
type textarea "abt christmas"
type textarea "abt electronics glenview"
click at [481, 371] on div "abt appliane abt hours abt black friday abt cyber monday abt holiday abt christ…" at bounding box center [566, 354] width 318 height 90
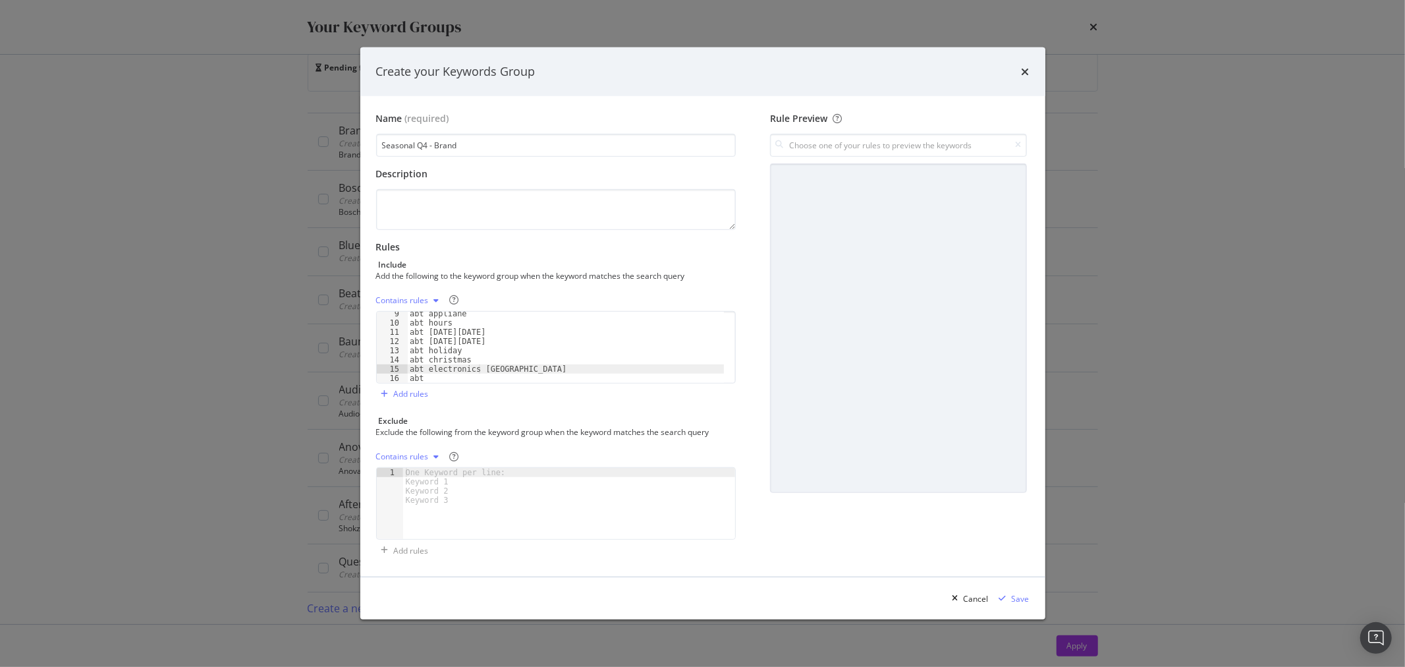
click at [480, 377] on div "abt appliane abt hours abt black friday abt cyber monday abt holiday abt christ…" at bounding box center [566, 354] width 318 height 90
type textarea "abt return policy"
type textarea "abt black friday deals"
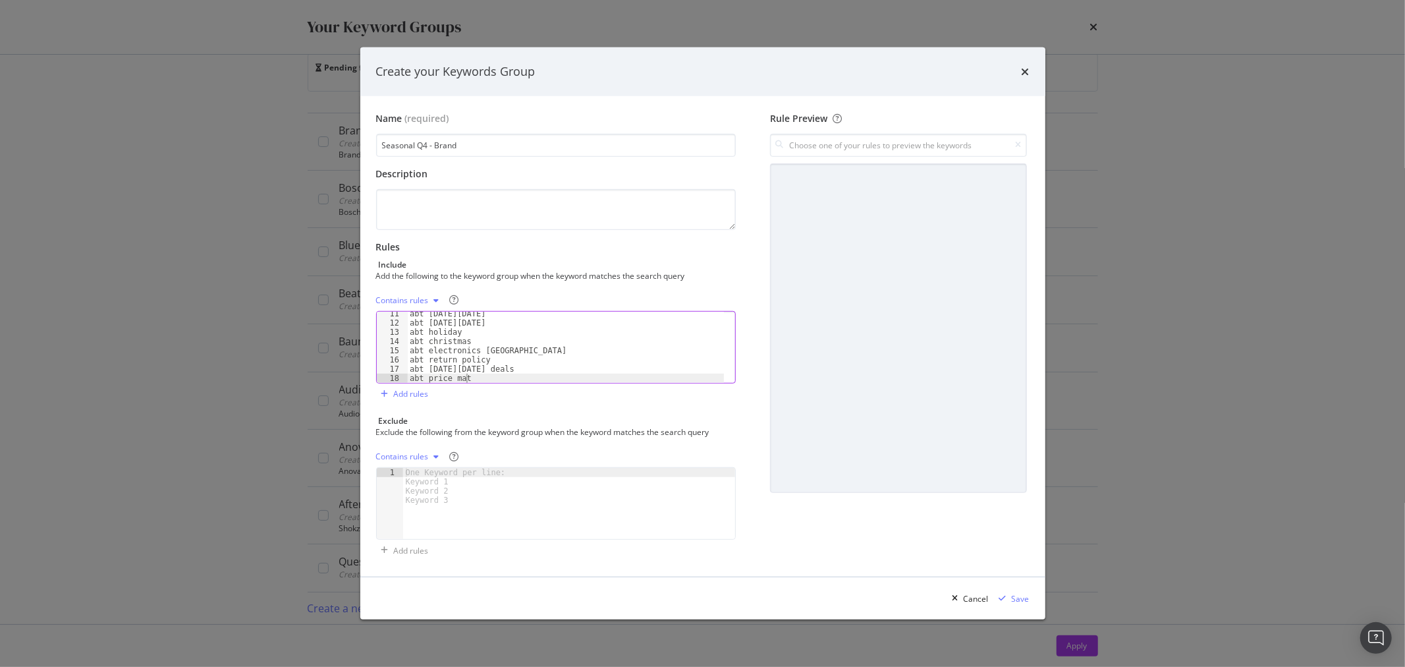
type textarea "abt price mathc"
type textarea "abt price match"
type textarea "abt hours"
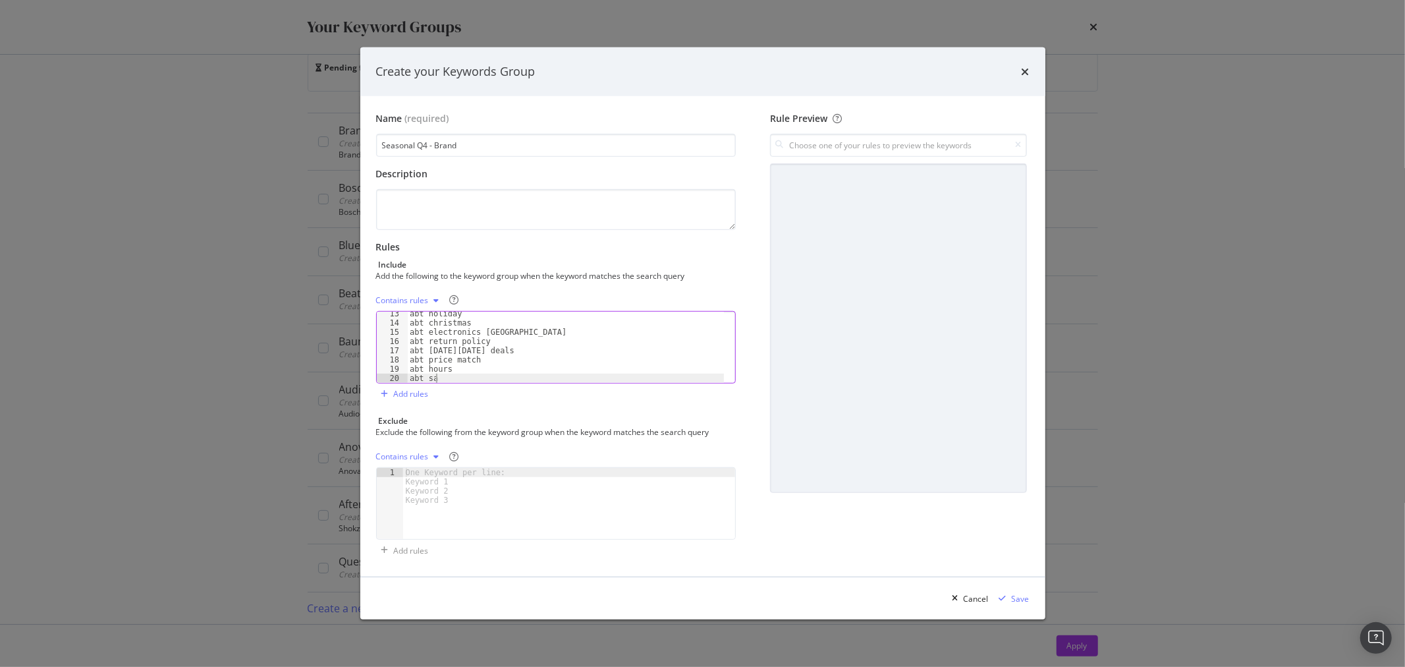
scroll to position [0, 1]
type textarea "abt sale"
click at [1023, 596] on div "Save" at bounding box center [1021, 598] width 18 height 11
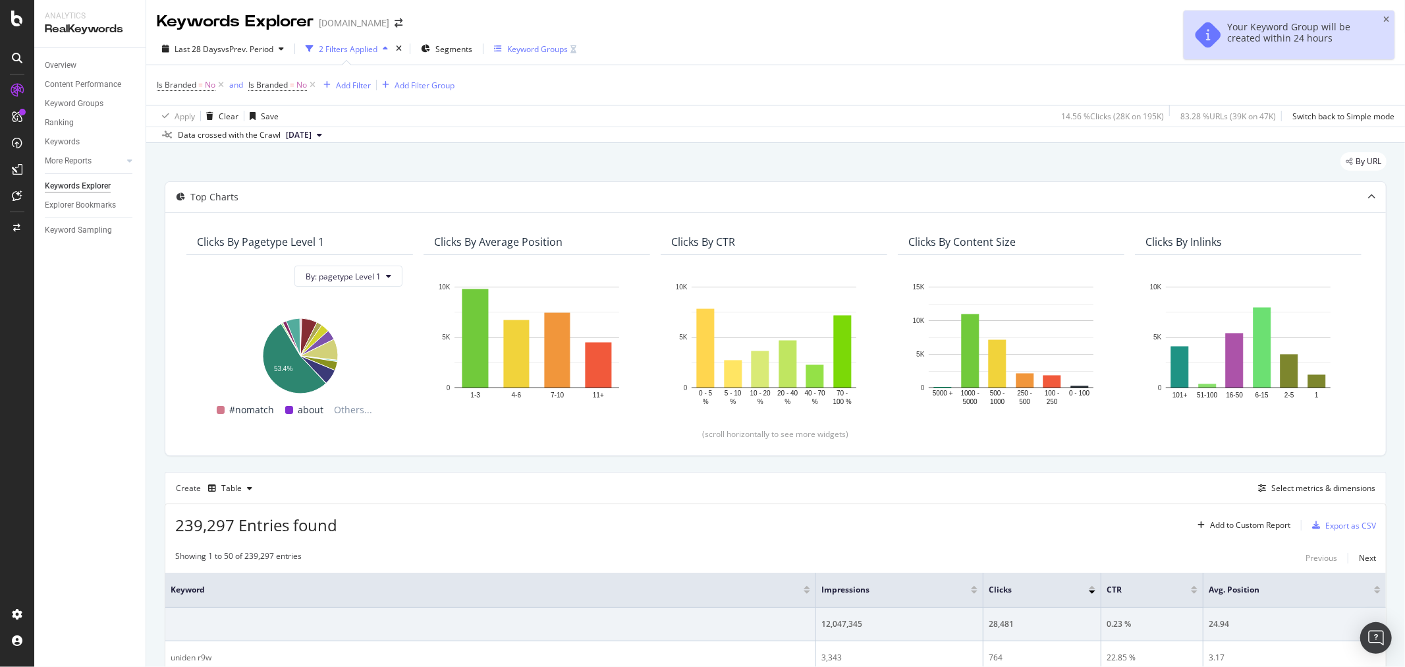
click at [564, 48] on div "Keyword Groups" at bounding box center [537, 48] width 61 height 11
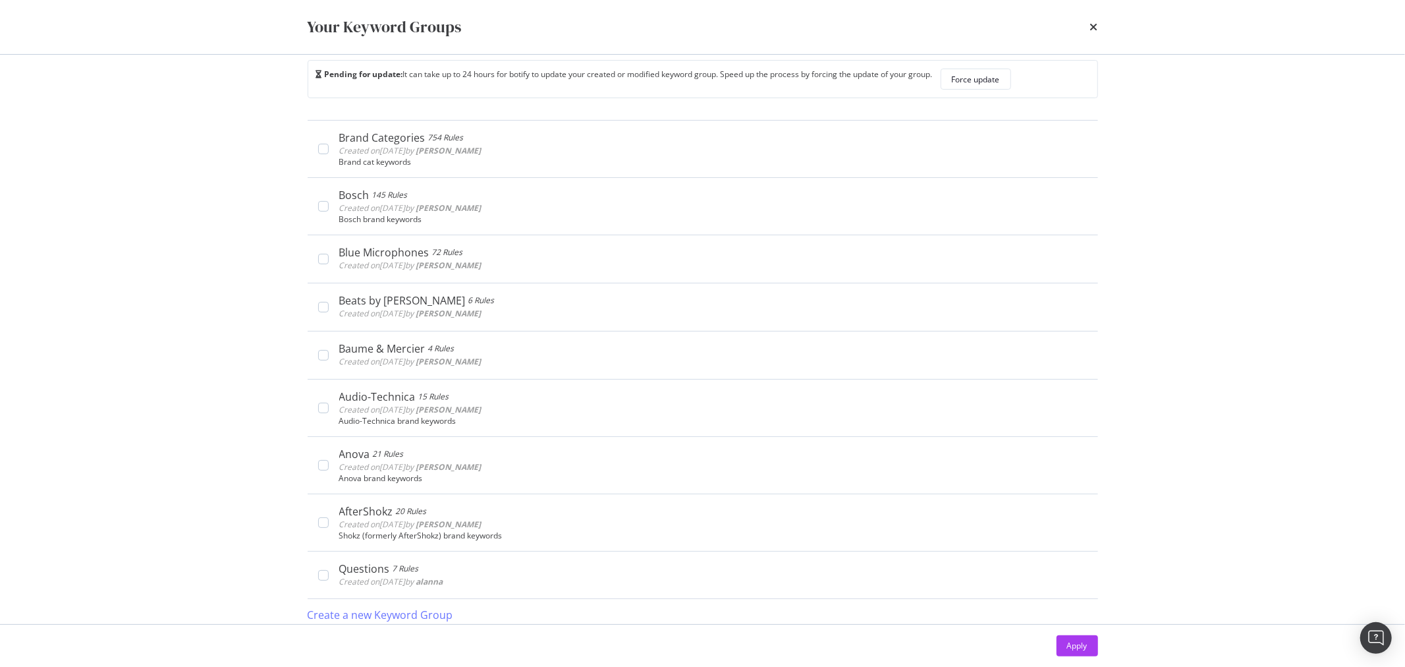
scroll to position [28, 0]
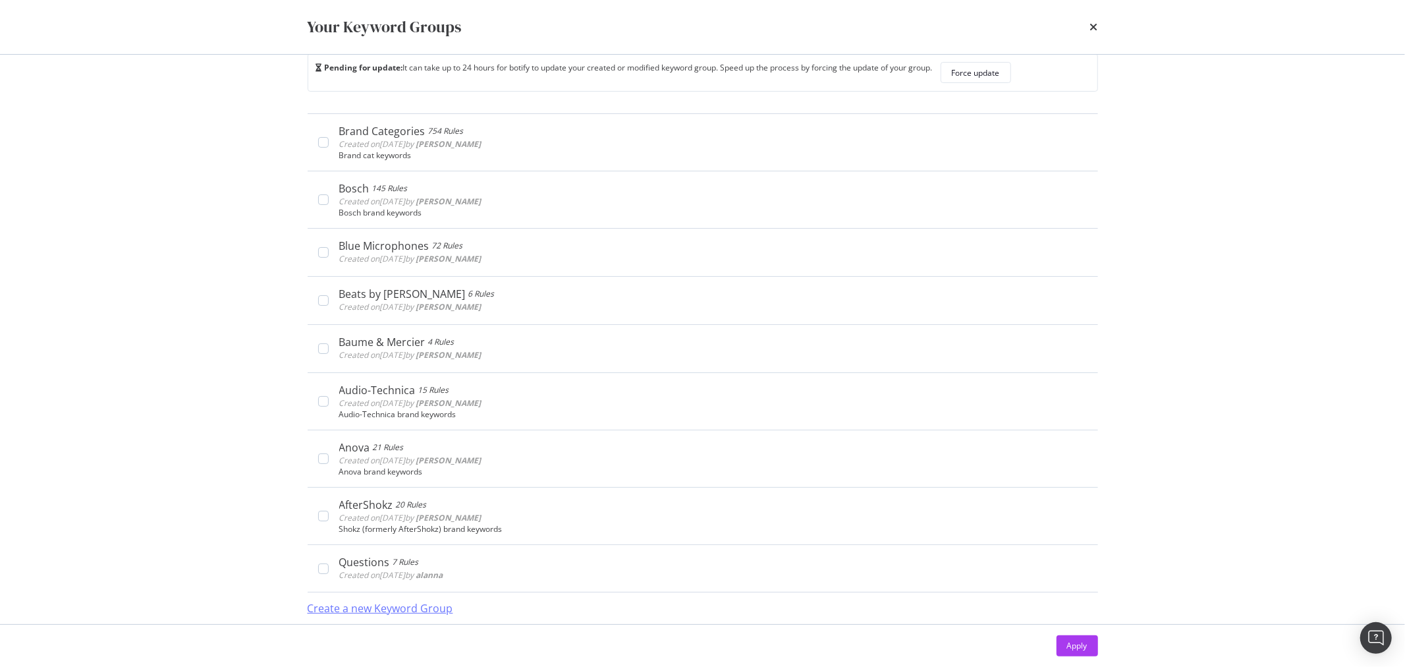
click at [320, 601] on div "Create a new Keyword Group" at bounding box center [381, 608] width 146 height 15
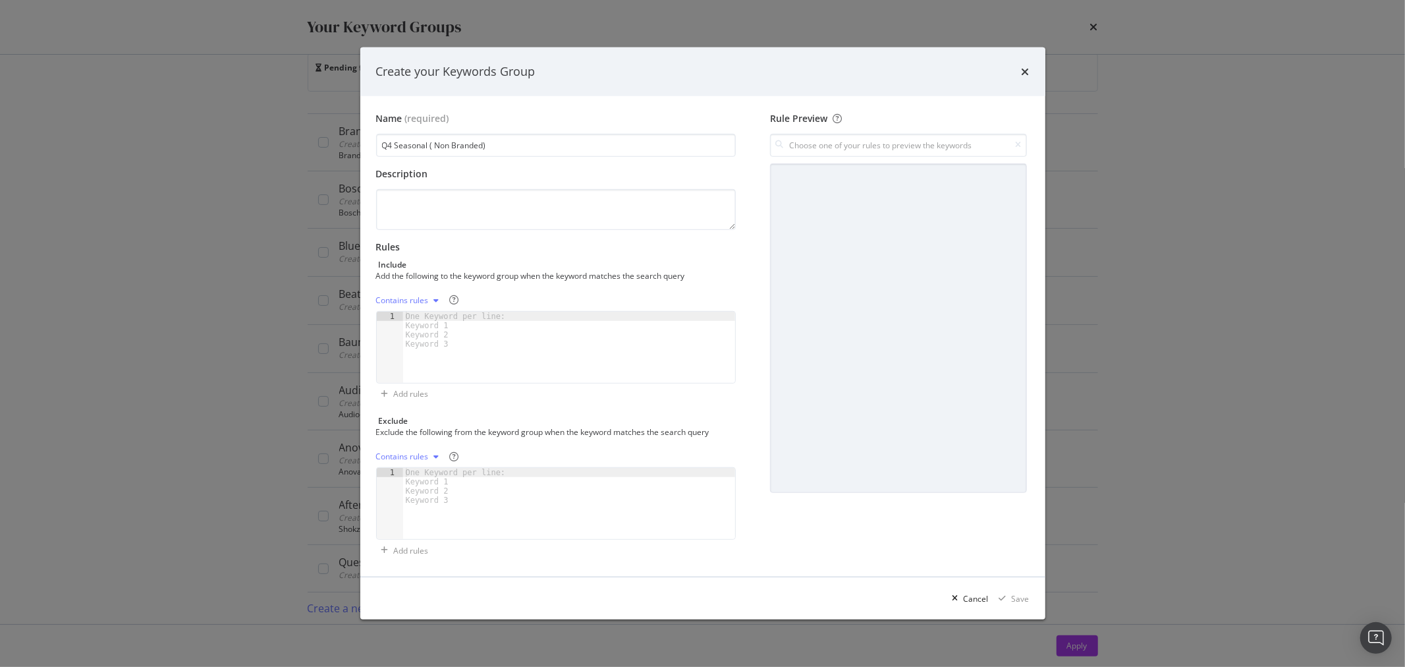
type input "Q4 Seasonal ( Non Branded)"
click at [964, 602] on div "modal" at bounding box center [955, 598] width 16 height 8
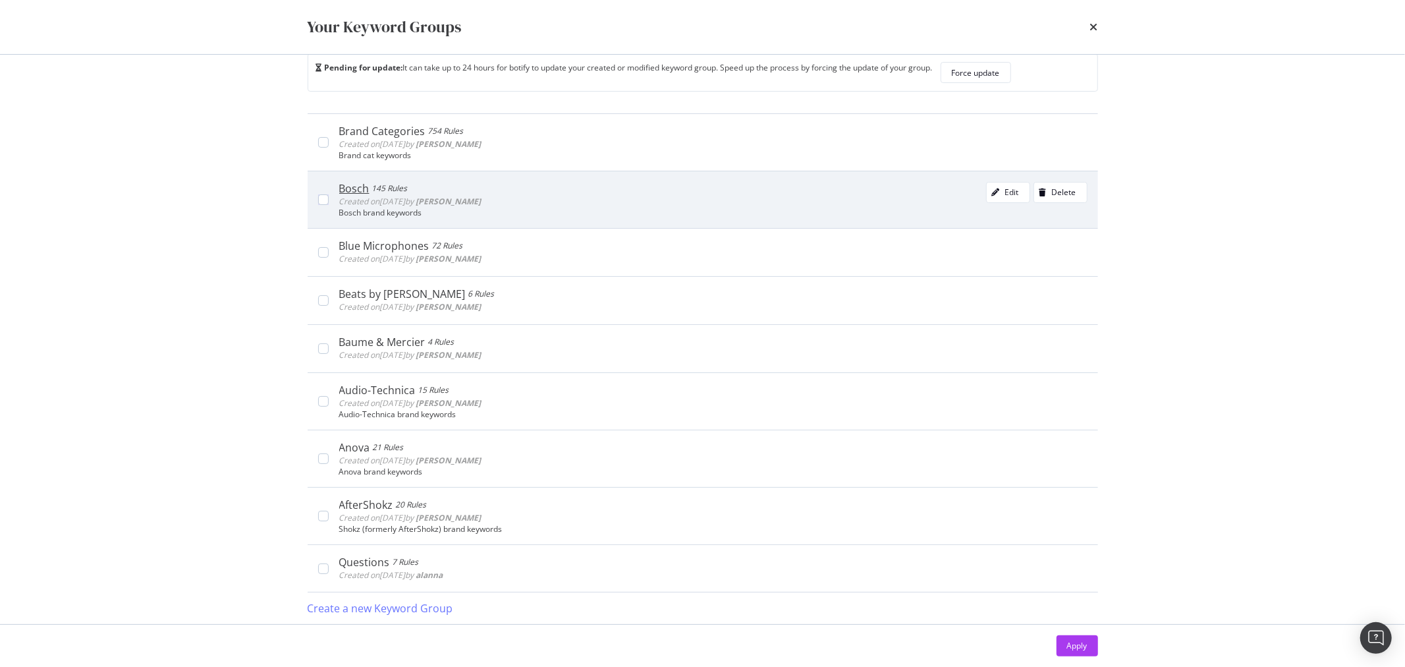
click at [529, 195] on div "Bosch 145 Rules Created on 2022 Dec 21st by Michelle Stephens Edit Delete" at bounding box center [713, 195] width 748 height 26
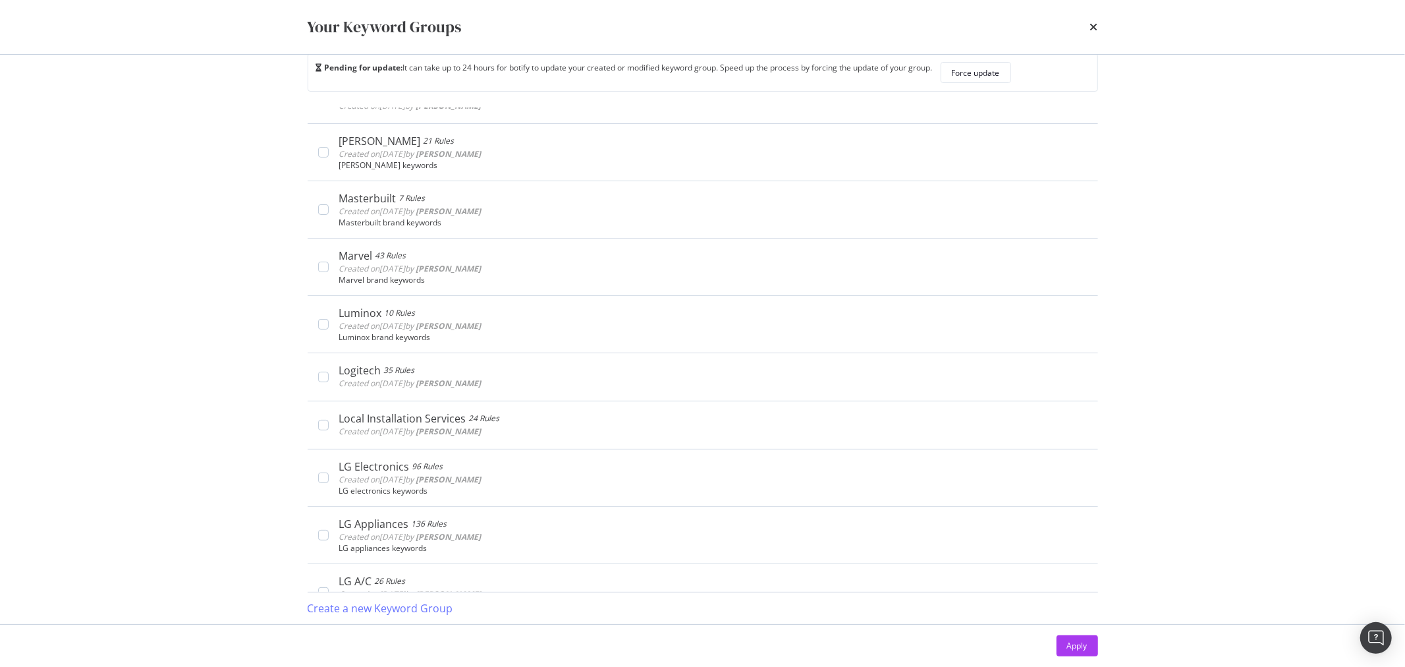
scroll to position [0, 0]
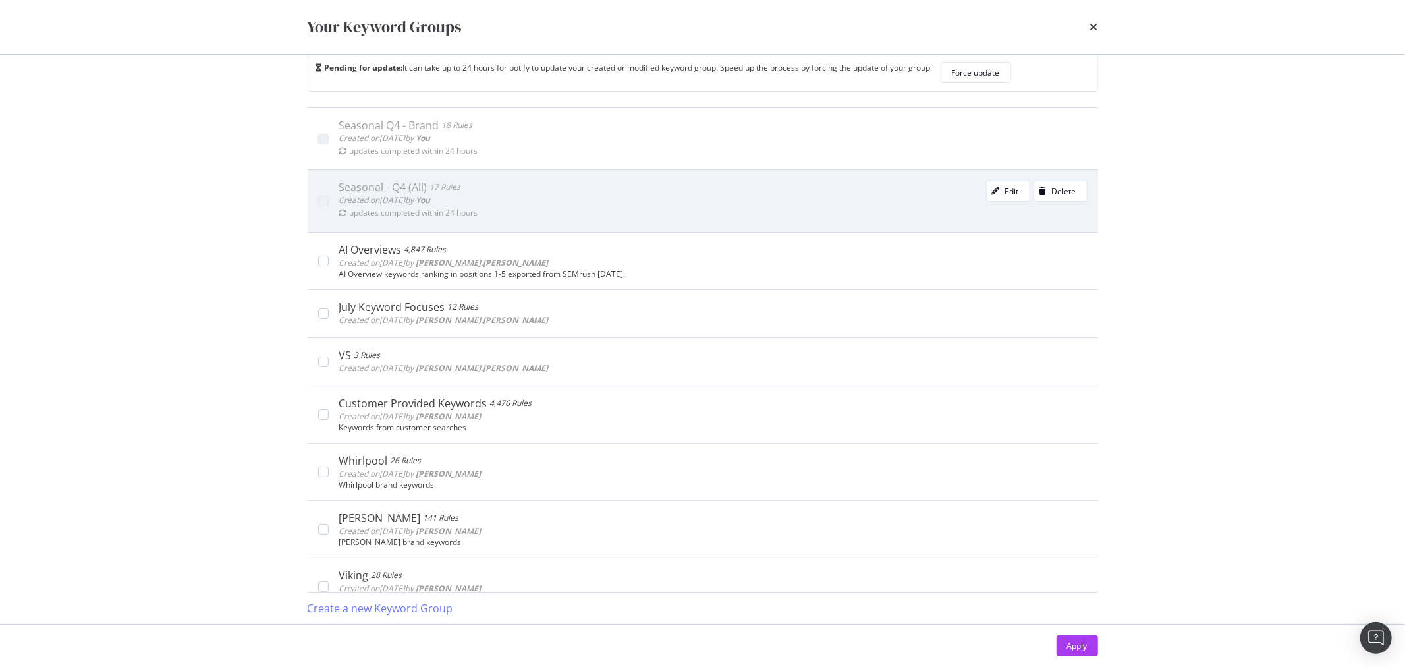
click at [538, 185] on div "Seasonal - Q4 (All) 17 Rules Created on 2025 Sep 23rd by You updates completed …" at bounding box center [713, 201] width 748 height 40
click at [1005, 192] on div "Edit" at bounding box center [1012, 191] width 14 height 11
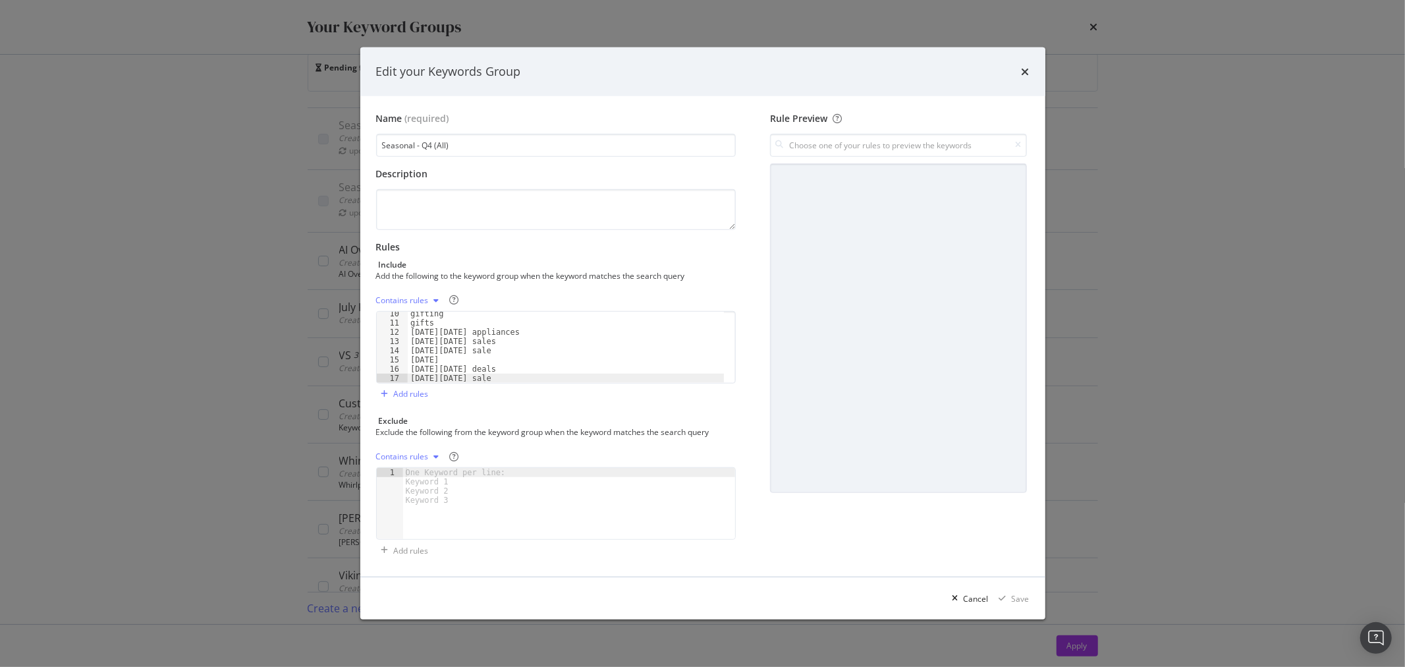
scroll to position [86, 0]
click at [1019, 72] on div "Edit your Keywords Group" at bounding box center [703, 71] width 654 height 17
click at [1028, 67] on icon "times" at bounding box center [1026, 72] width 8 height 11
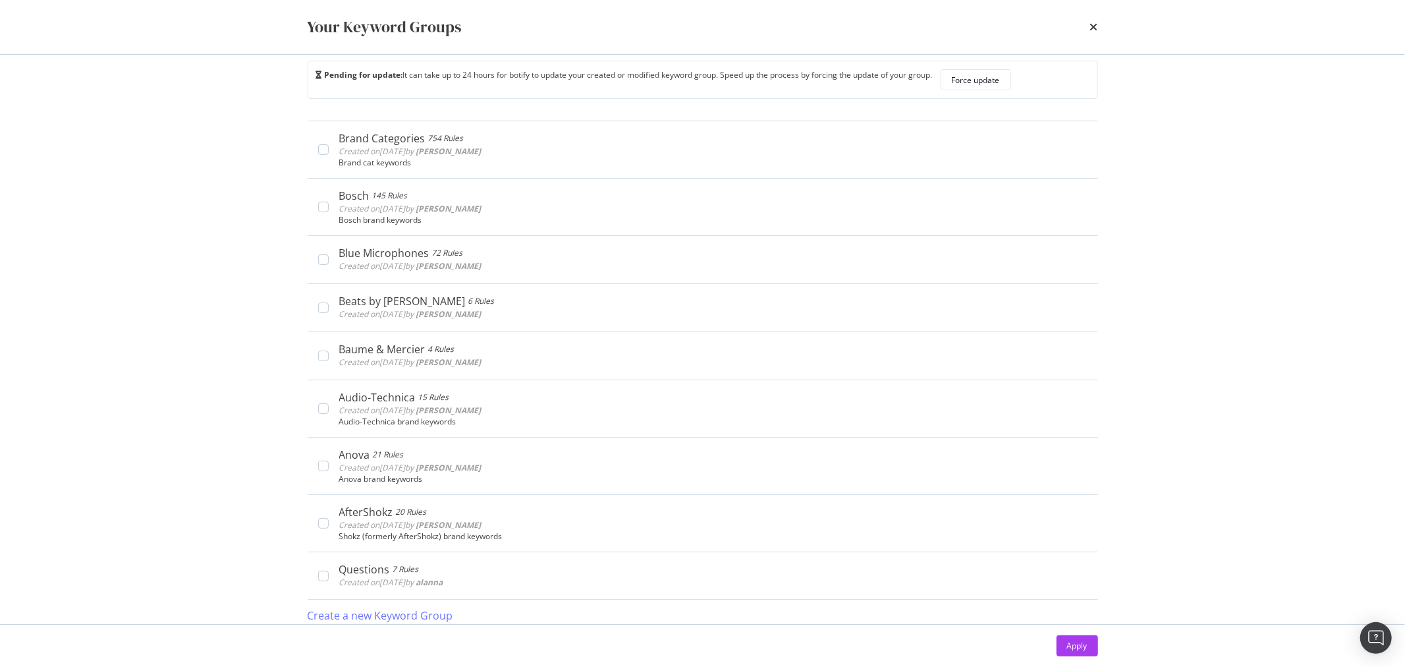
scroll to position [28, 0]
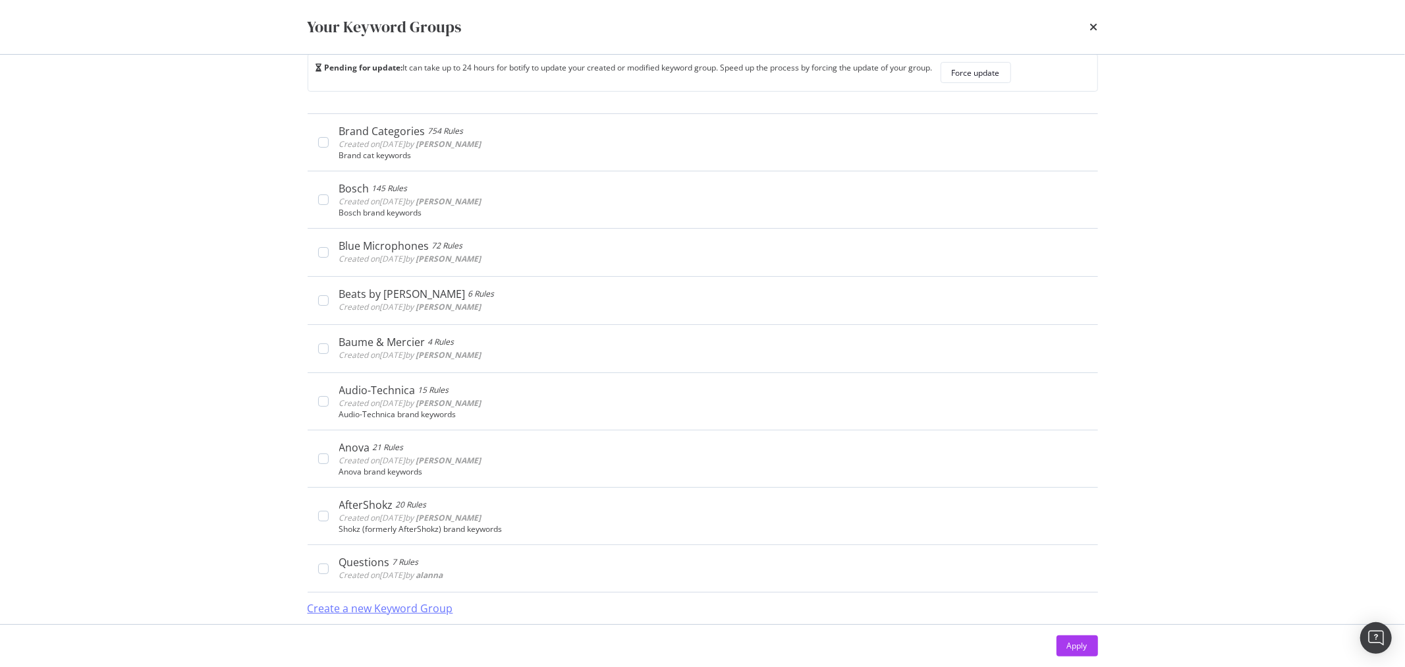
click at [378, 598] on div "Create a new Keyword Group" at bounding box center [381, 608] width 146 height 30
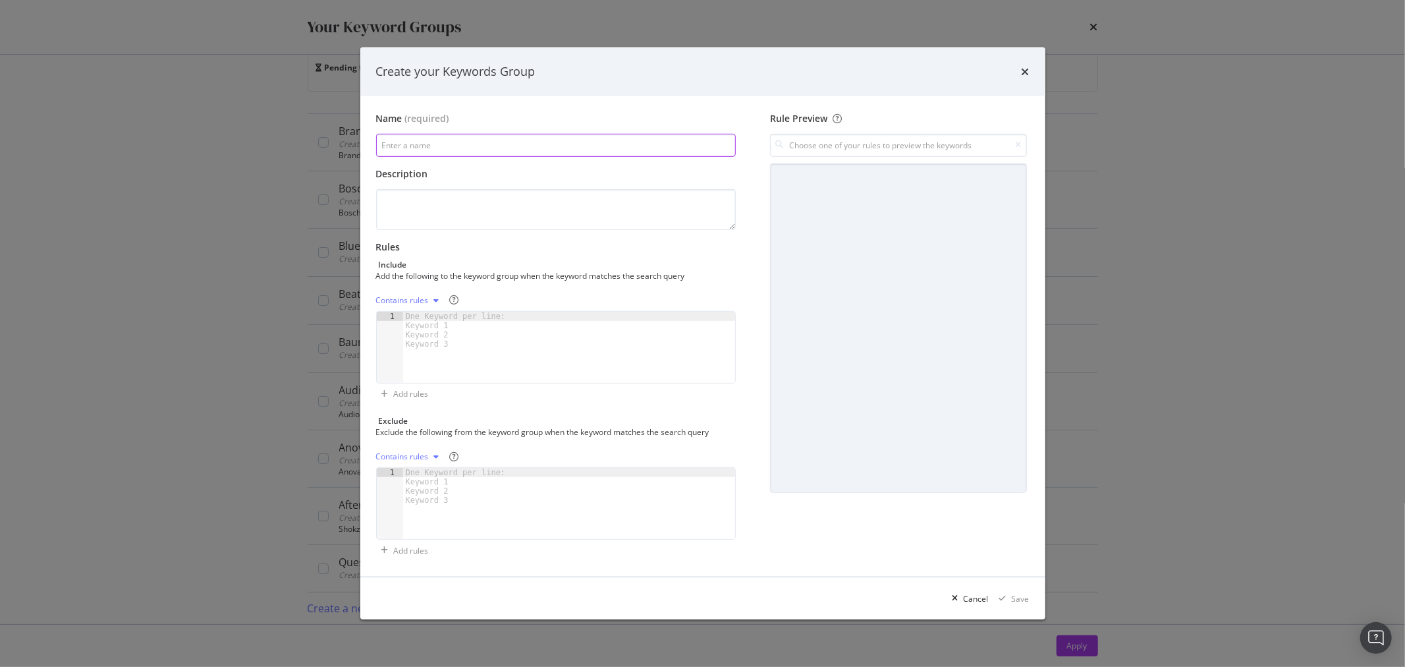
click at [488, 138] on input "modal" at bounding box center [556, 145] width 360 height 23
click at [437, 297] on icon "modal" at bounding box center [436, 300] width 5 height 8
click at [437, 370] on div "Regex rules" at bounding box center [421, 366] width 78 height 16
paste textarea "boxing\s?day"
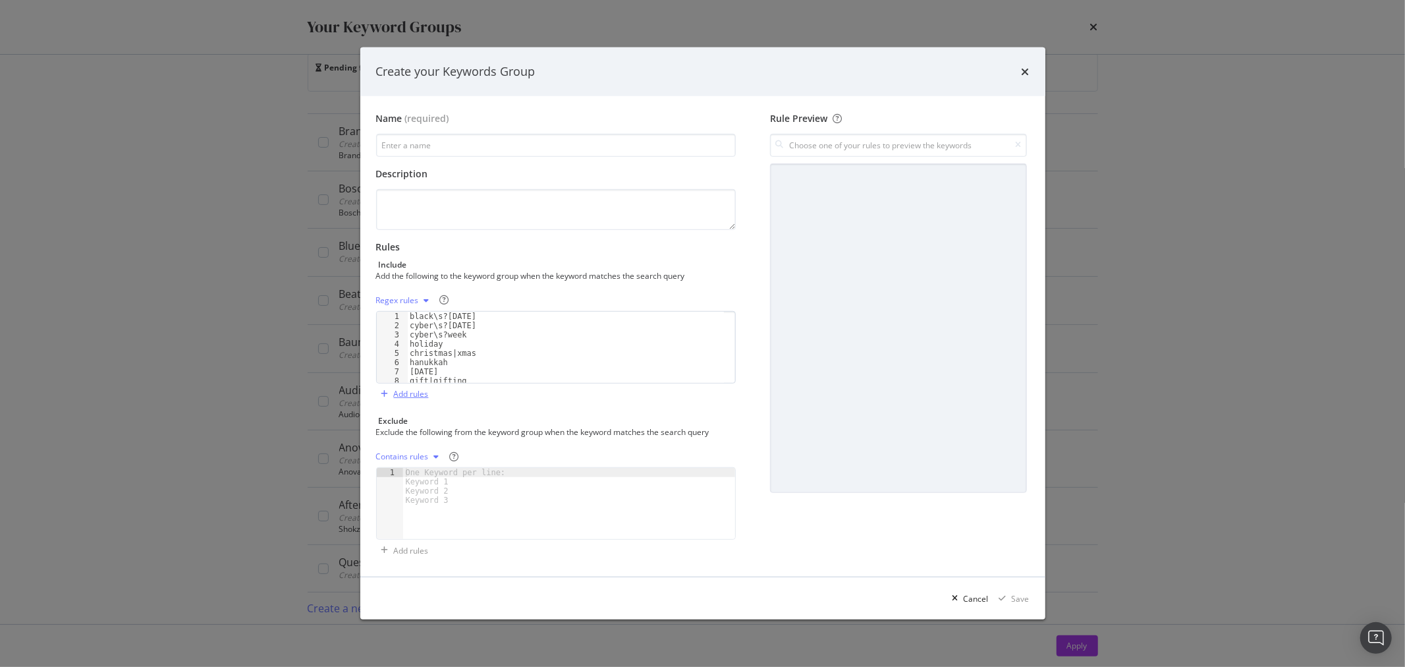
click at [398, 395] on div "Add rules" at bounding box center [411, 393] width 35 height 11
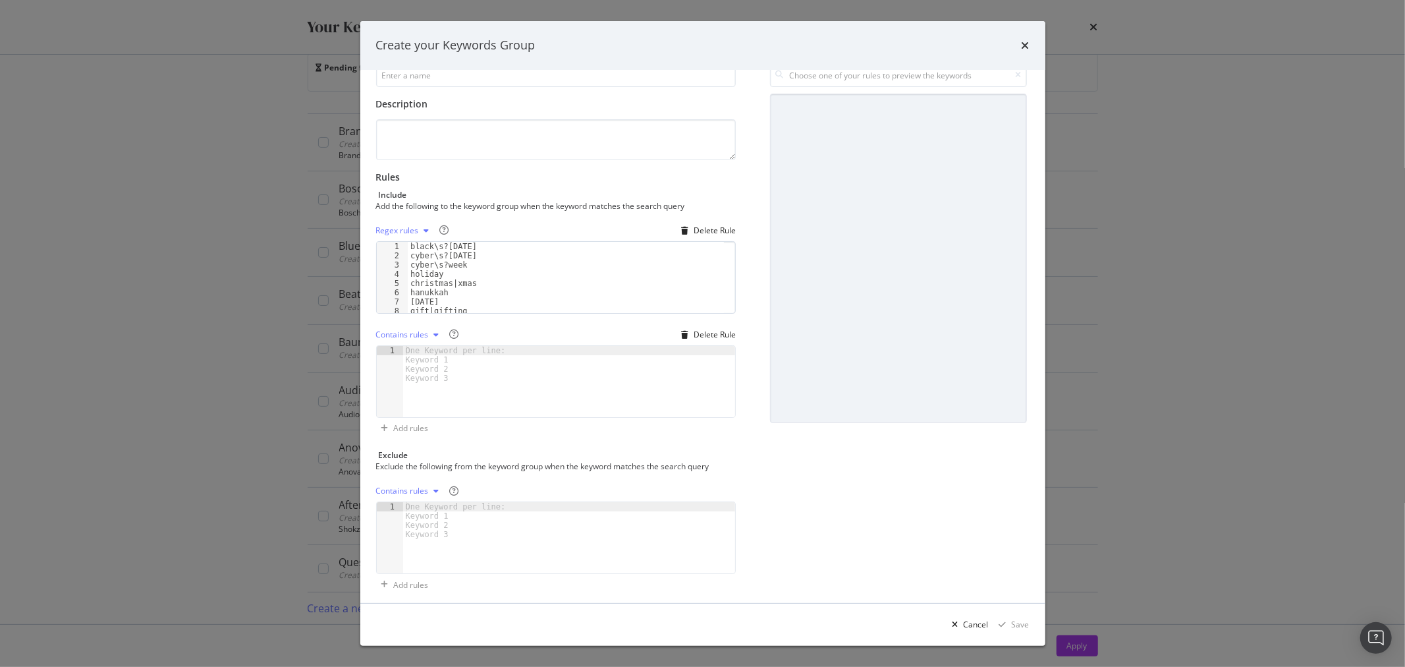
scroll to position [51, 0]
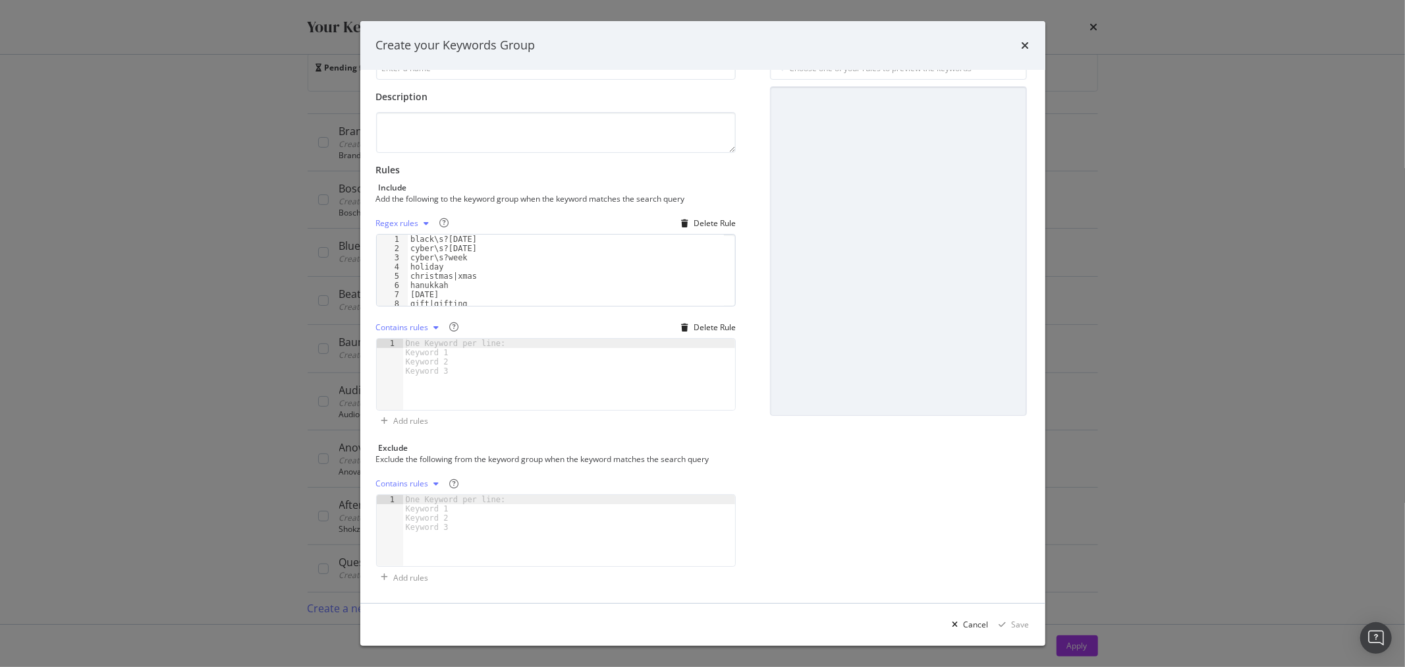
click at [432, 484] on div "modal" at bounding box center [437, 484] width 16 height 8
click at [432, 528] on div "Exact rules" at bounding box center [421, 527] width 78 height 16
click at [426, 483] on div "modal" at bounding box center [424, 484] width 16 height 8
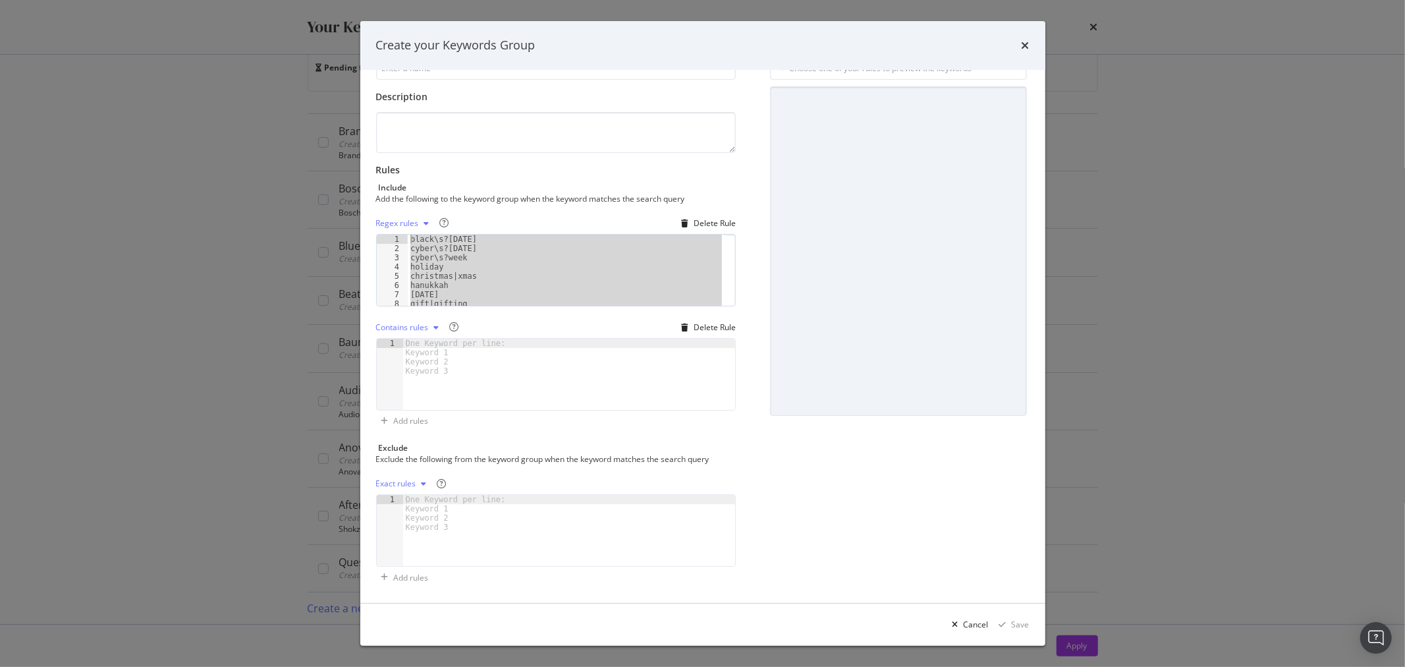
scroll to position [0, 0]
drag, startPoint x: 488, startPoint y: 299, endPoint x: 410, endPoint y: 202, distance: 124.7
click at [410, 202] on div "Rules Include Add the following to the keyword group when the keyword matches t…" at bounding box center [556, 297] width 360 height 268
type textarea "black\s?friday cyber\s?monday"
paste textarea "Cursor at row 1"
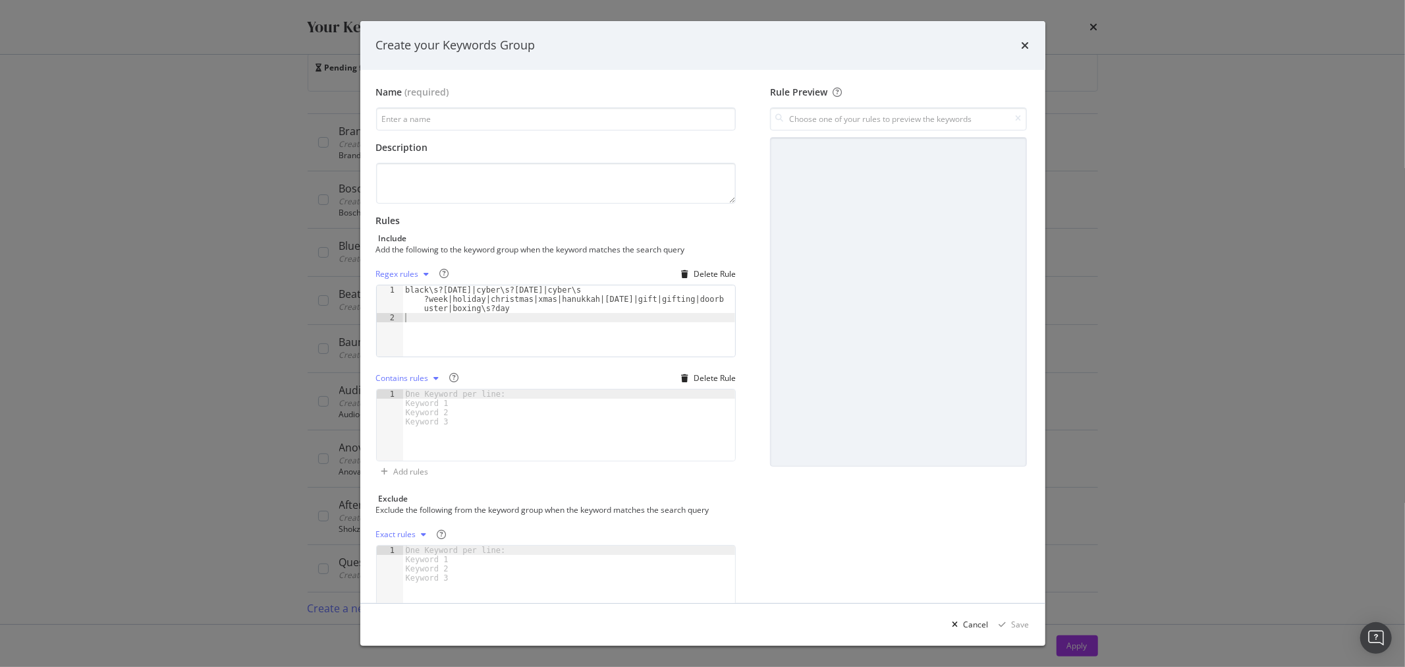
type textarea "doorbuster boxing\s?day"
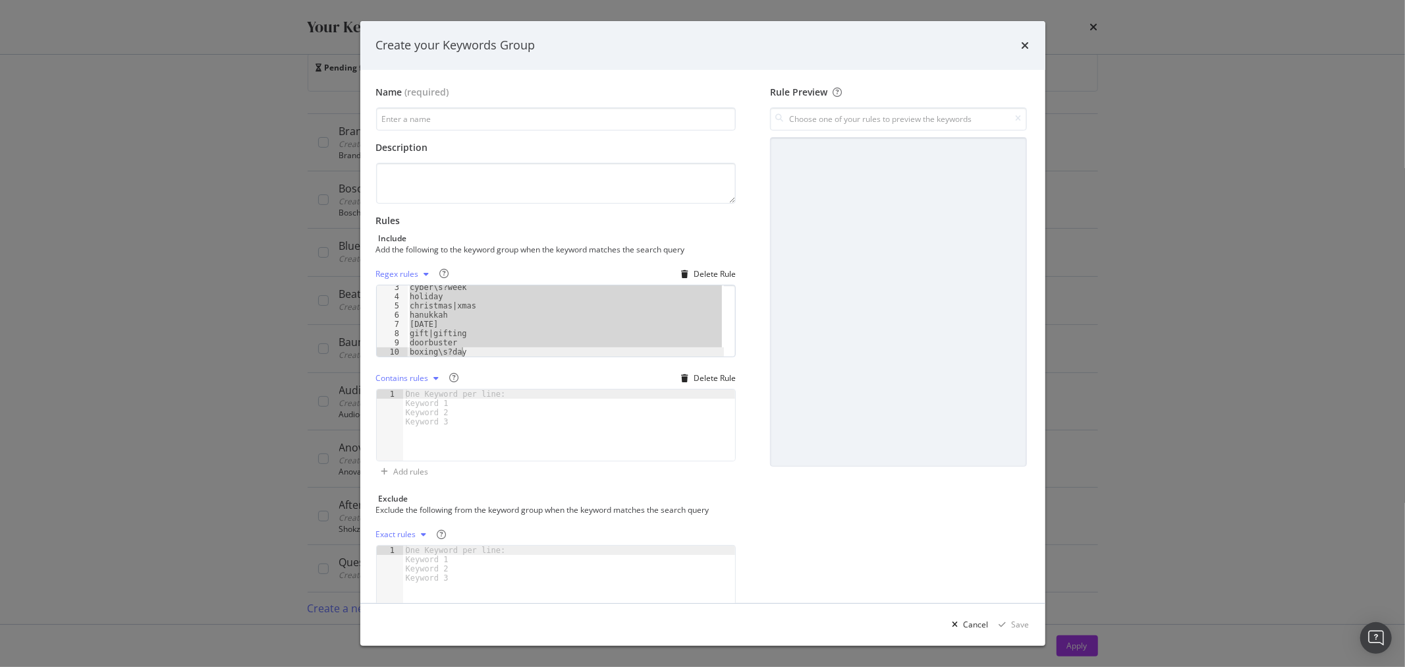
paste textarea "Cursor at row 10"
click at [458, 324] on div "black\s?friday cyber\s?monday cyber\s?week holiday christmas|xmas hanukkah than…" at bounding box center [566, 320] width 318 height 71
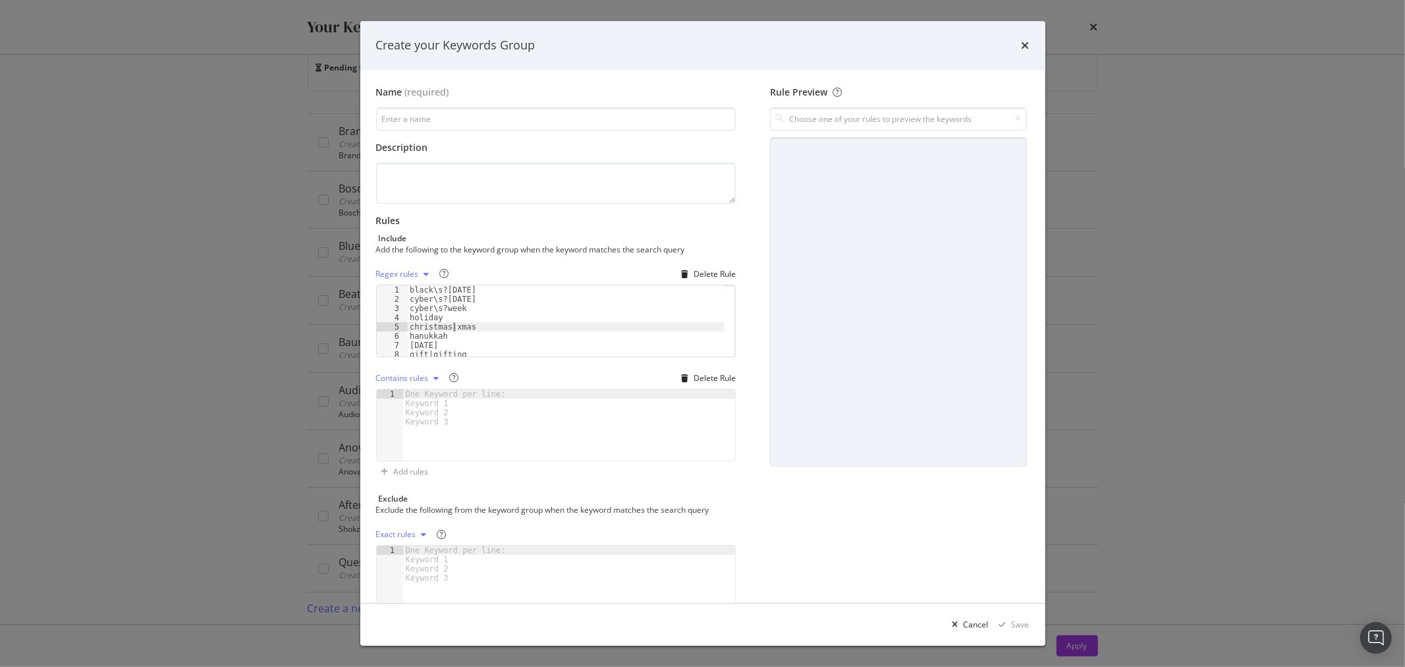
click at [453, 325] on div "black\s?friday cyber\s?monday cyber\s?week holiday christmas|xmas hanukkah than…" at bounding box center [566, 330] width 318 height 90
type textarea "xmas"
click at [427, 528] on div "Exact rules" at bounding box center [404, 534] width 56 height 20
click at [422, 600] on div "Regex rules" at bounding box center [414, 600] width 43 height 11
click at [514, 549] on div "abt|abt\s?electronics|shopabt|abt\.com" at bounding box center [569, 591] width 333 height 90
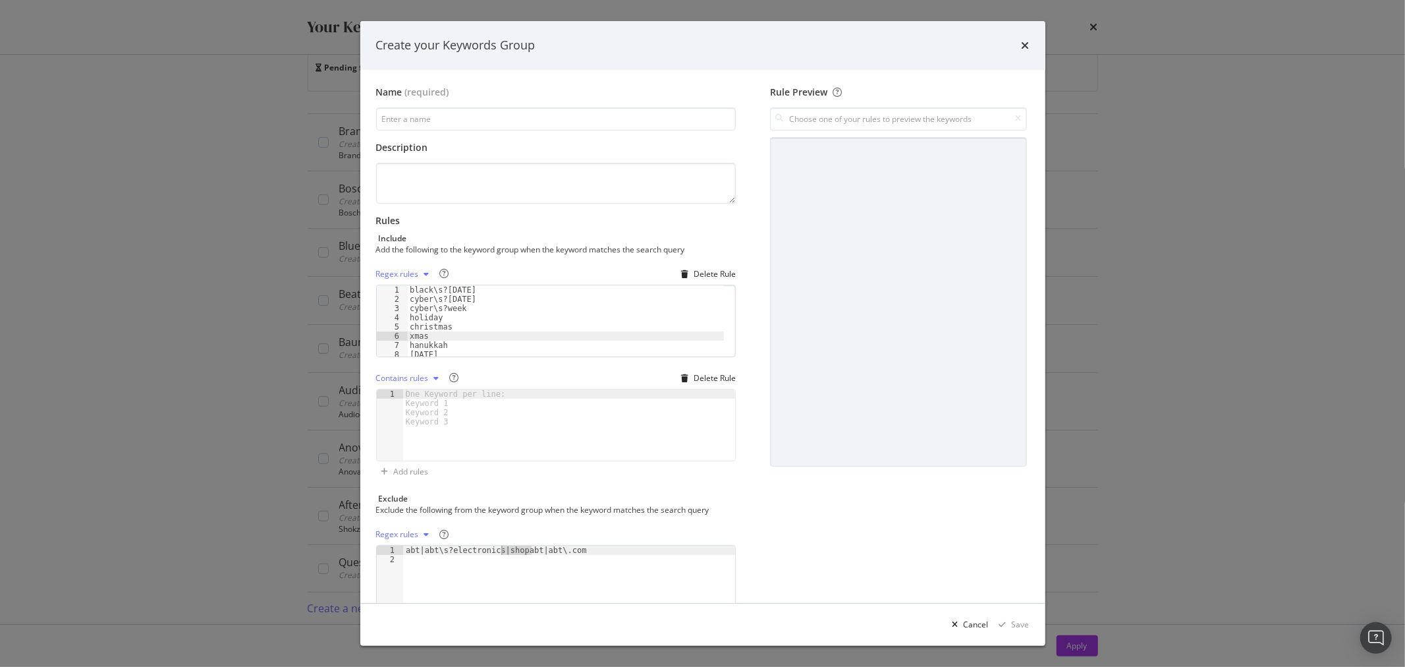
click at [514, 549] on div "abt|abt\s?electronics|shopabt|abt\.com" at bounding box center [569, 591] width 333 height 90
type textarea "abt|abt\s?electronics|abt\.com"
click at [859, 117] on input "modal" at bounding box center [898, 118] width 256 height 23
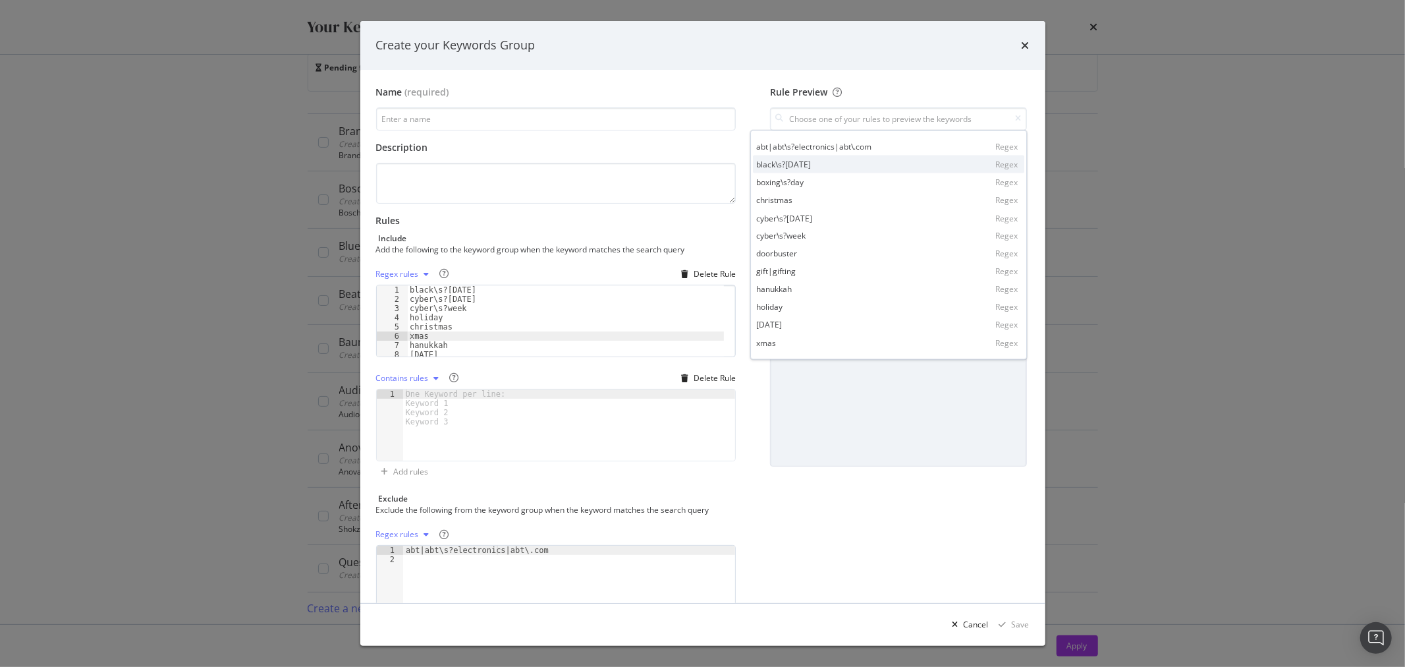
click at [845, 163] on div "black\s?friday Regex" at bounding box center [888, 164] width 271 height 18
type input "black\s?friday"
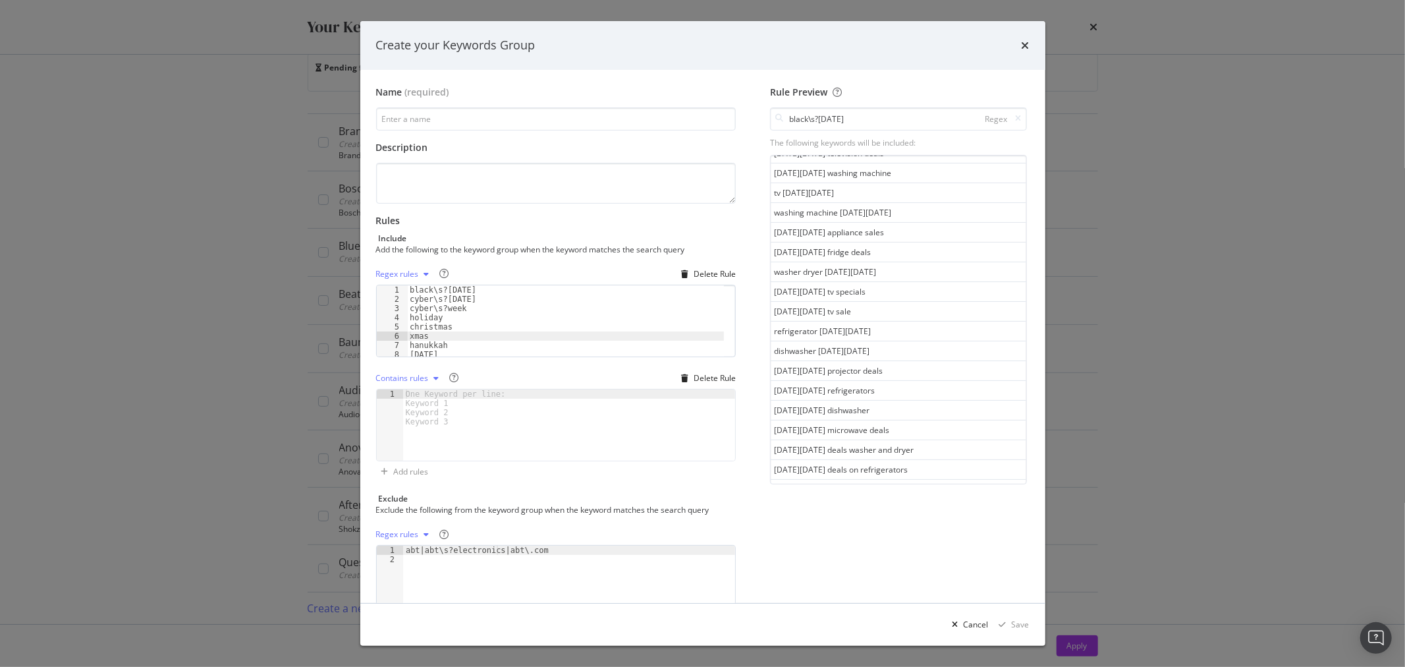
scroll to position [73, 0]
click at [911, 115] on input "black\s?friday" at bounding box center [898, 118] width 256 height 23
click at [1001, 115] on div "Regex" at bounding box center [1001, 118] width 42 height 11
click at [1016, 120] on icon "modal" at bounding box center [1019, 119] width 6 height 8
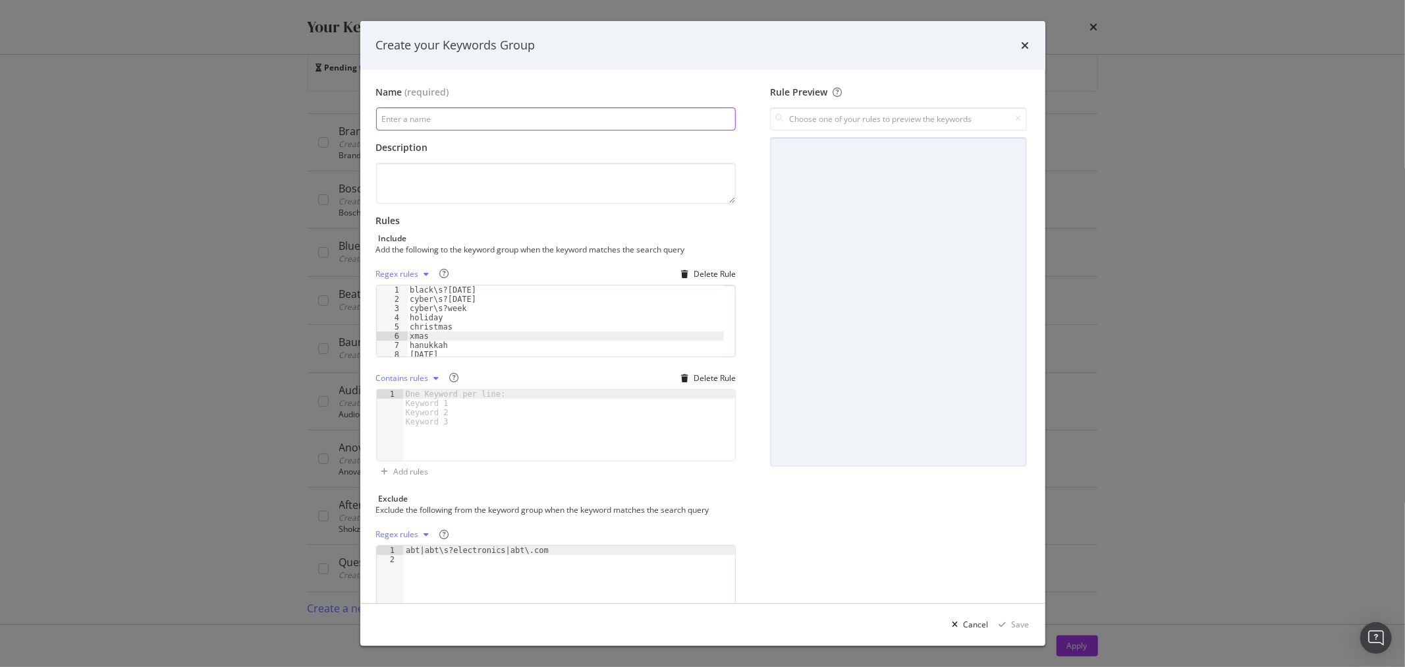
click at [675, 116] on input "modal" at bounding box center [556, 118] width 360 height 23
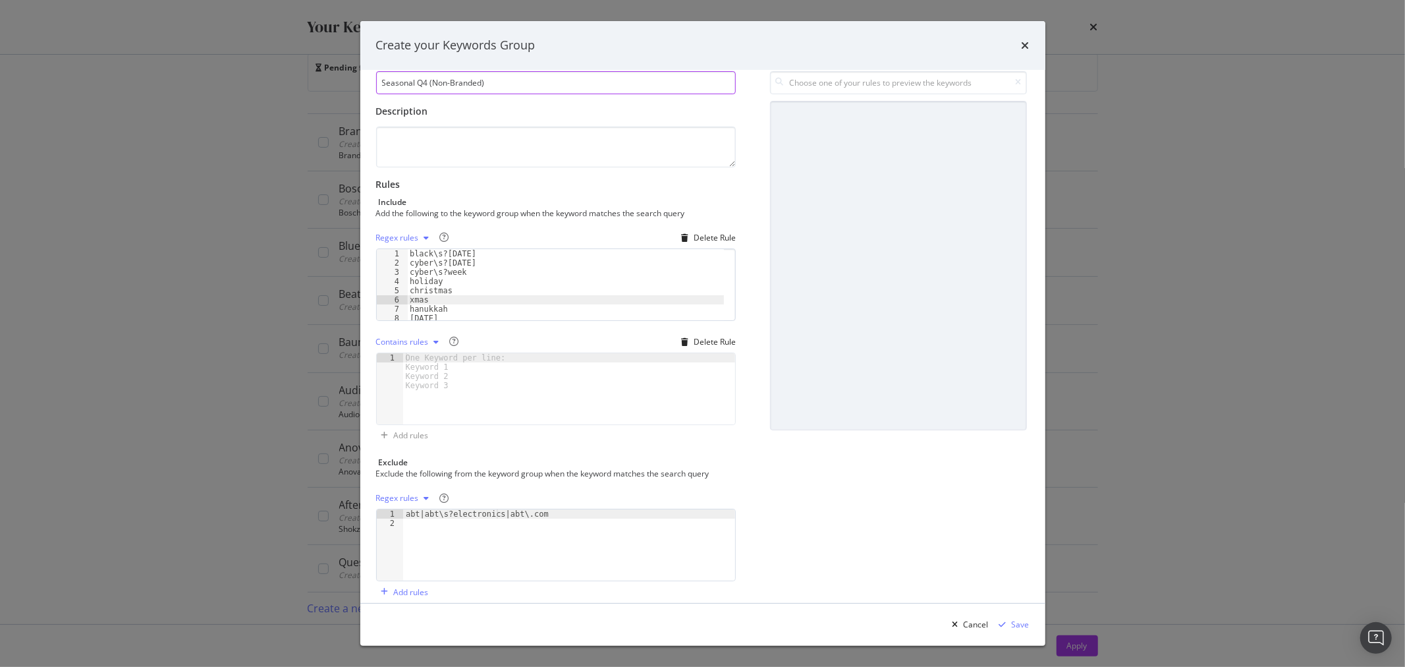
scroll to position [51, 0]
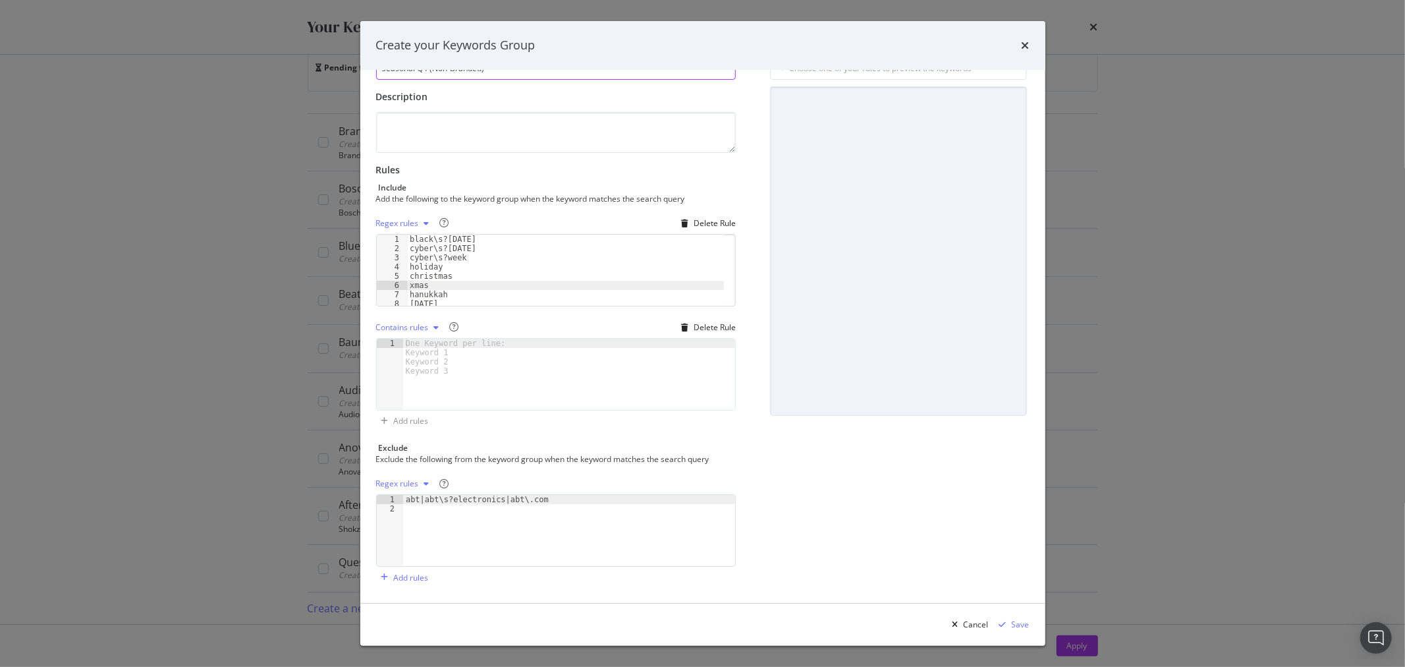
type input "Seasonal Q4 (Non-Branded)"
click at [904, 515] on div "Rule Preview" at bounding box center [899, 311] width 262 height 553
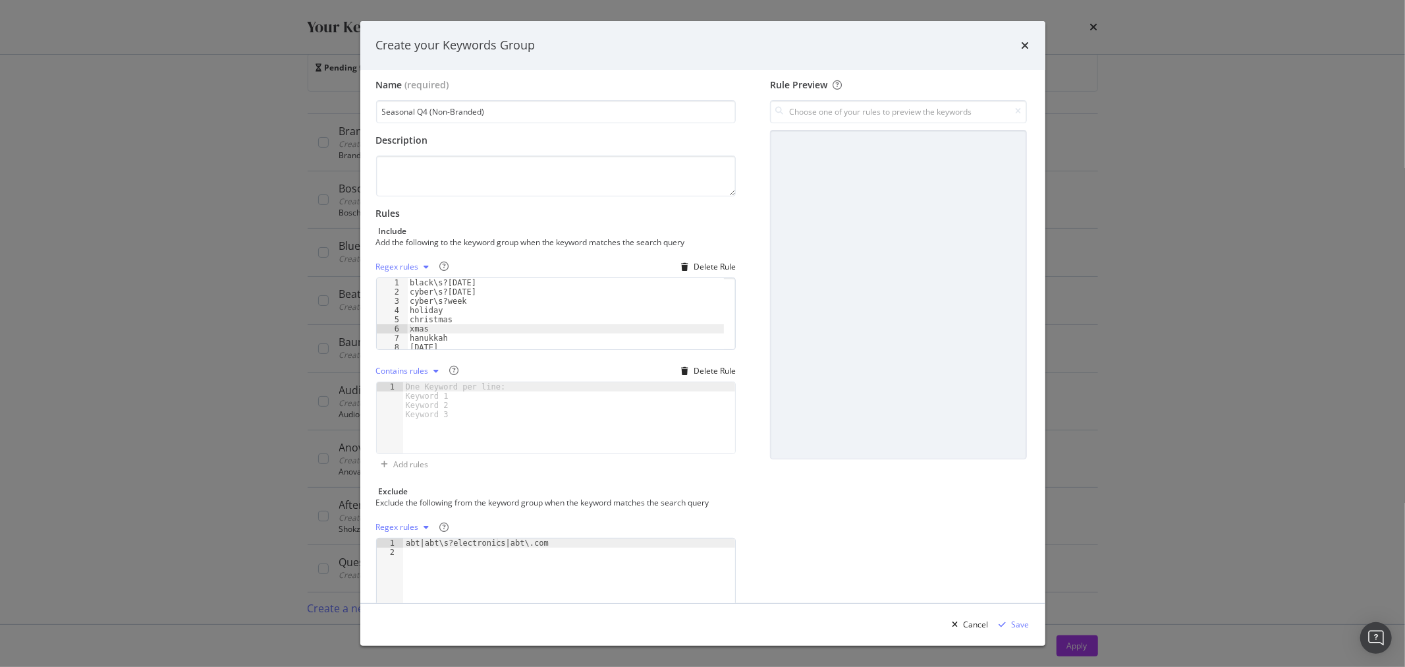
scroll to position [0, 0]
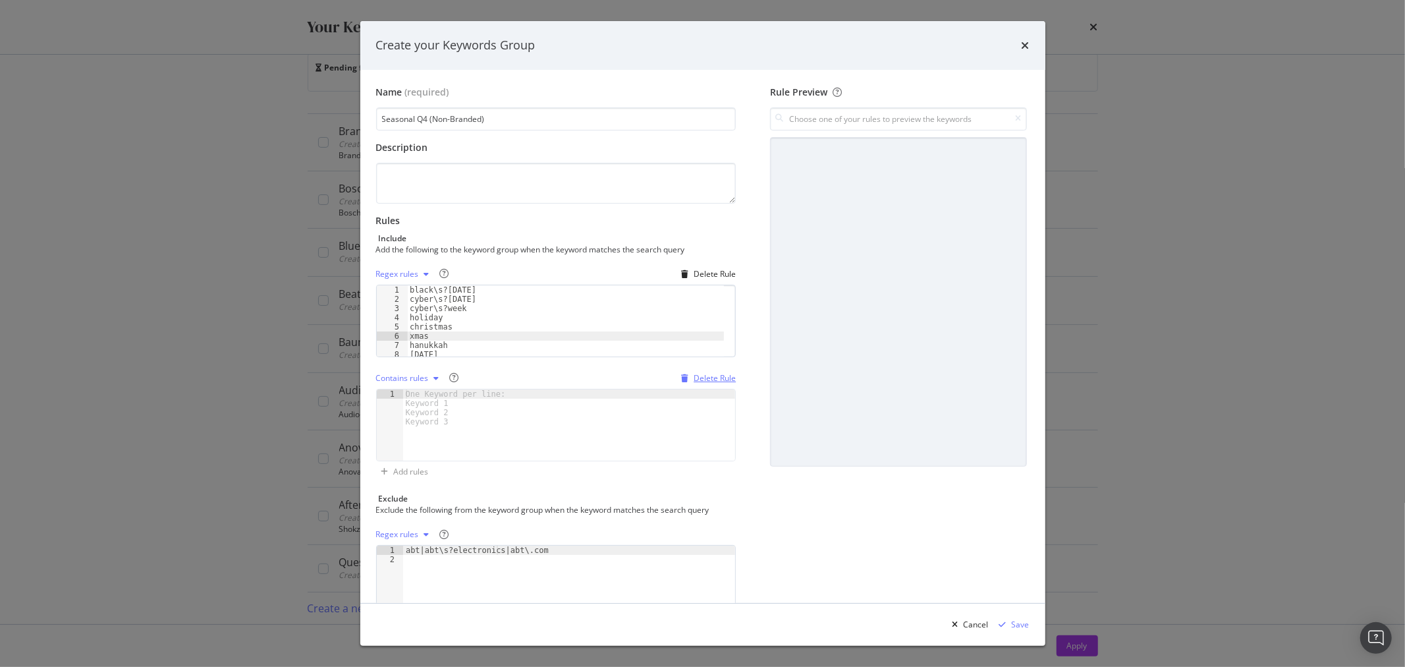
click at [723, 379] on div "Delete Rule" at bounding box center [715, 377] width 42 height 11
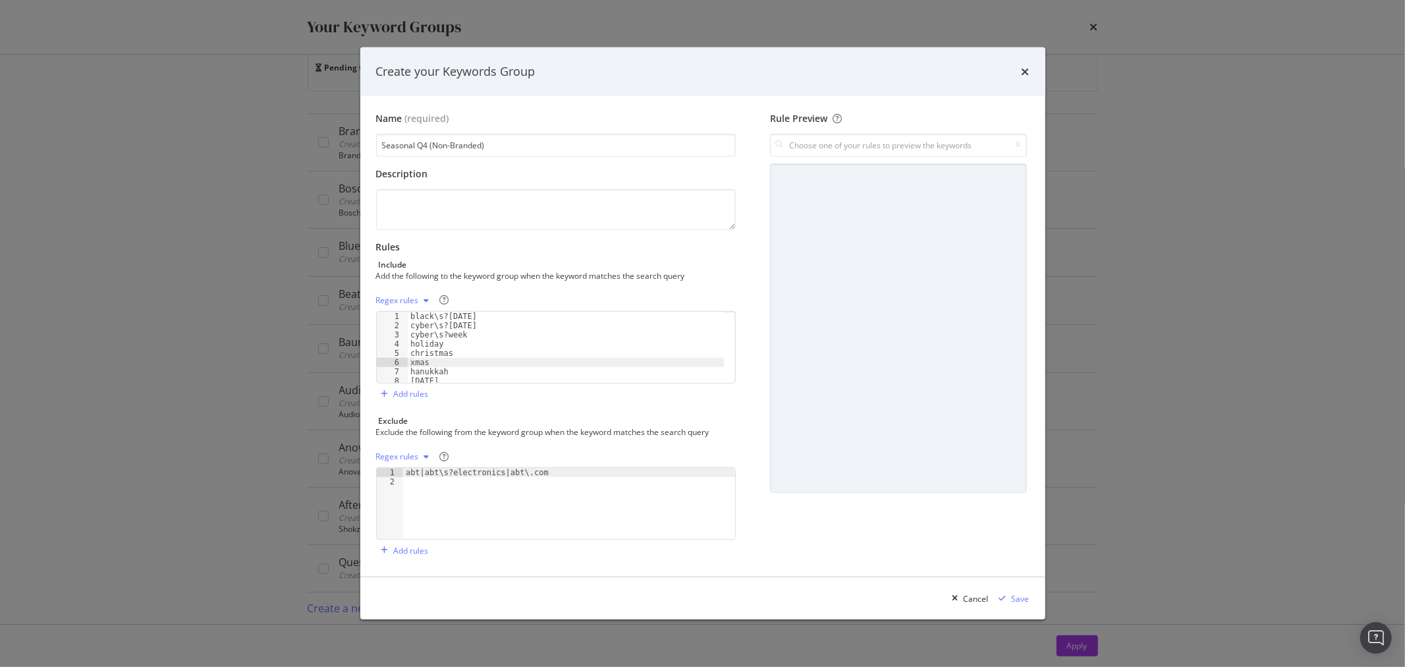
click at [750, 528] on div "Name (required) Seasonal Q4 (Non-Branded) Description Rules Include Add the fol…" at bounding box center [703, 336] width 654 height 449
click at [870, 524] on div "Rule Preview" at bounding box center [899, 336] width 262 height 449
click at [1020, 597] on div "Save" at bounding box center [1021, 598] width 18 height 11
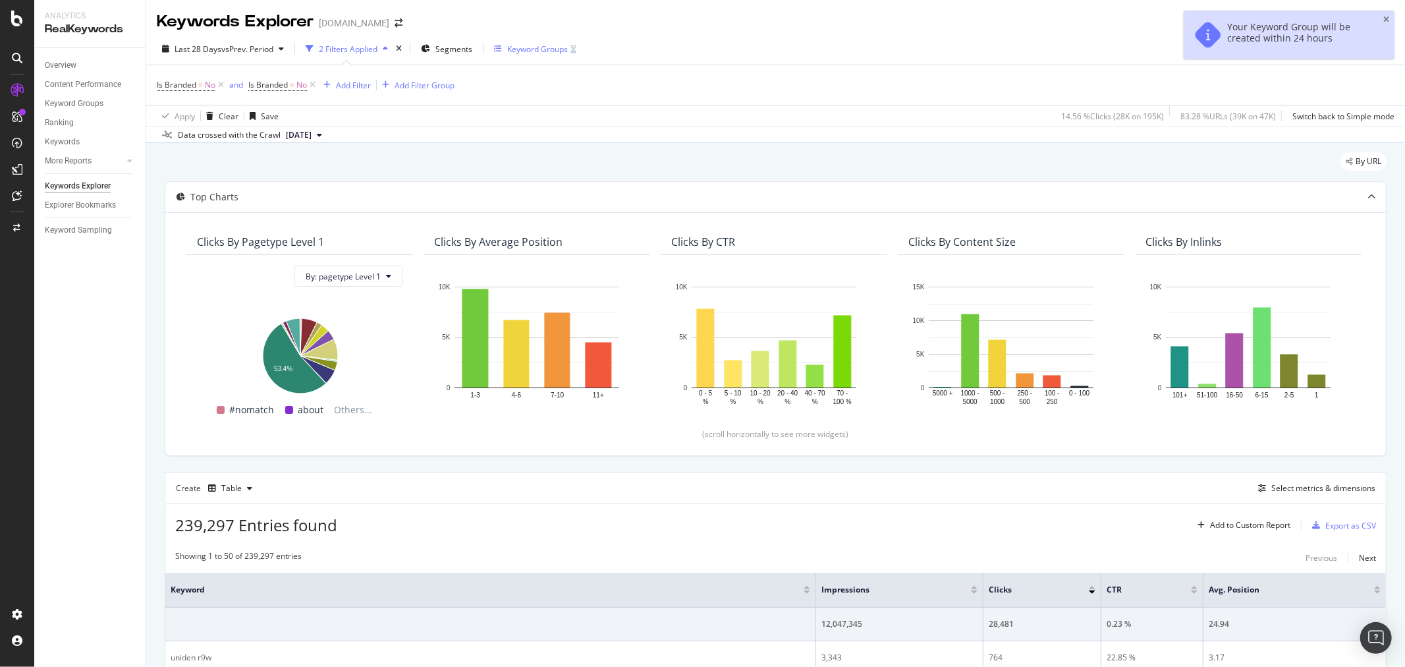
click at [550, 47] on div "Keyword Groups" at bounding box center [537, 48] width 61 height 11
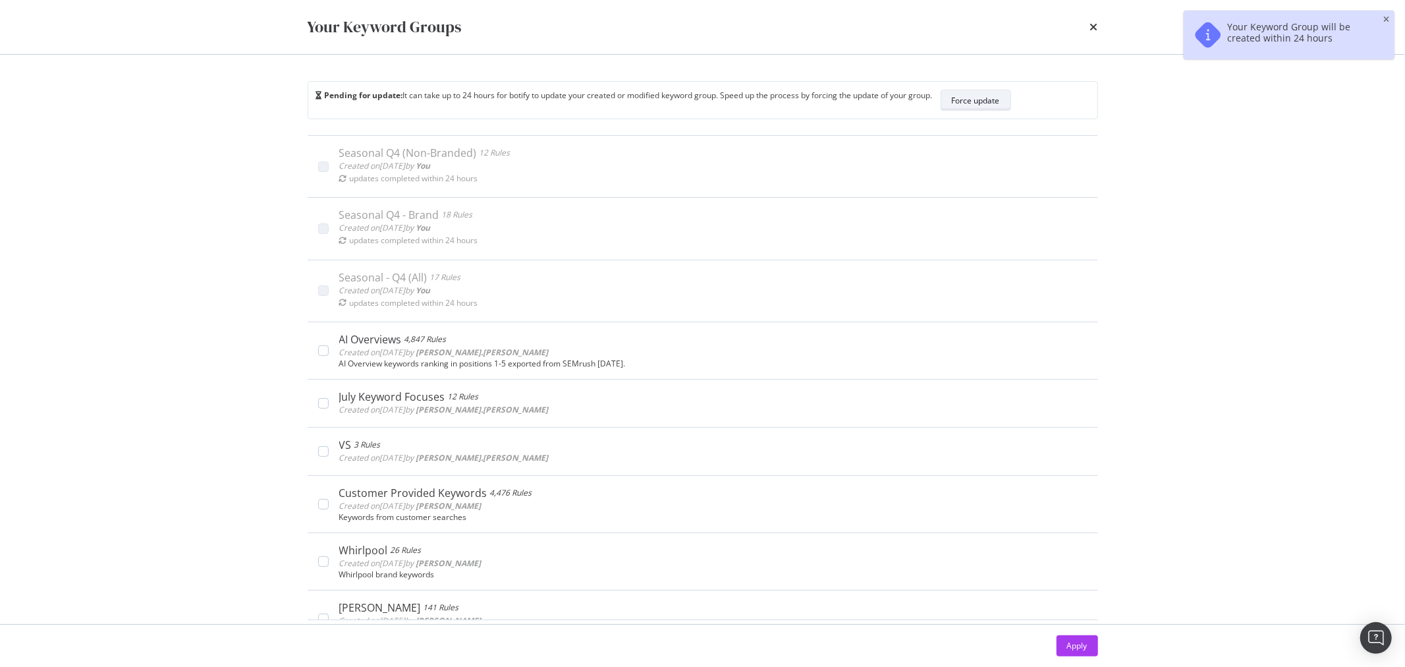
click at [995, 101] on div "Force update" at bounding box center [976, 100] width 48 height 11
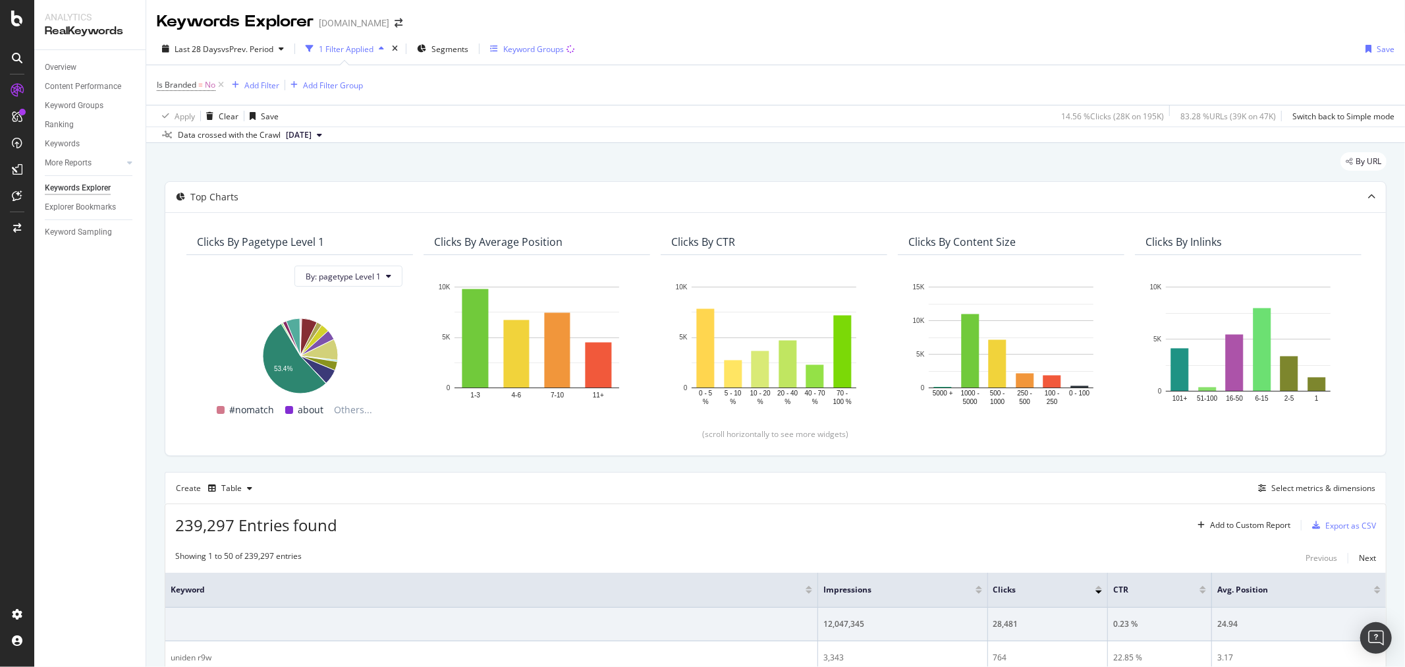
click at [536, 49] on div "Keyword Groups" at bounding box center [533, 48] width 61 height 11
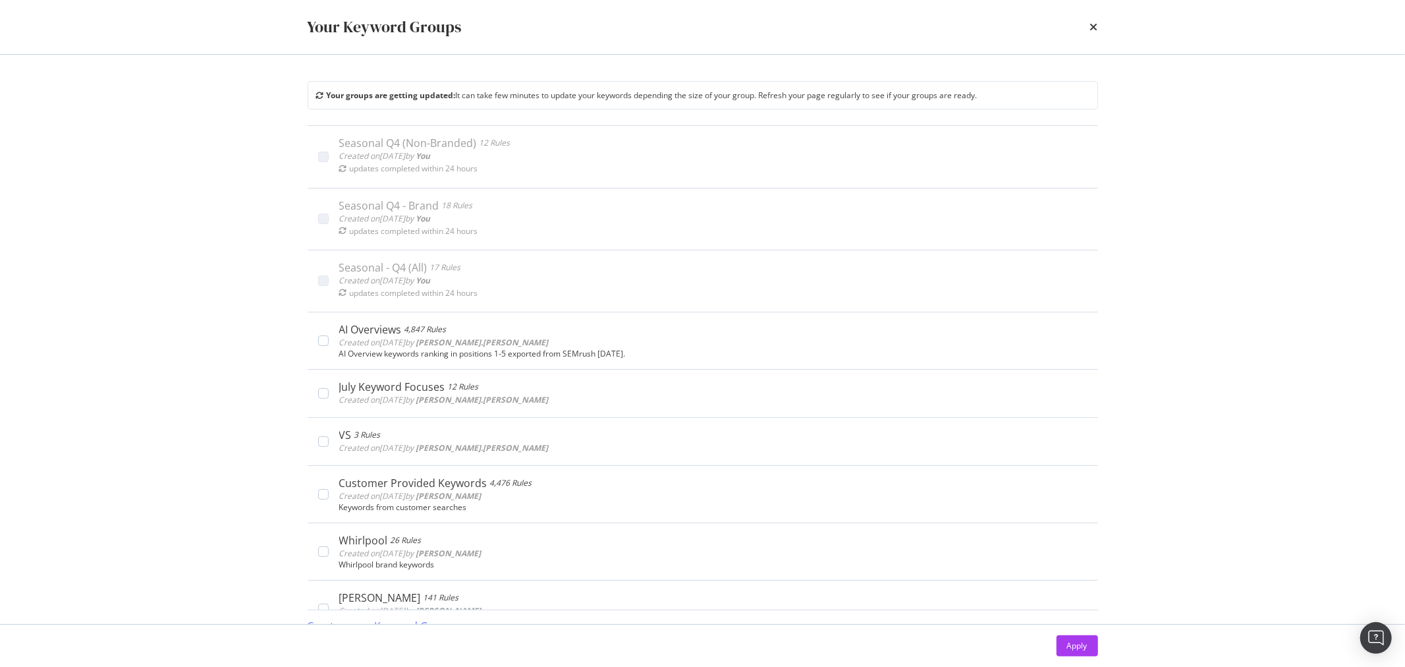
click at [128, 105] on div "Your Keyword Groups Your groups are getting updated: It can take few minutes to…" at bounding box center [702, 333] width 1405 height 667
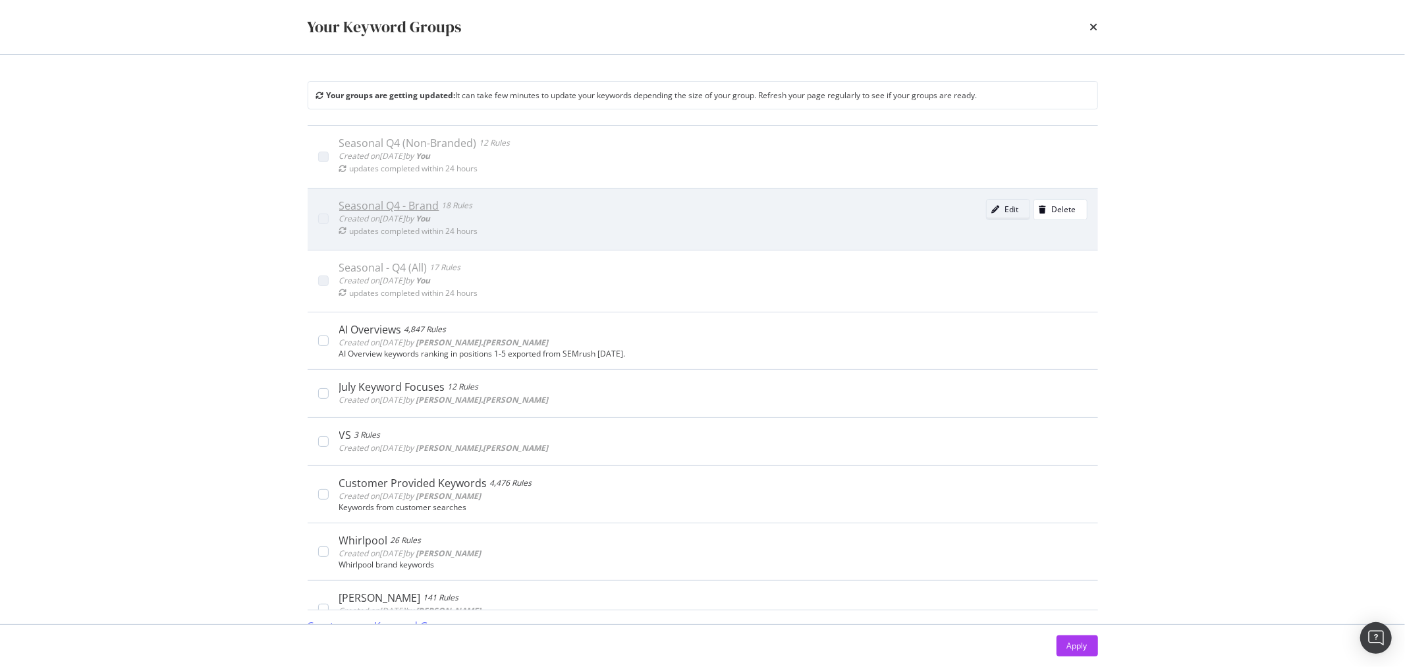
click at [1005, 213] on button "Edit" at bounding box center [1008, 209] width 44 height 21
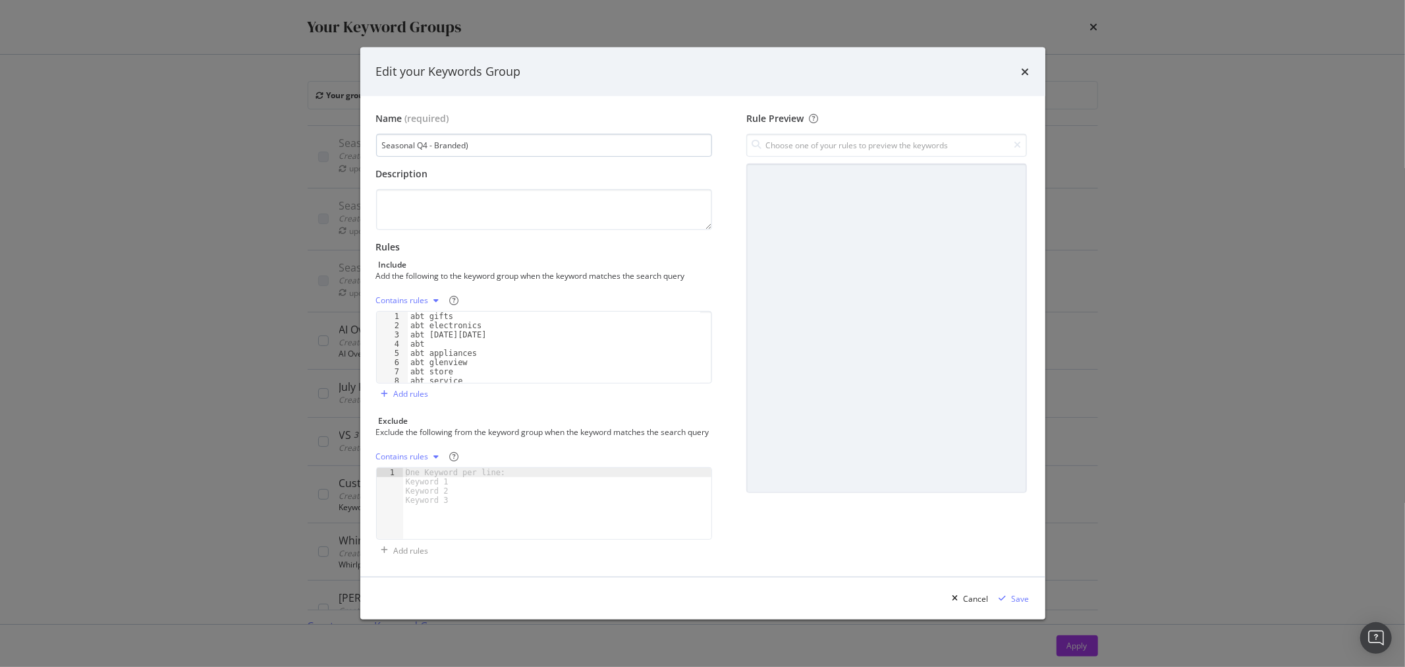
click at [437, 139] on input "Seasonal Q4 - Branded)" at bounding box center [544, 145] width 337 height 23
type input "Seasonal Q4 - (Branded)"
click at [1026, 604] on div "Save" at bounding box center [1021, 598] width 18 height 11
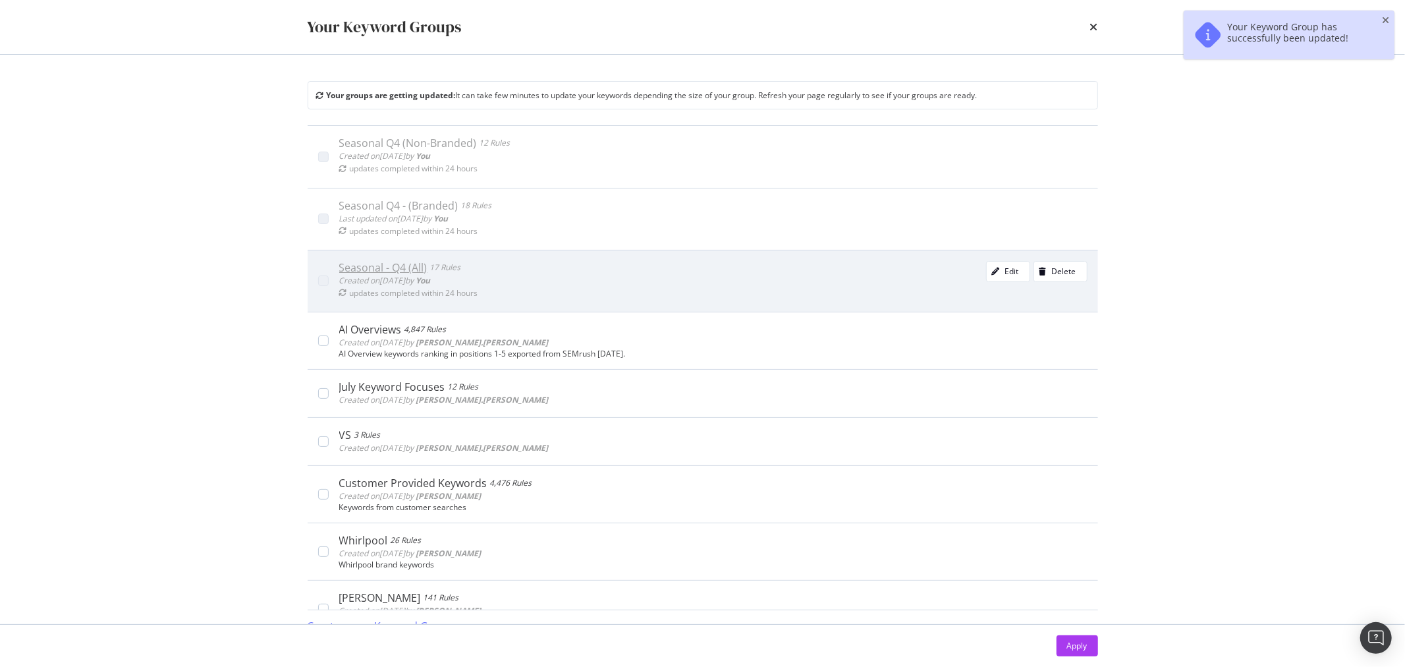
scroll to position [17, 0]
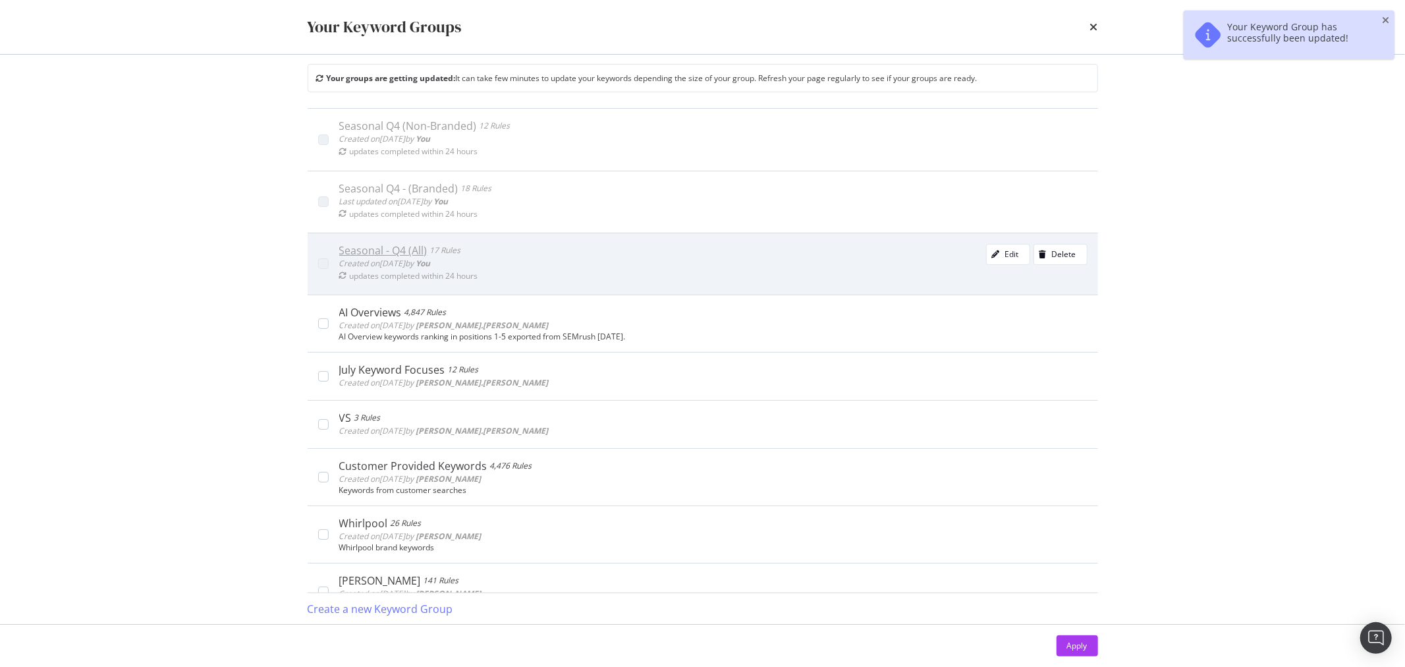
click at [652, 266] on div "Seasonal - Q4 (All) 17 Rules Created on 2025 Sep 23rd by You updates completed …" at bounding box center [713, 264] width 748 height 40
click at [986, 264] on button "Edit" at bounding box center [1008, 254] width 44 height 21
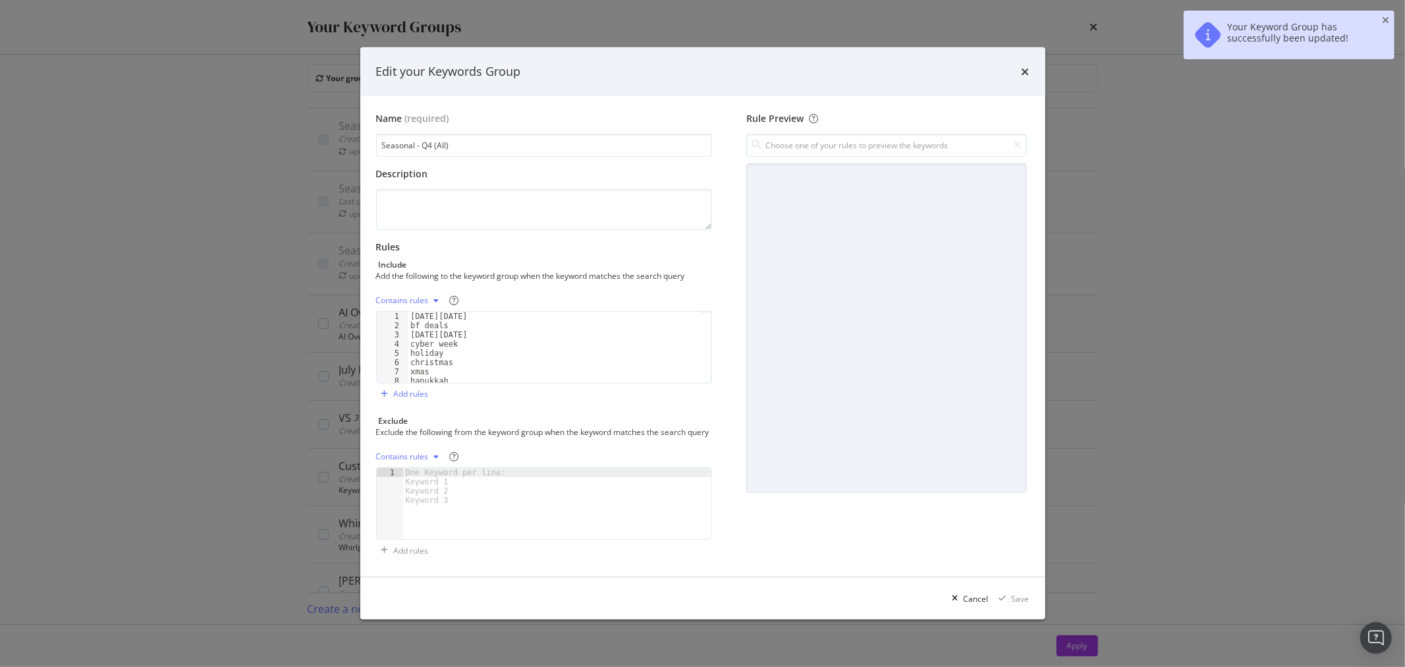
scroll to position [86, 0]
click at [405, 394] on div "Add rules" at bounding box center [402, 394] width 53 height 20
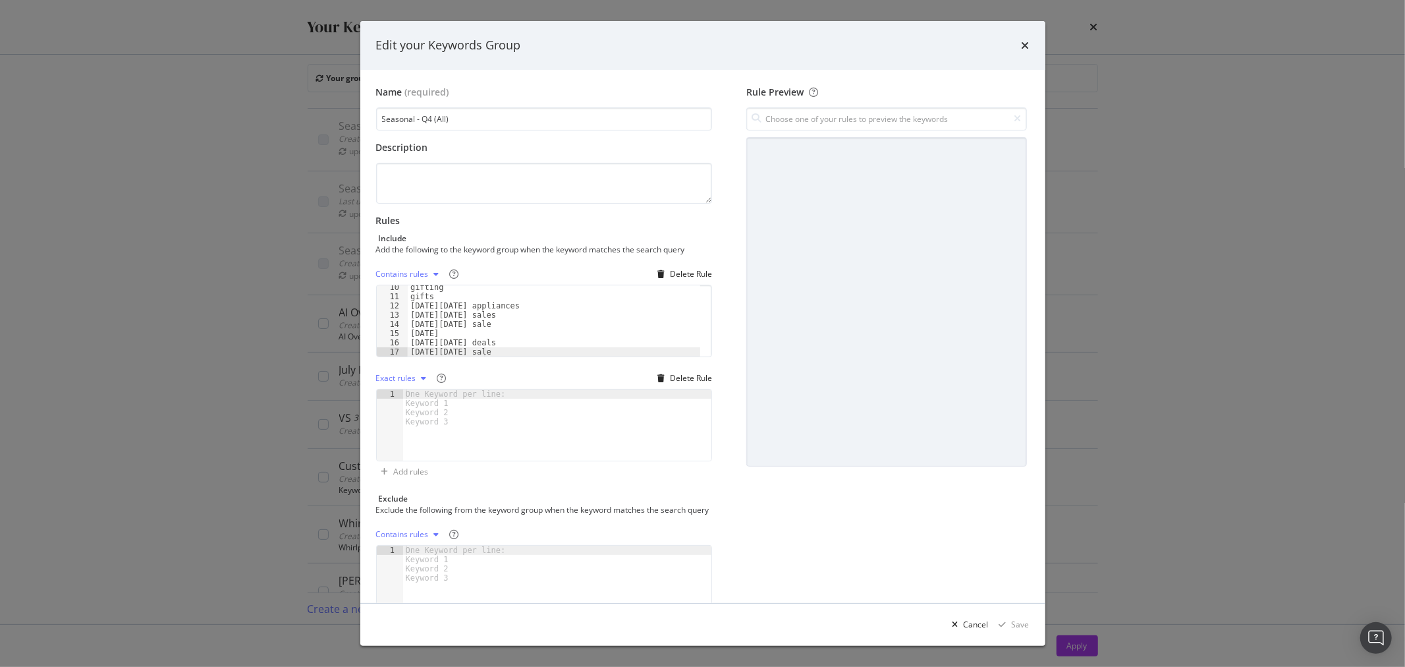
click at [575, 399] on div "modal" at bounding box center [557, 434] width 309 height 90
type textarea "abt"
click at [1028, 43] on icon "times" at bounding box center [1026, 45] width 8 height 11
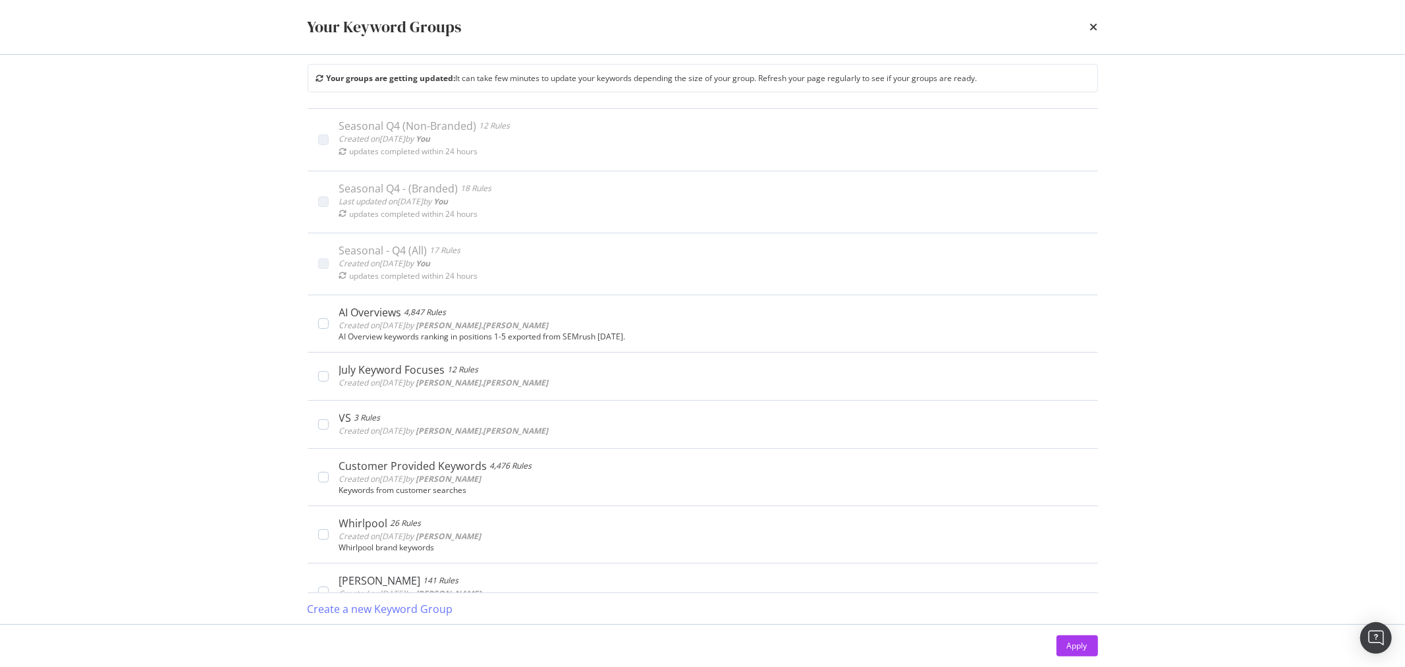
click at [1209, 191] on div "Your Keyword Groups Your groups are getting updated: It can take few minutes to…" at bounding box center [702, 333] width 1405 height 667
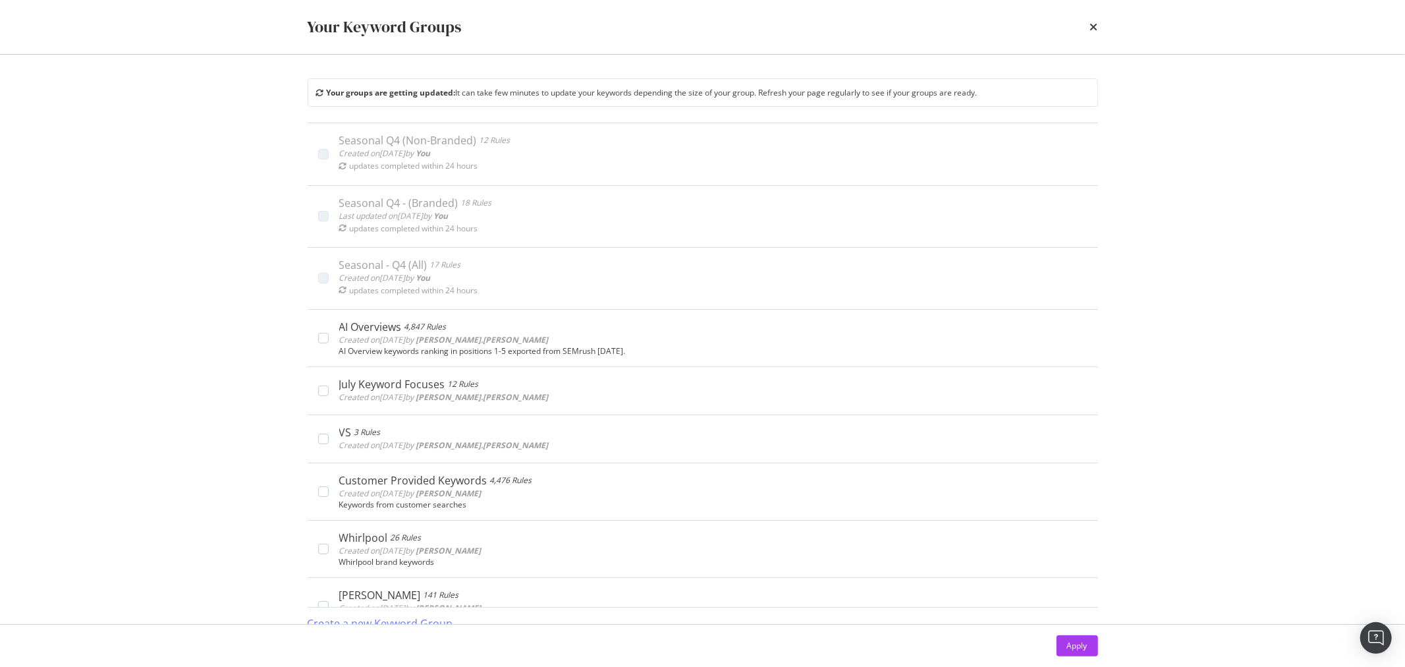
scroll to position [0, 0]
click at [266, 142] on div "Your Keyword Groups Your groups are getting updated: It can take few minutes to…" at bounding box center [702, 333] width 1405 height 667
click at [260, 136] on div "Your Keyword Groups Your groups are getting updated: It can take few minutes to…" at bounding box center [702, 333] width 1405 height 667
click at [258, 132] on div "Your Keyword Groups Your groups are getting updated: It can take few minutes to…" at bounding box center [702, 333] width 1405 height 667
click at [1087, 34] on div "Your Keyword Groups" at bounding box center [703, 27] width 791 height 22
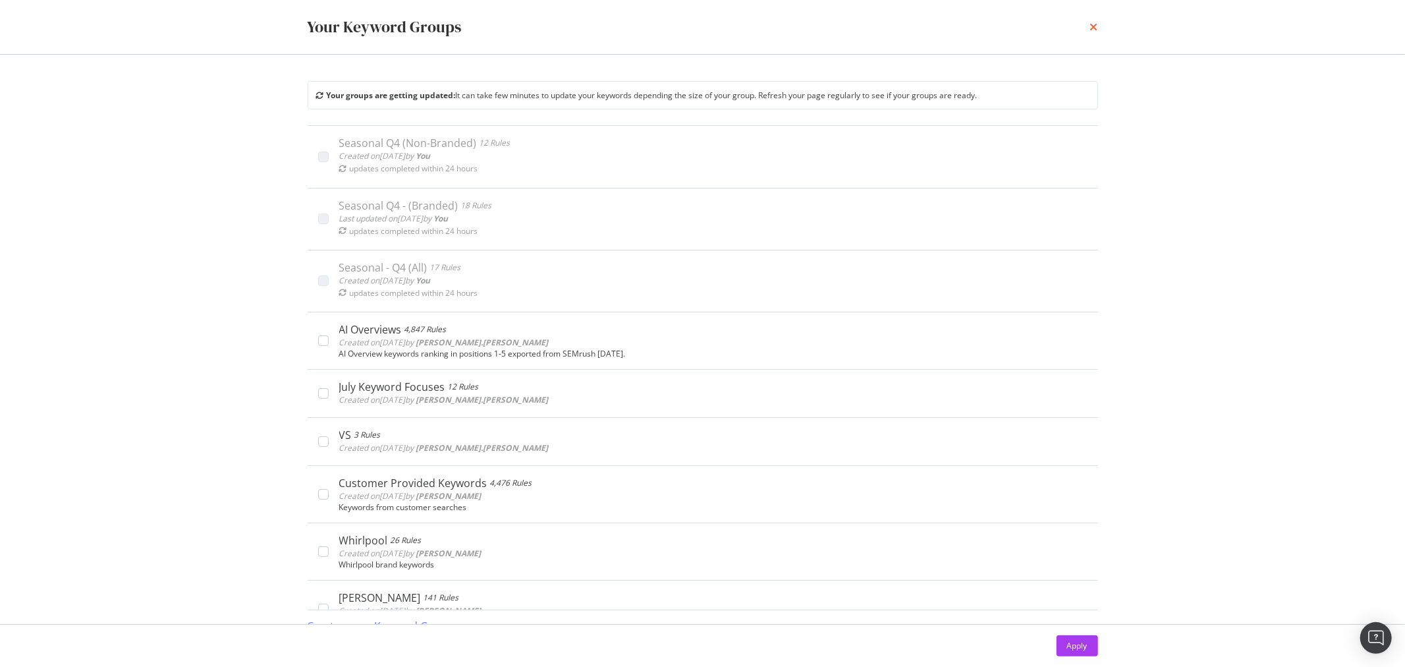
click at [1090, 28] on icon "times" at bounding box center [1094, 27] width 8 height 11
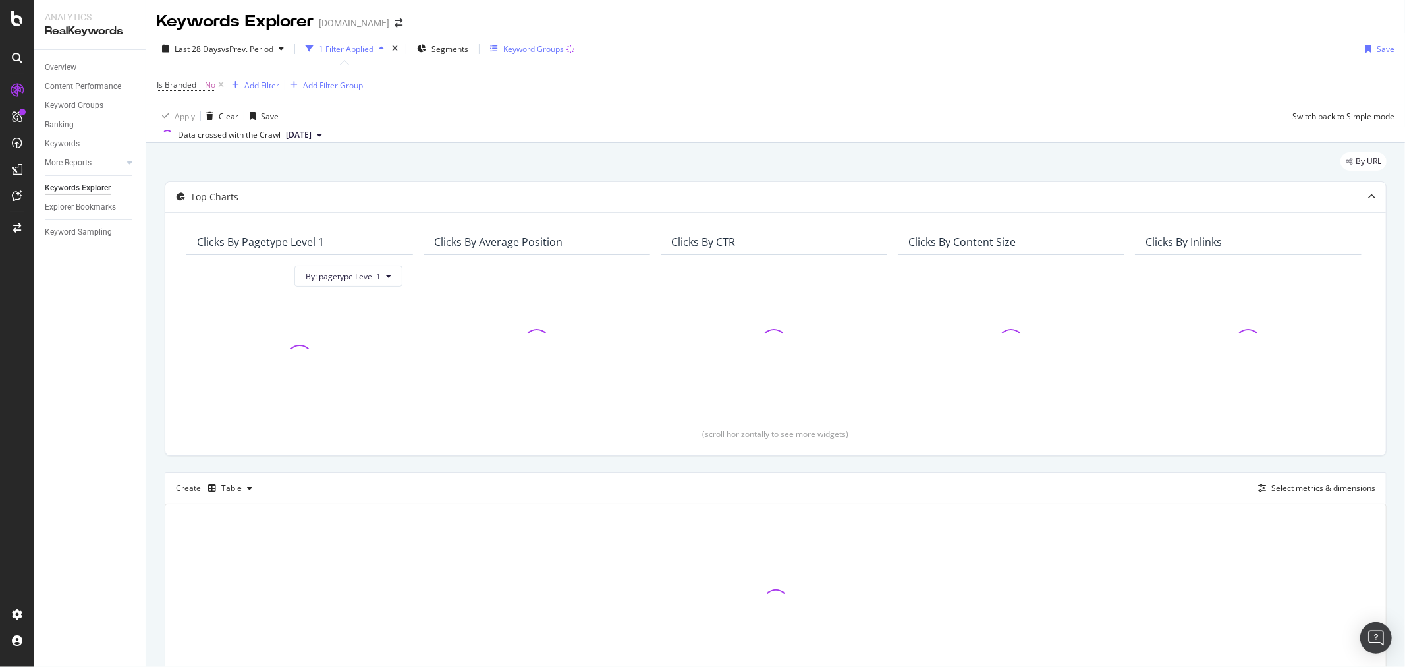
click at [564, 51] on div "Keyword Groups" at bounding box center [533, 48] width 61 height 11
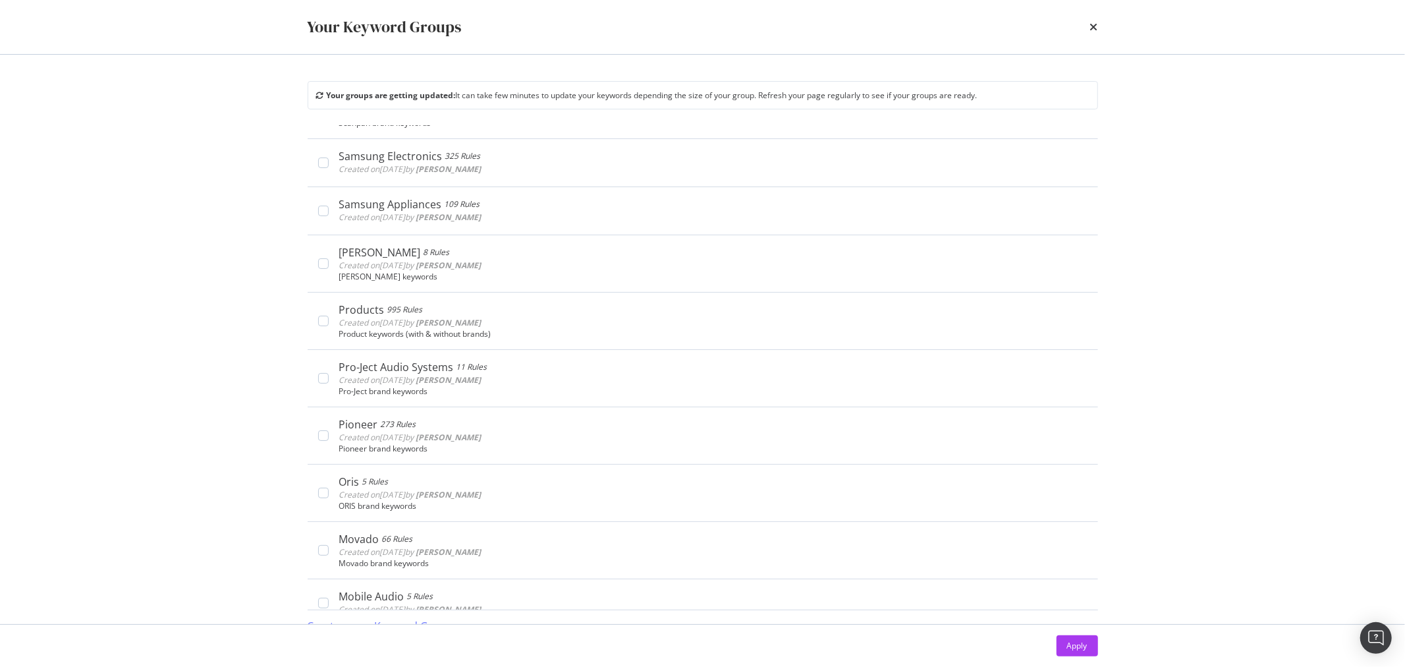
scroll to position [1830, 0]
